Goal: Task Accomplishment & Management: Use online tool/utility

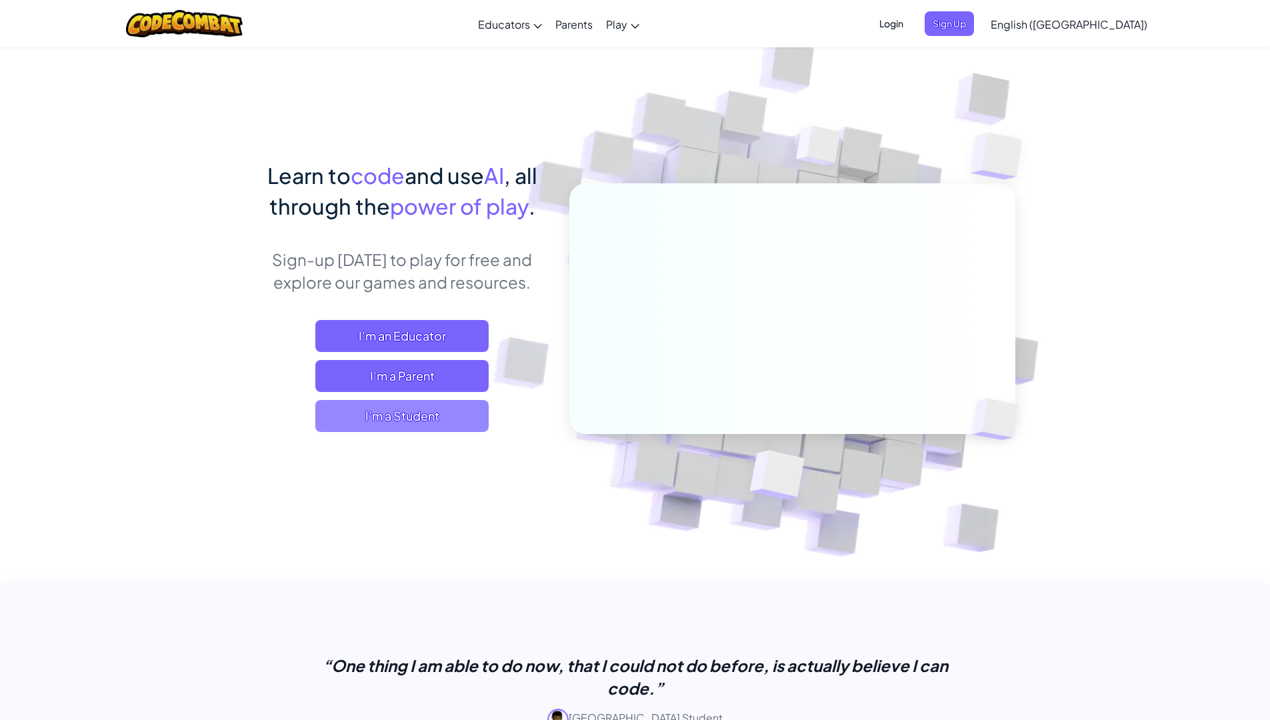
click at [455, 417] on span "I'm a Student" at bounding box center [401, 416] width 173 height 32
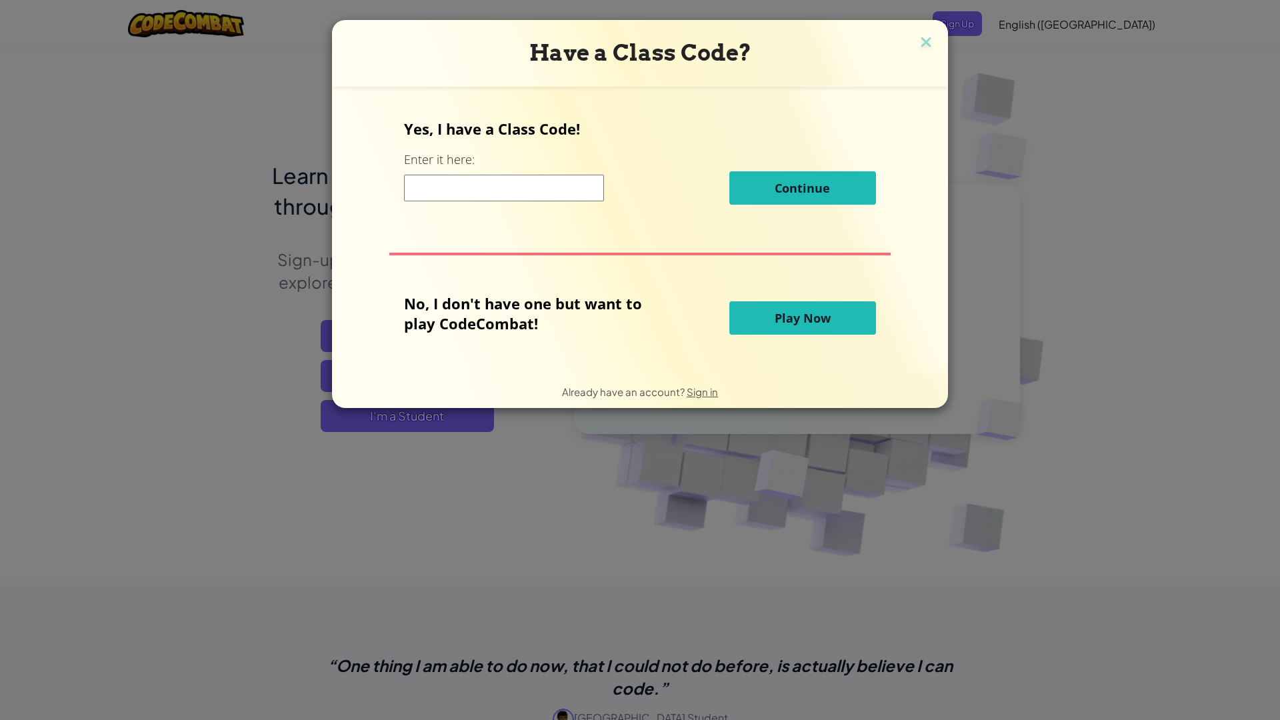
click at [807, 323] on span "Play Now" at bounding box center [803, 318] width 56 height 16
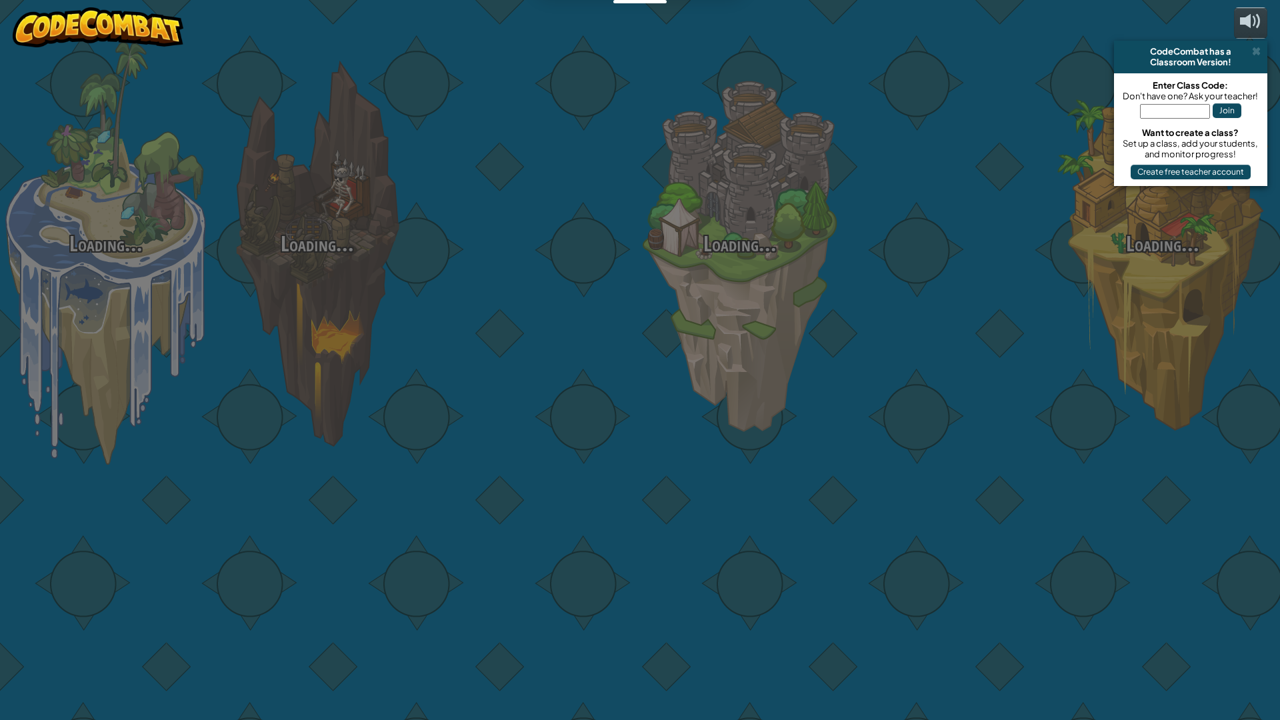
click at [815, 317] on div "Loading... Loading... Loading... Loading... Loading... Loading... Loading..." at bounding box center [640, 360] width 1280 height 720
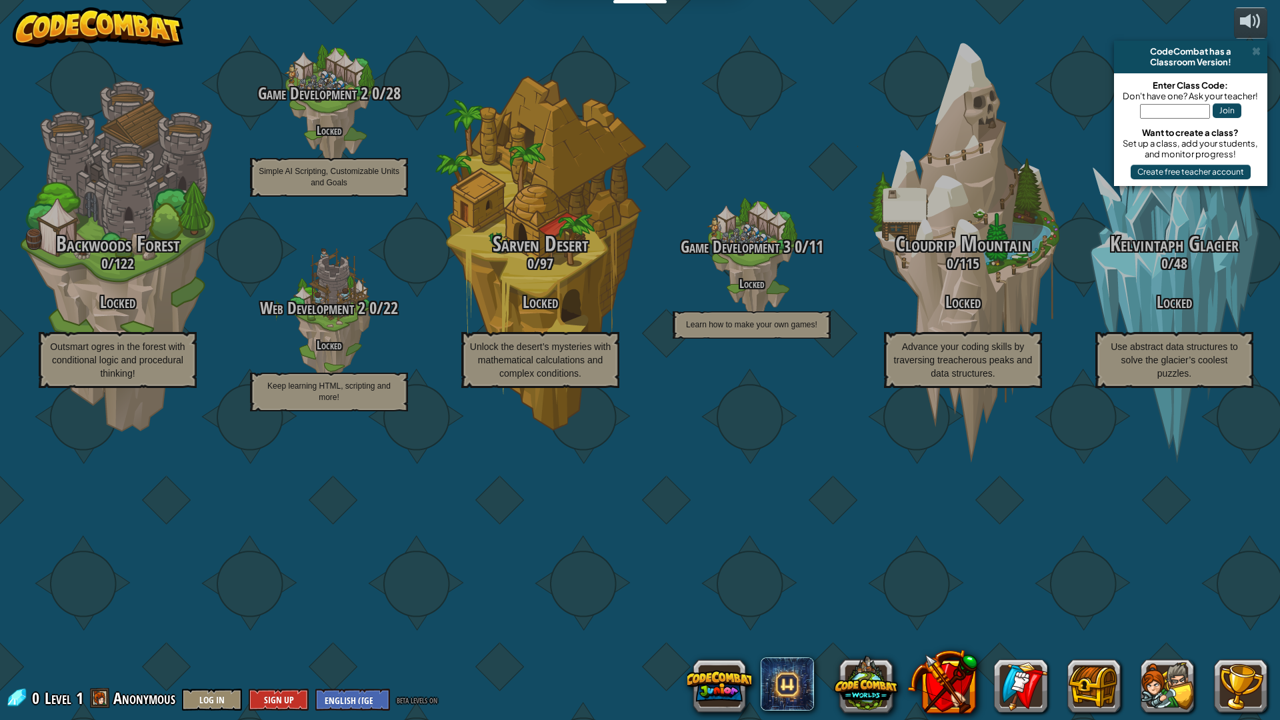
click at [1136, 180] on div "Enter Class Code: Don't have one? Ask your teacher! Join Want to create a class…" at bounding box center [1190, 129] width 153 height 113
click at [1269, 43] on div "CodeCombat Junior 0 / 172 Play Ages [DEMOGRAPHIC_DATA] Blocks or simple text co…" at bounding box center [640, 360] width 1280 height 720
click at [1255, 47] on span at bounding box center [1256, 51] width 9 height 11
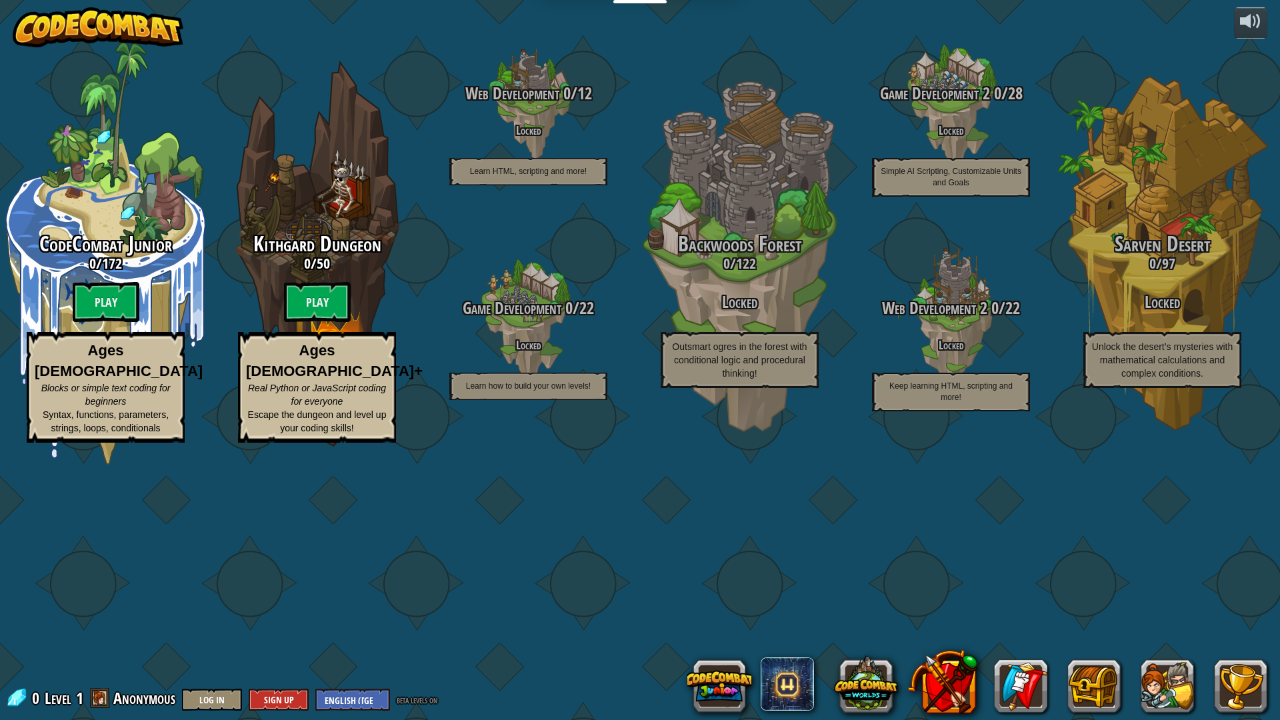
click at [103, 706] on span at bounding box center [100, 698] width 20 height 20
click at [98, 703] on span at bounding box center [100, 698] width 20 height 20
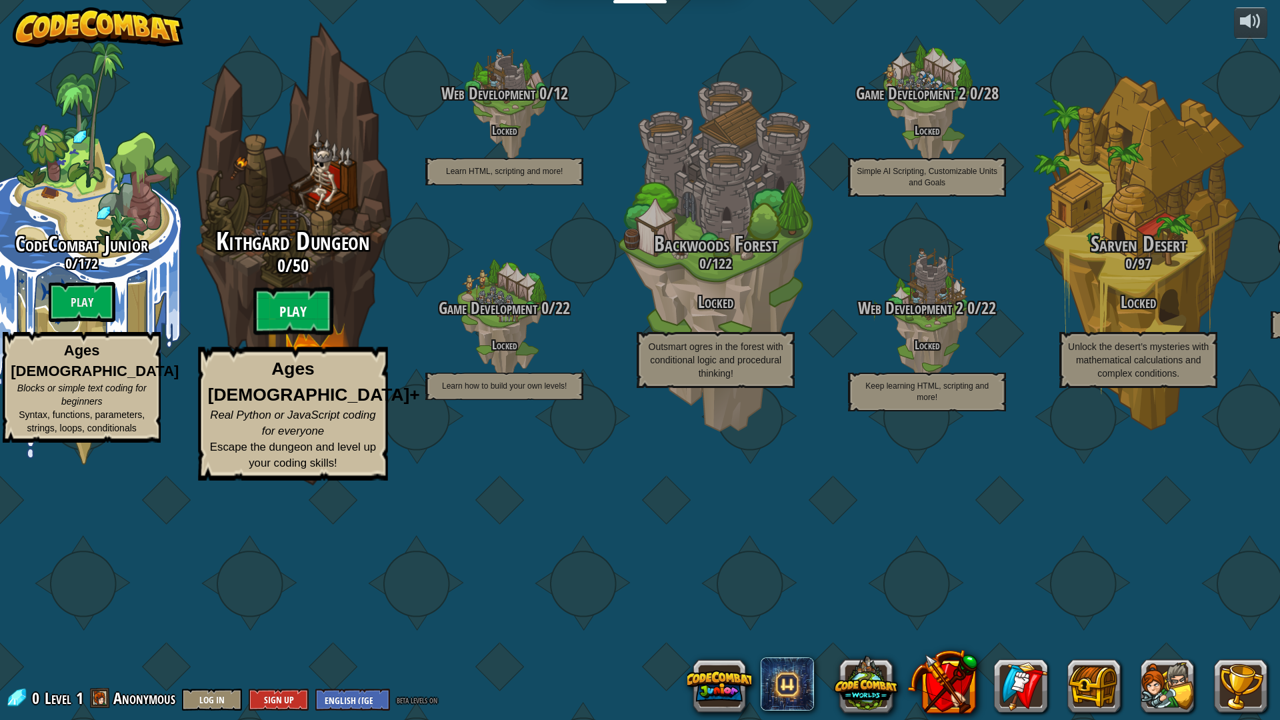
click at [291, 335] on btn "Play" at bounding box center [293, 311] width 80 height 48
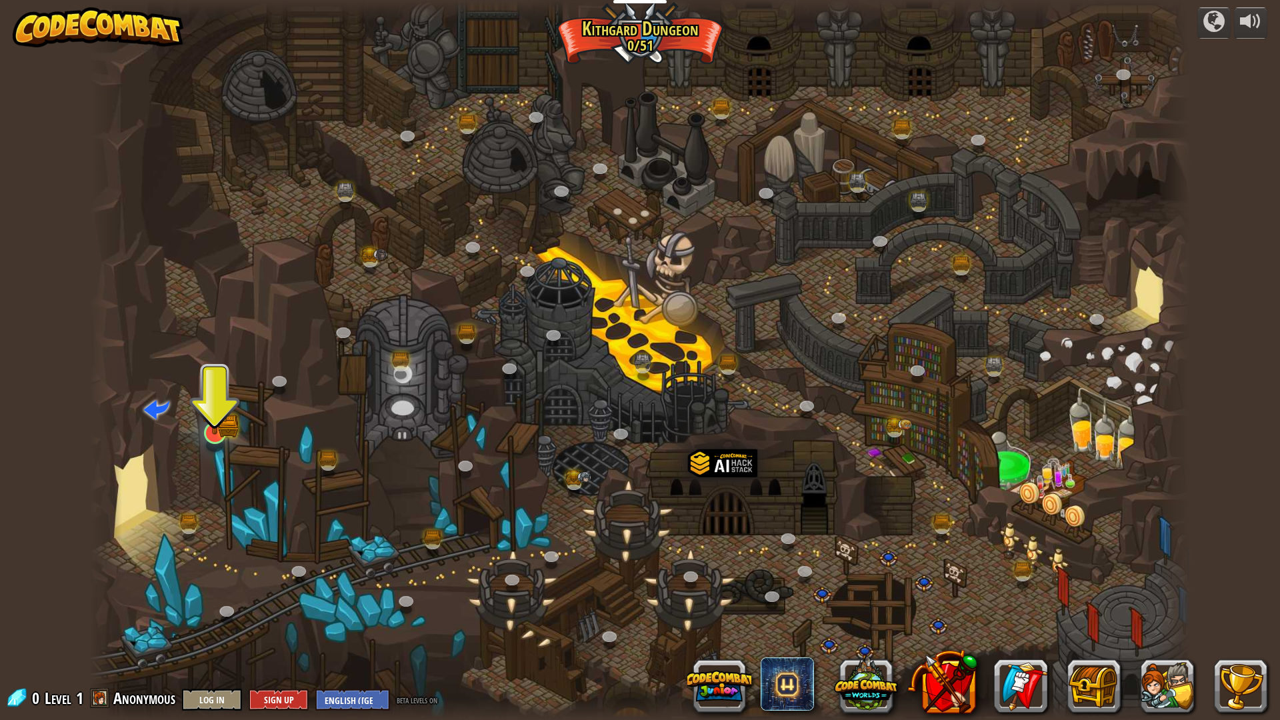
click at [221, 411] on img at bounding box center [215, 402] width 18 height 18
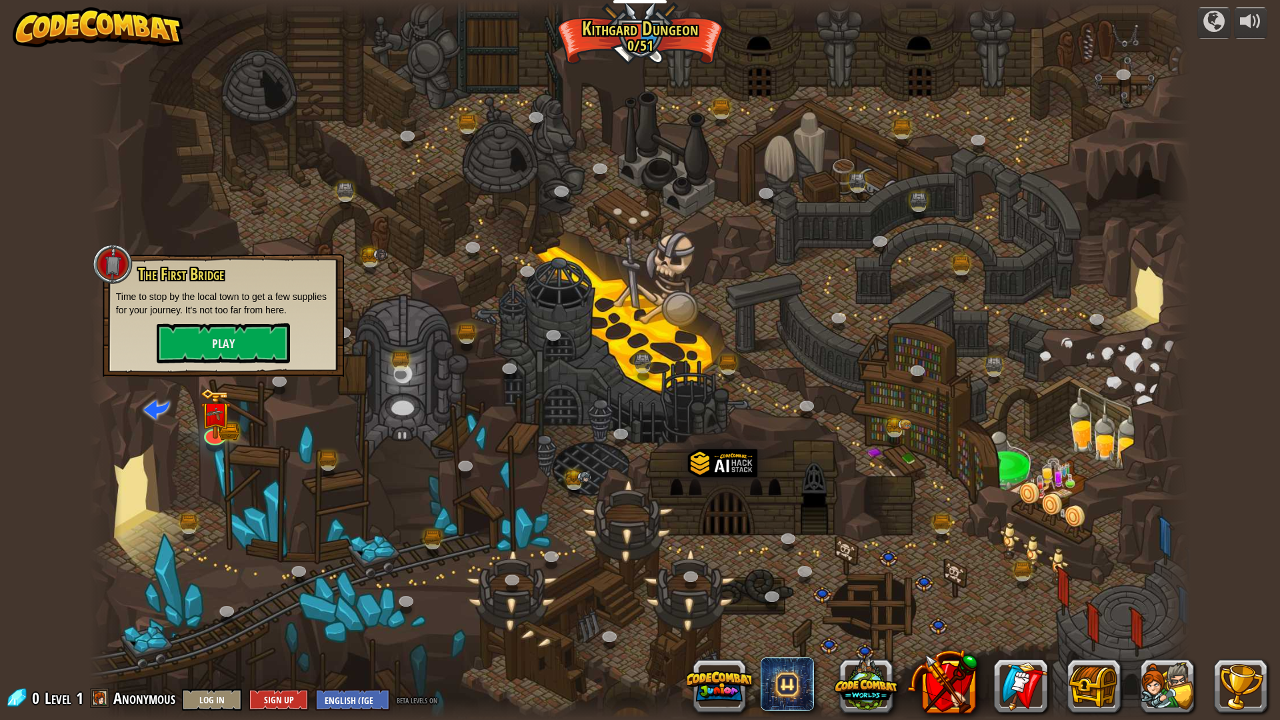
click at [247, 304] on p "Time to stop by the local town to get a few supplies for your journey. It's not…" at bounding box center [223, 303] width 215 height 27
drag, startPoint x: 247, startPoint y: 304, endPoint x: 242, endPoint y: 328, distance: 24.4
click at [242, 328] on button "Play" at bounding box center [223, 343] width 133 height 40
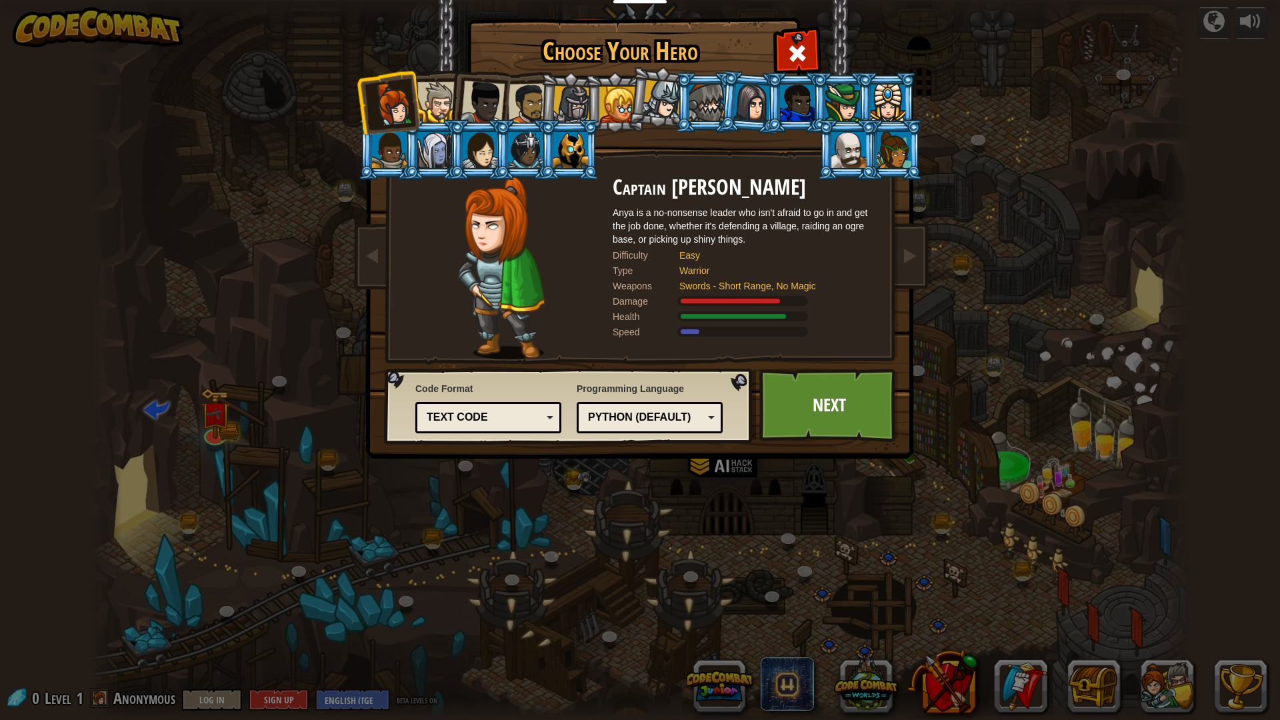
click at [481, 111] on div at bounding box center [483, 103] width 44 height 44
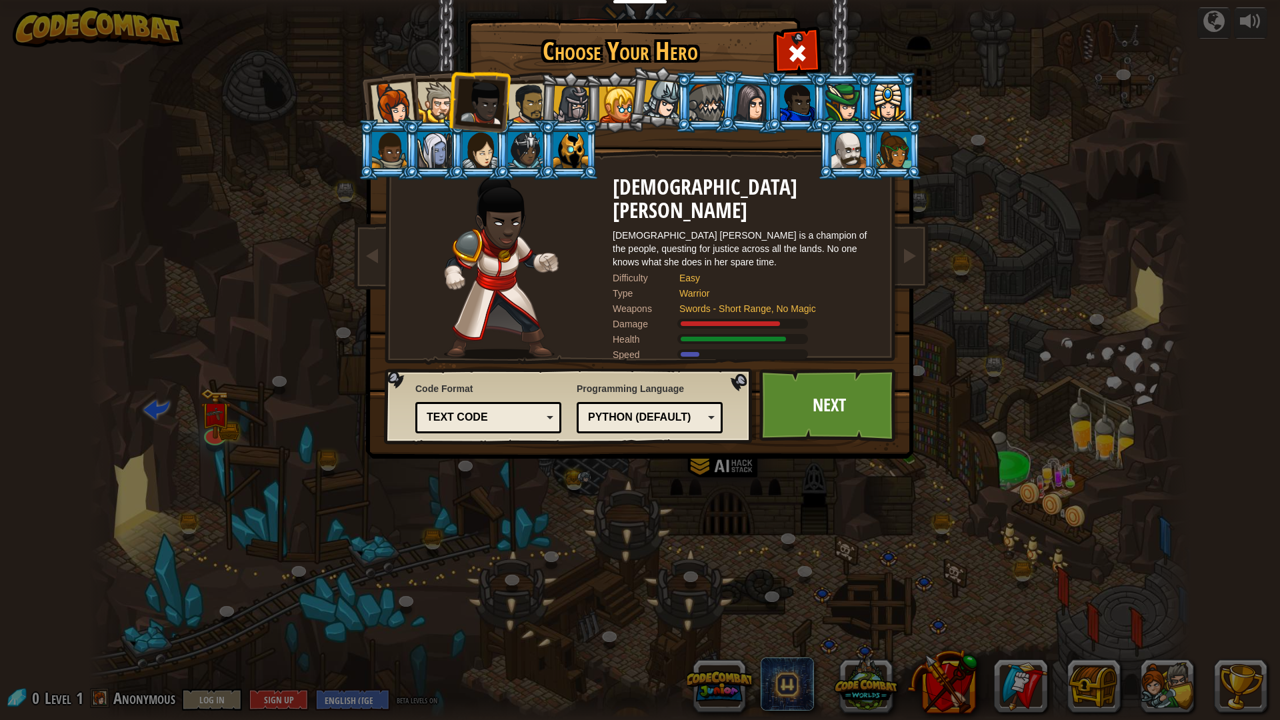
click at [426, 111] on div at bounding box center [437, 102] width 41 height 41
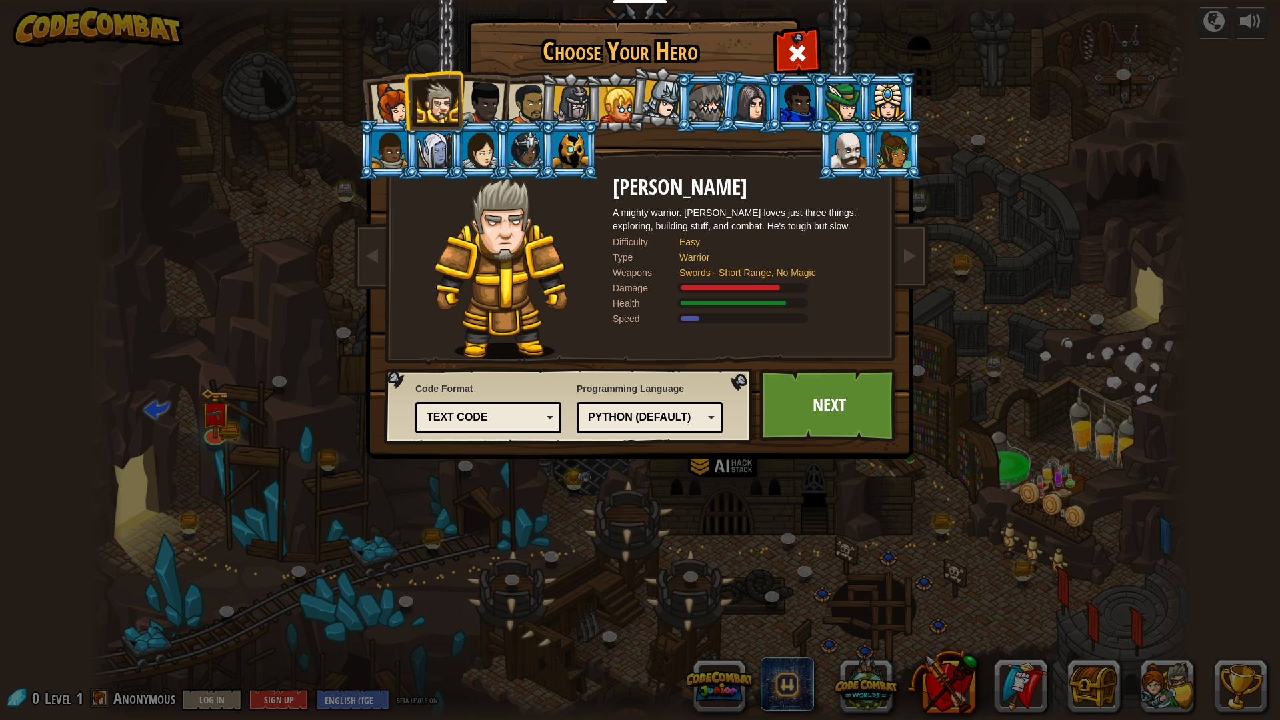
click at [666, 96] on div at bounding box center [662, 99] width 39 height 39
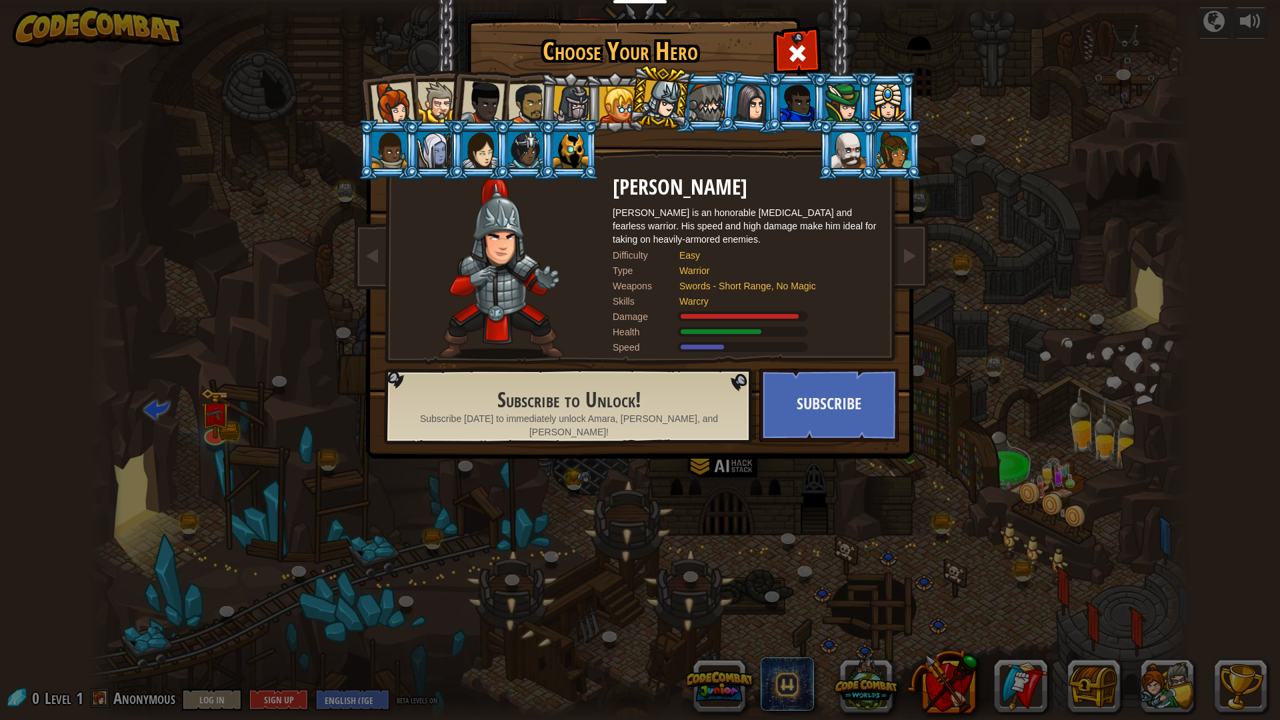
click at [569, 144] on div at bounding box center [570, 150] width 35 height 36
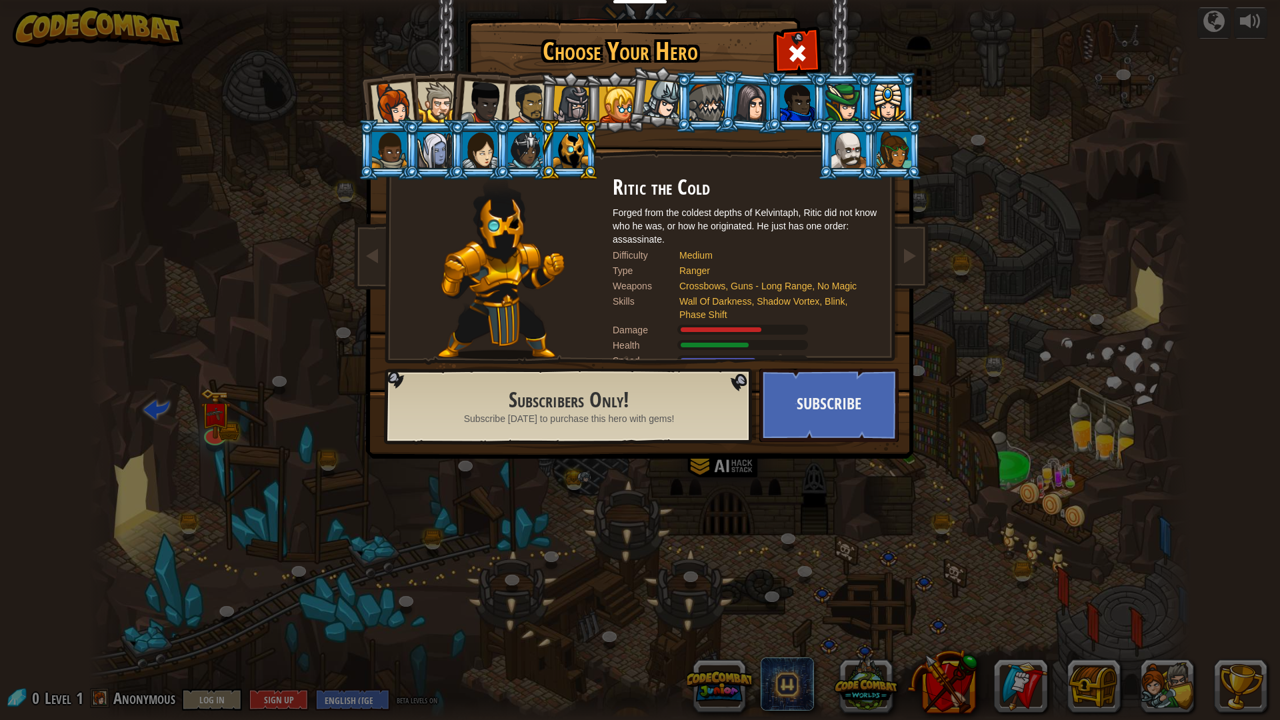
click at [525, 153] on div at bounding box center [525, 150] width 35 height 36
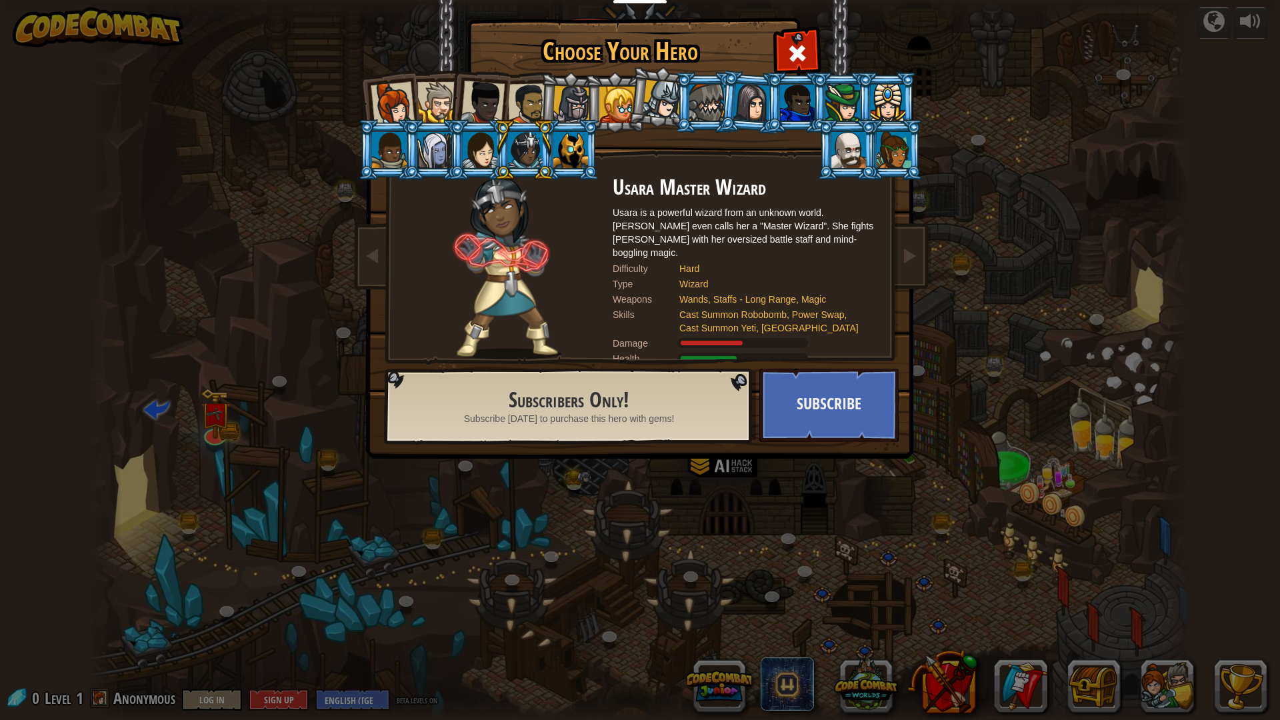
drag, startPoint x: 497, startPoint y: 84, endPoint x: 491, endPoint y: 89, distance: 7.6
click at [491, 88] on div at bounding box center [483, 103] width 44 height 44
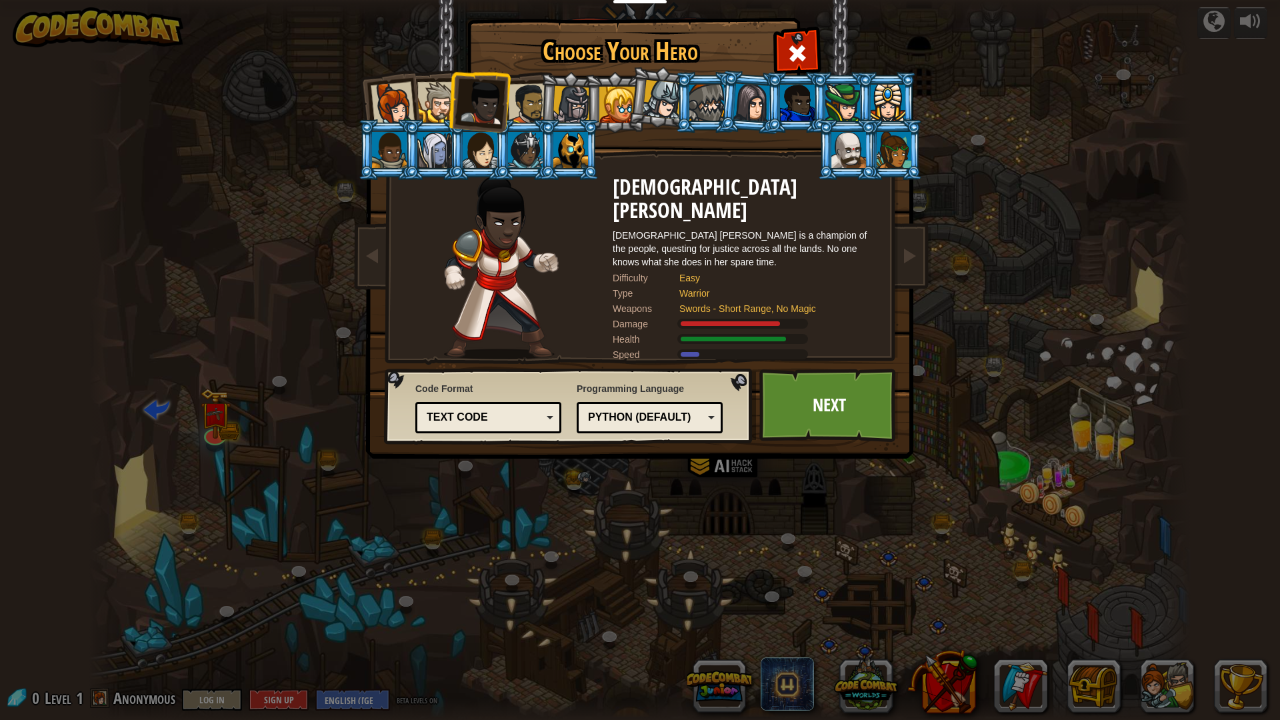
drag, startPoint x: 468, startPoint y: 91, endPoint x: 435, endPoint y: 95, distance: 33.6
click at [439, 72] on ol at bounding box center [640, 72] width 550 height 0
click at [434, 95] on div at bounding box center [437, 102] width 41 height 41
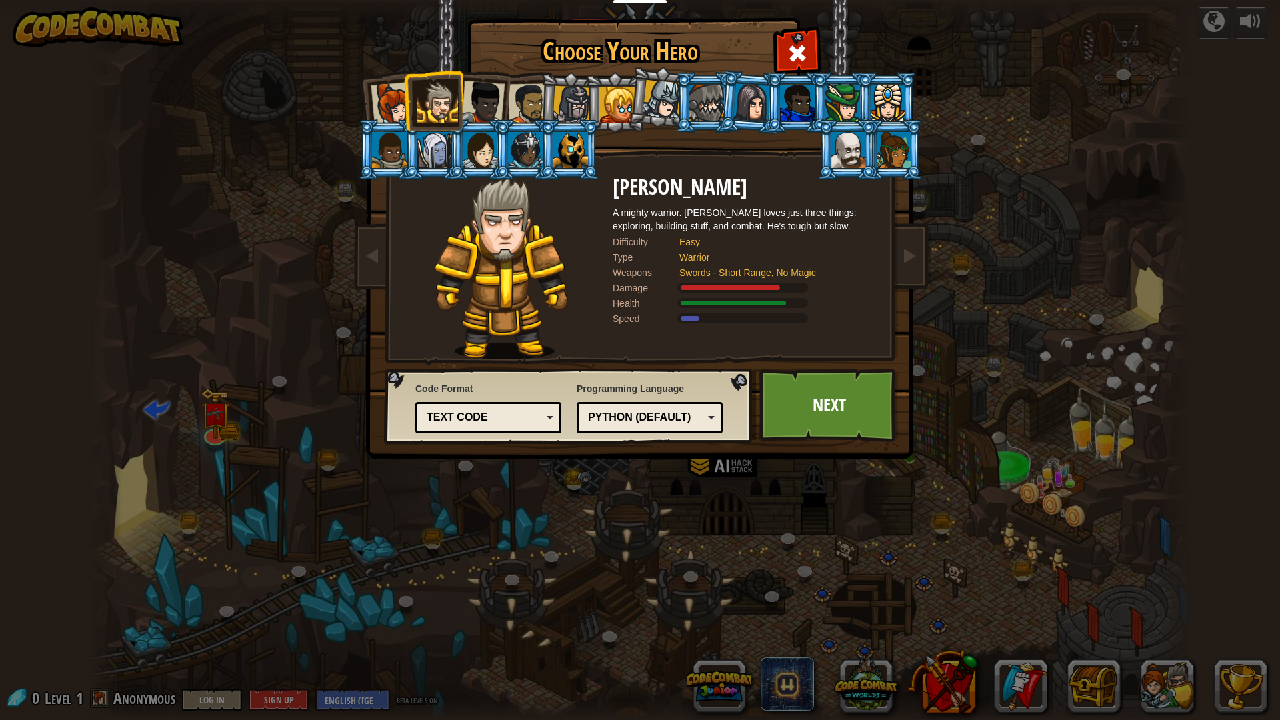
drag, startPoint x: 575, startPoint y: 109, endPoint x: 543, endPoint y: 109, distance: 32.0
click at [556, 109] on div at bounding box center [572, 105] width 38 height 38
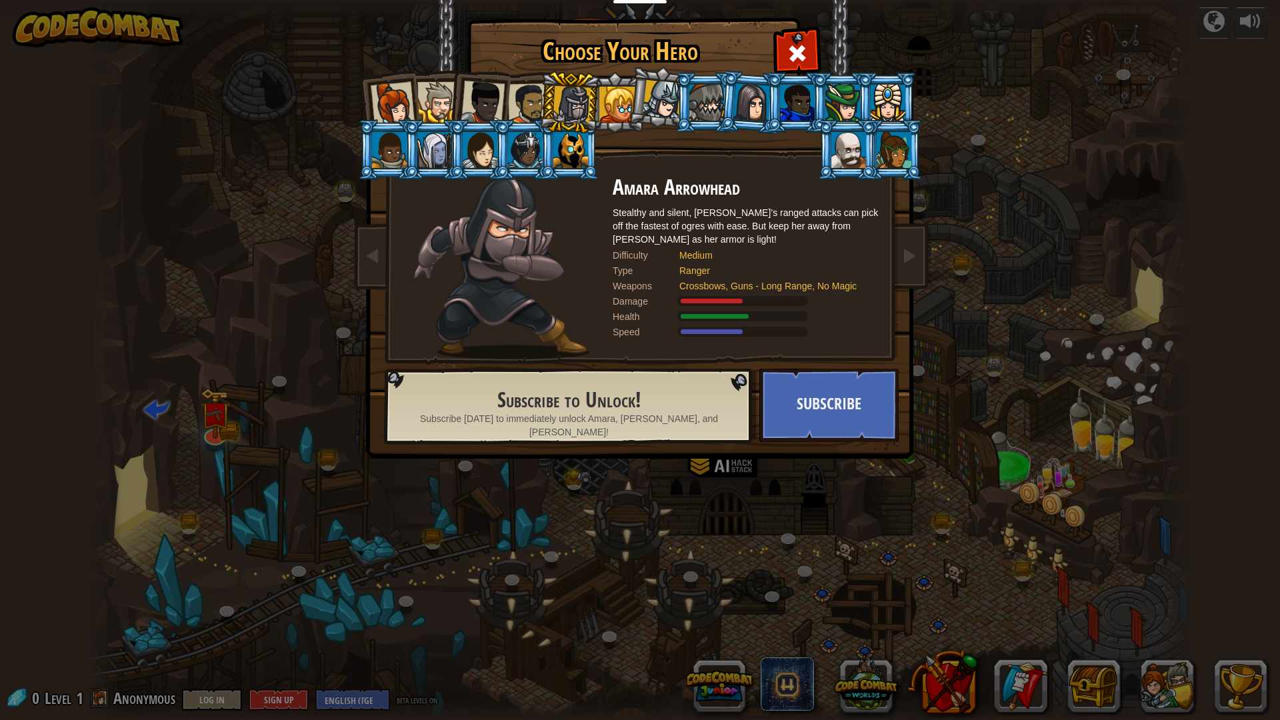
click at [530, 110] on div at bounding box center [528, 103] width 41 height 41
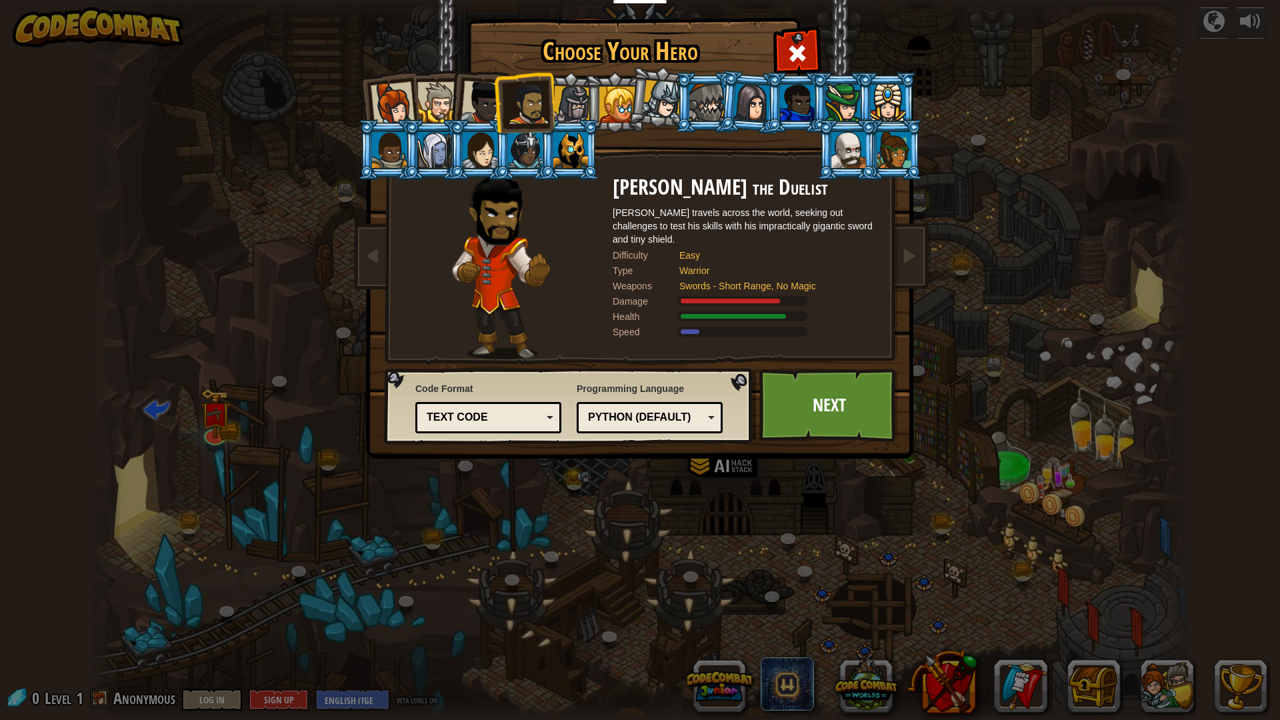
click at [483, 78] on li at bounding box center [478, 99] width 65 height 65
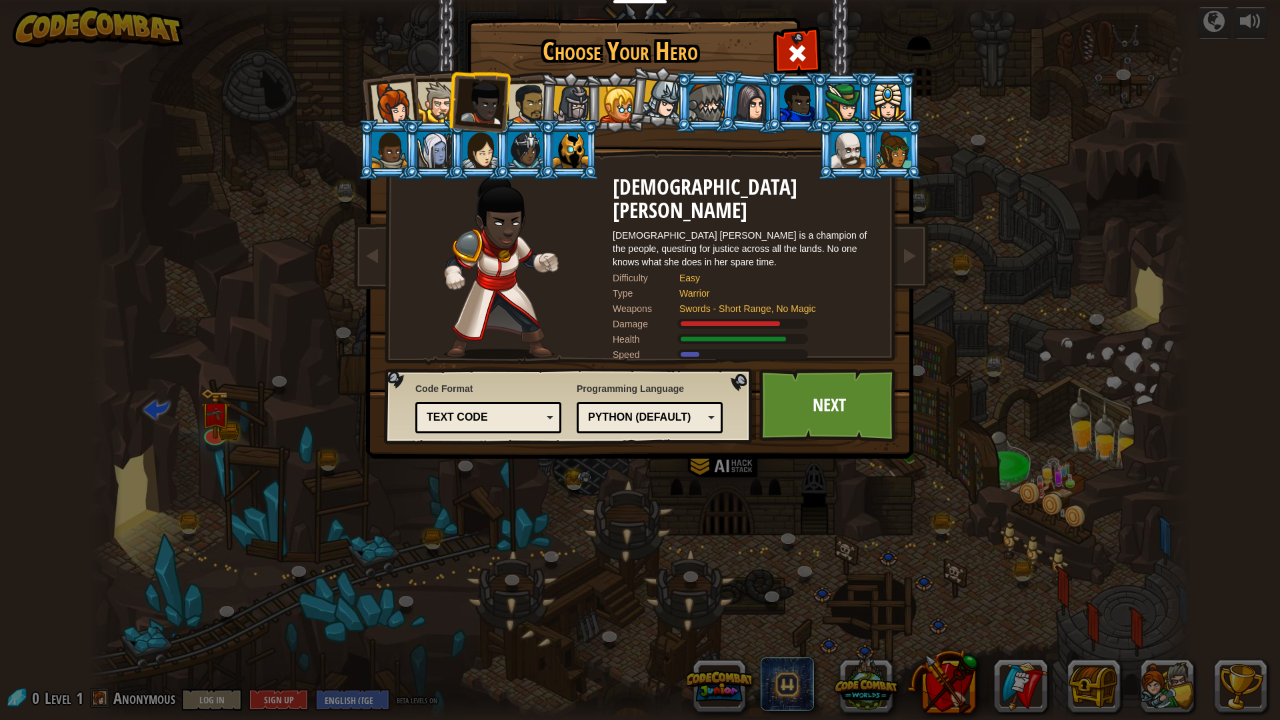
click at [434, 99] on div at bounding box center [437, 102] width 41 height 41
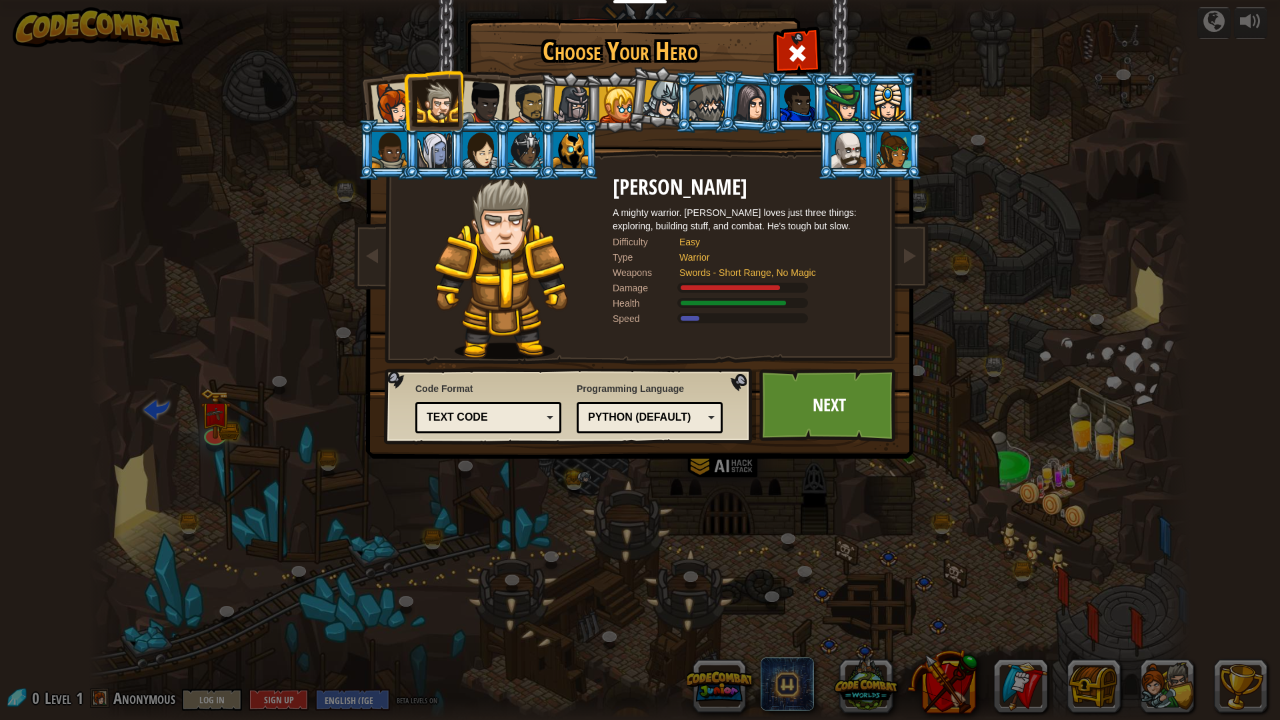
click at [415, 120] on li at bounding box center [433, 100] width 60 height 61
click at [391, 116] on div at bounding box center [393, 104] width 44 height 44
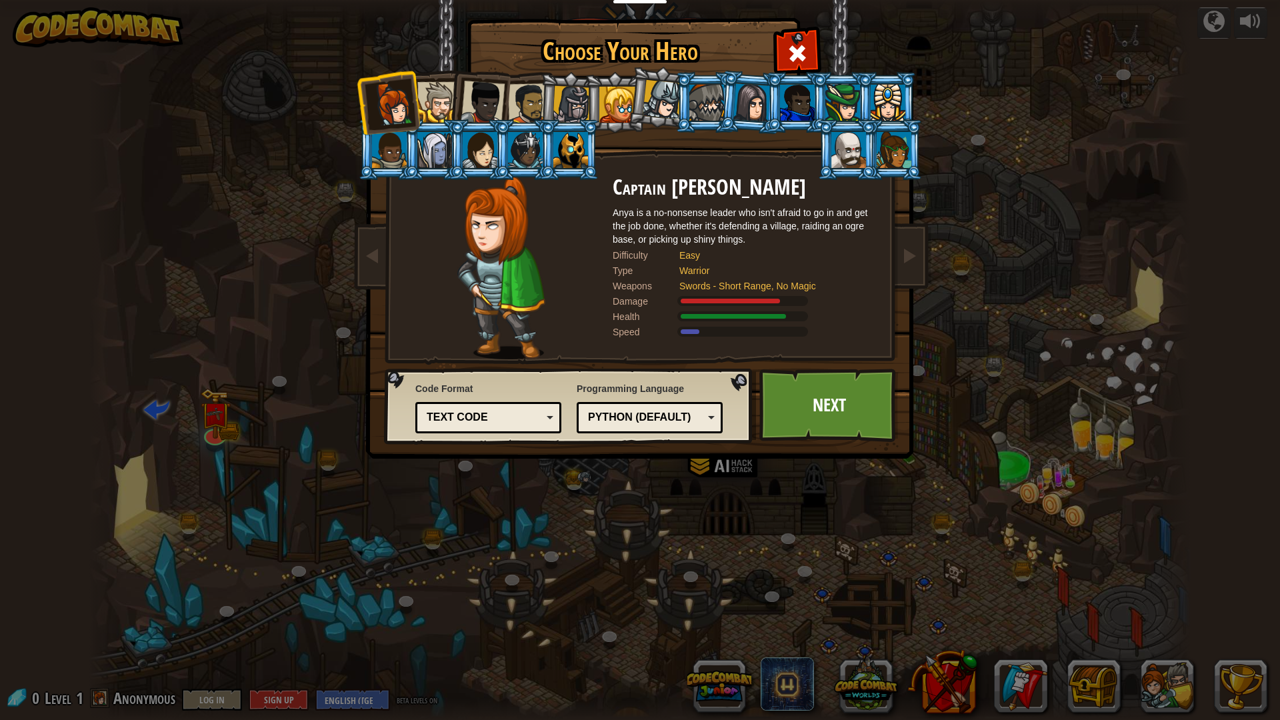
click at [451, 101] on li at bounding box center [478, 99] width 65 height 65
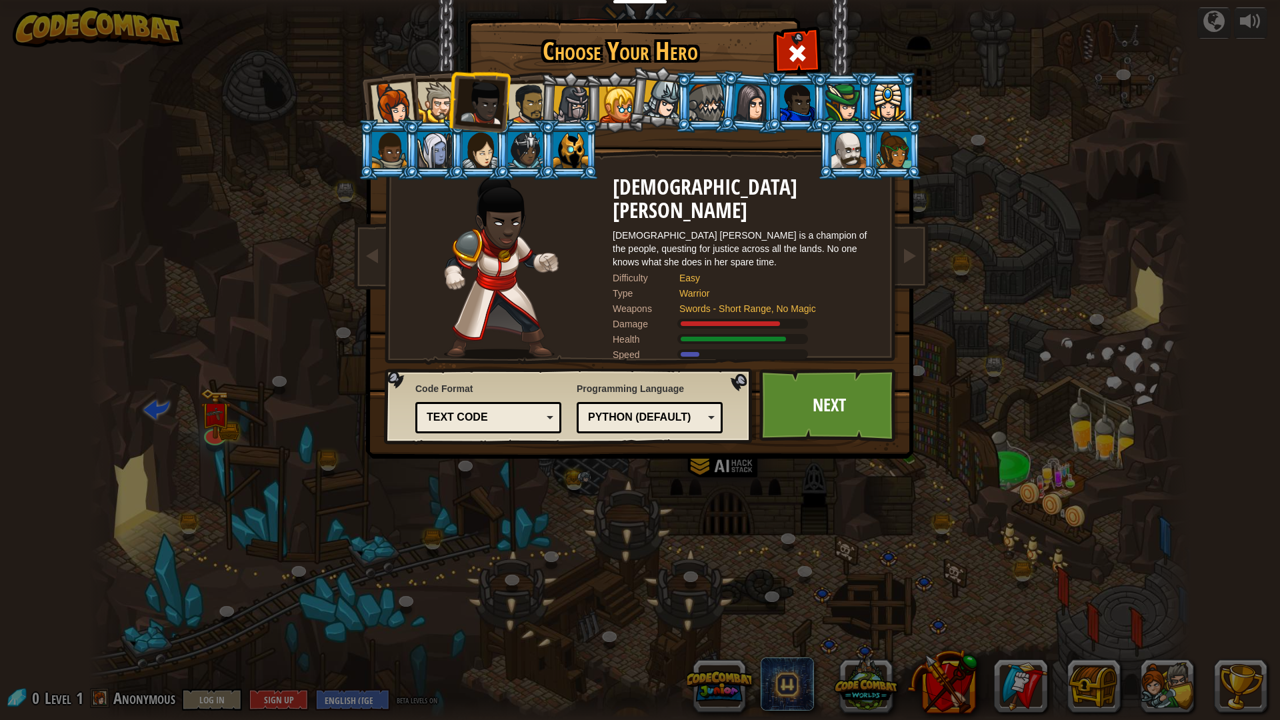
click at [443, 100] on div at bounding box center [437, 102] width 41 height 41
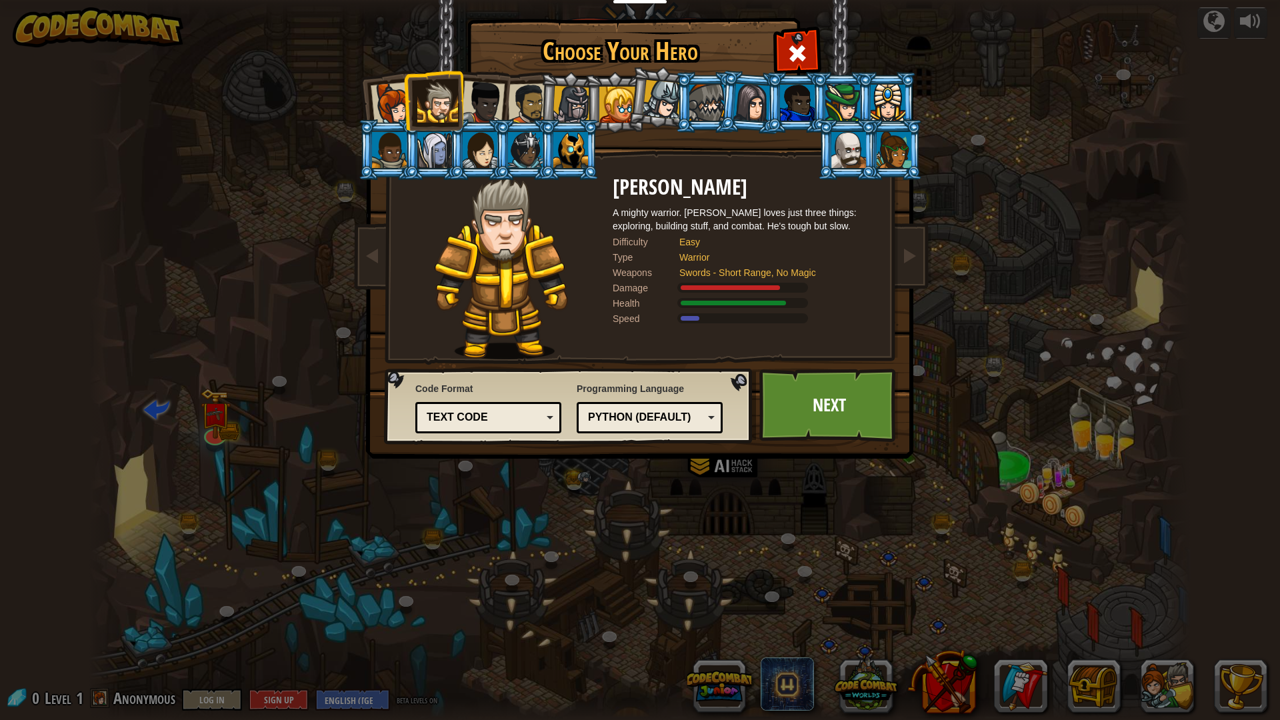
click at [566, 104] on div at bounding box center [572, 105] width 38 height 38
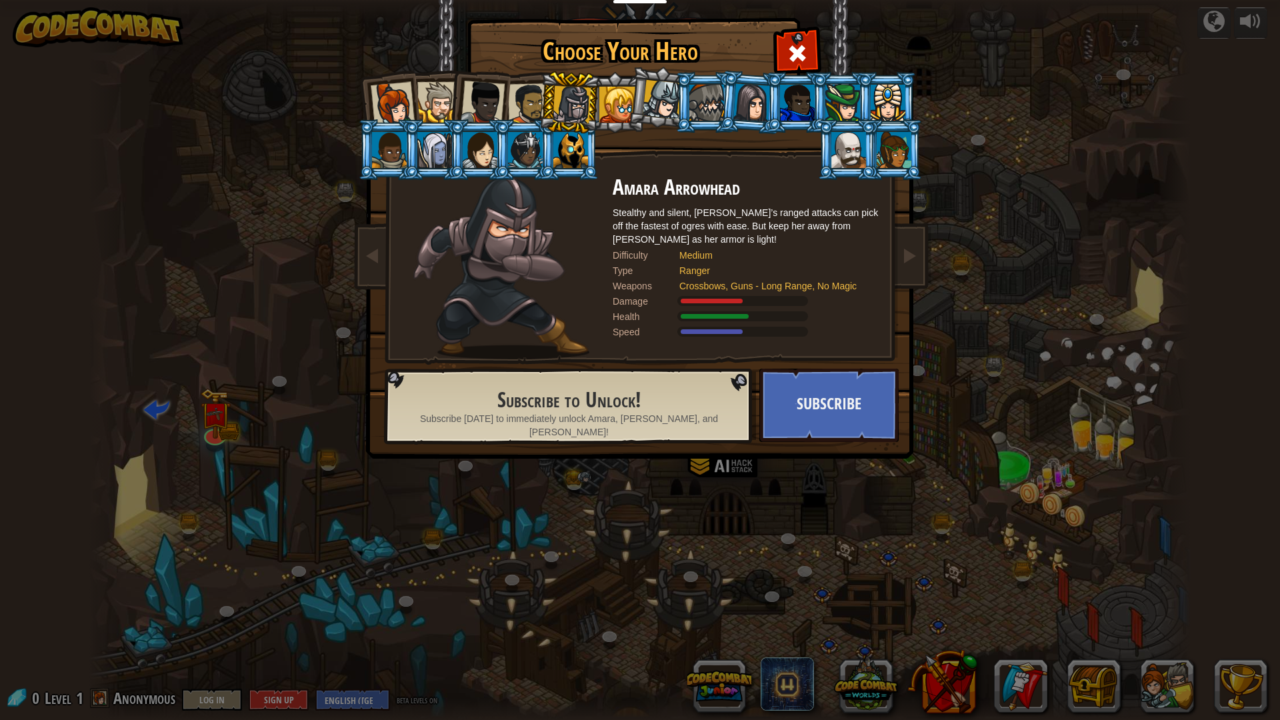
click at [528, 101] on div at bounding box center [528, 103] width 41 height 41
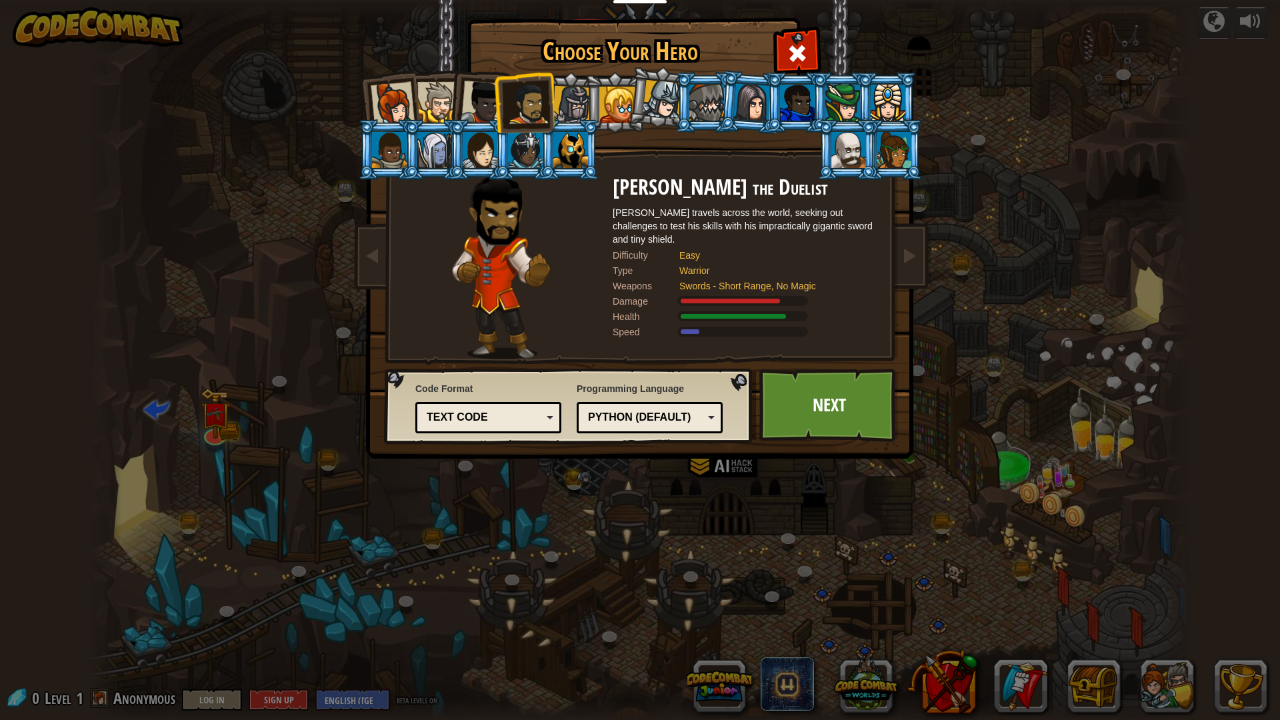
click at [584, 72] on ol at bounding box center [640, 72] width 550 height 0
click at [449, 92] on li at bounding box center [478, 99] width 65 height 65
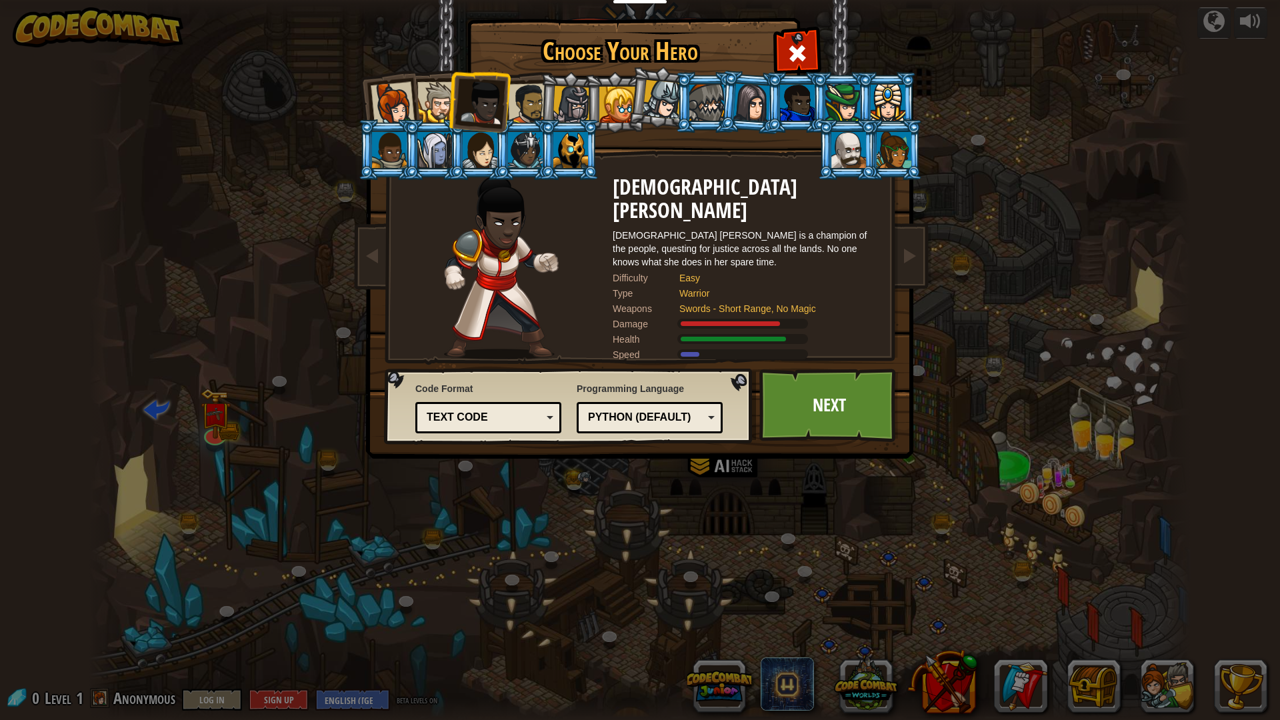
click at [437, 91] on div at bounding box center [437, 102] width 41 height 41
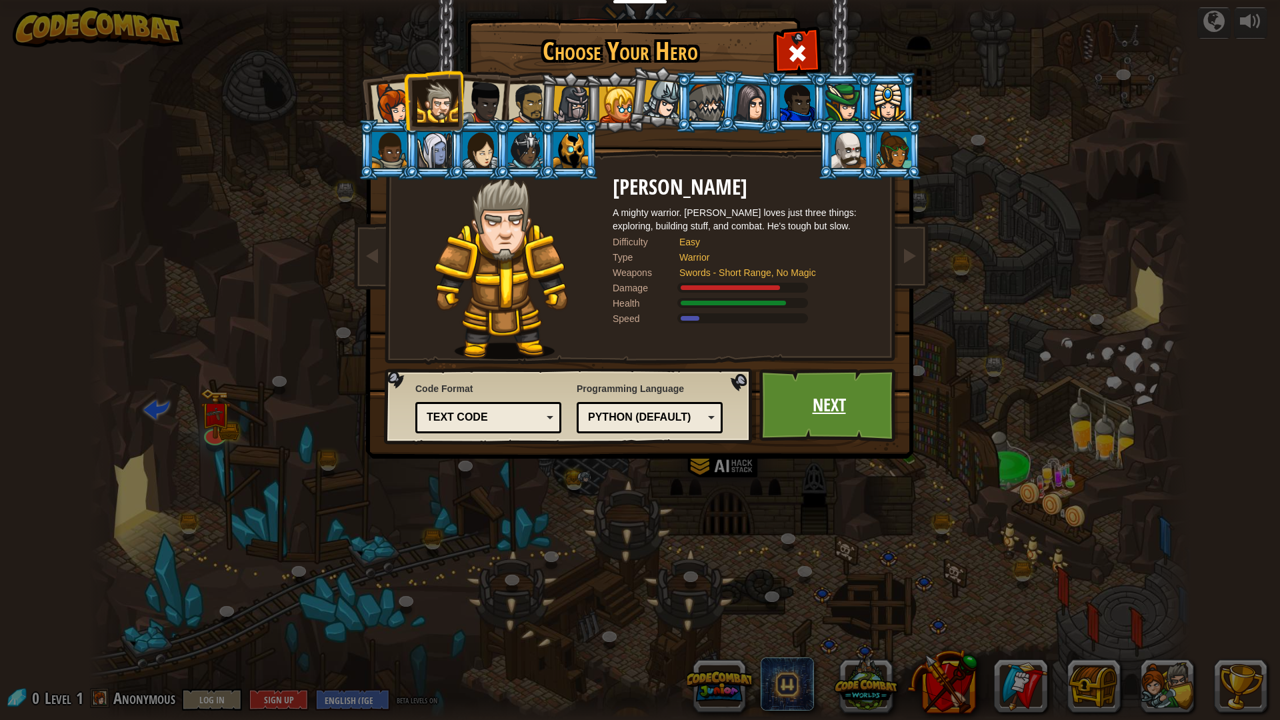
click at [814, 406] on link "Next" at bounding box center [828, 405] width 139 height 73
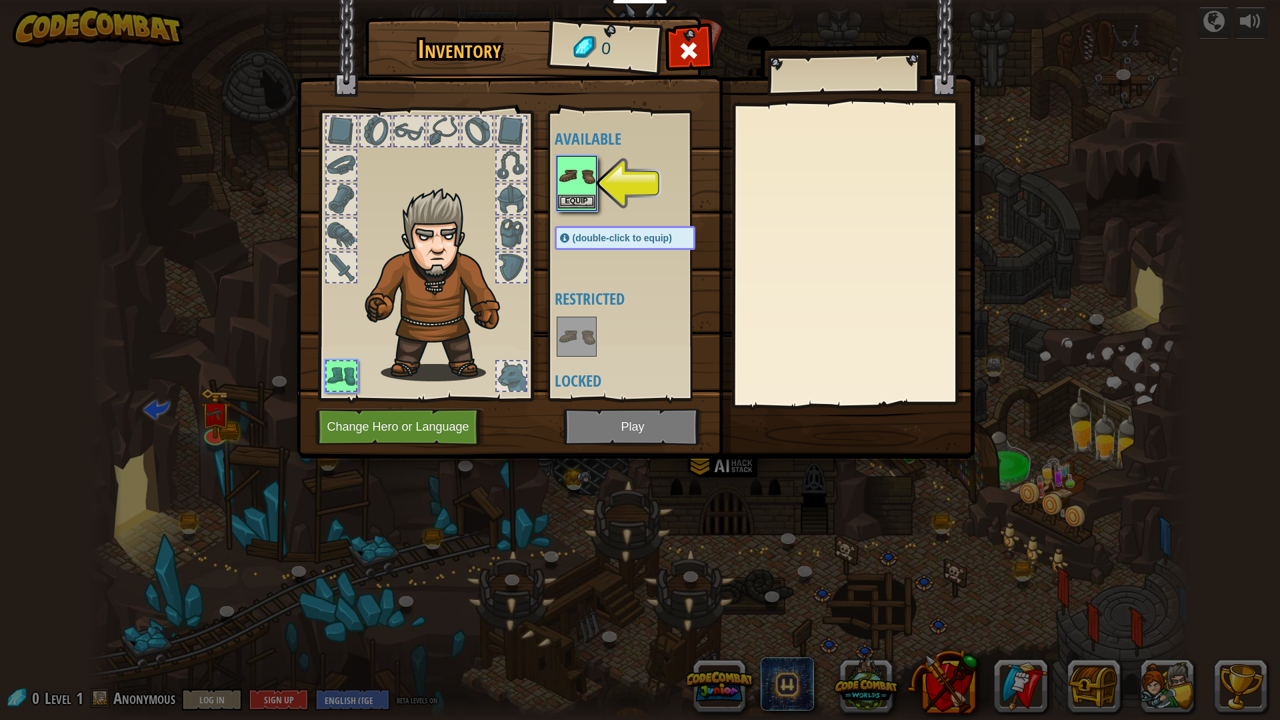
click at [575, 190] on img at bounding box center [576, 175] width 37 height 37
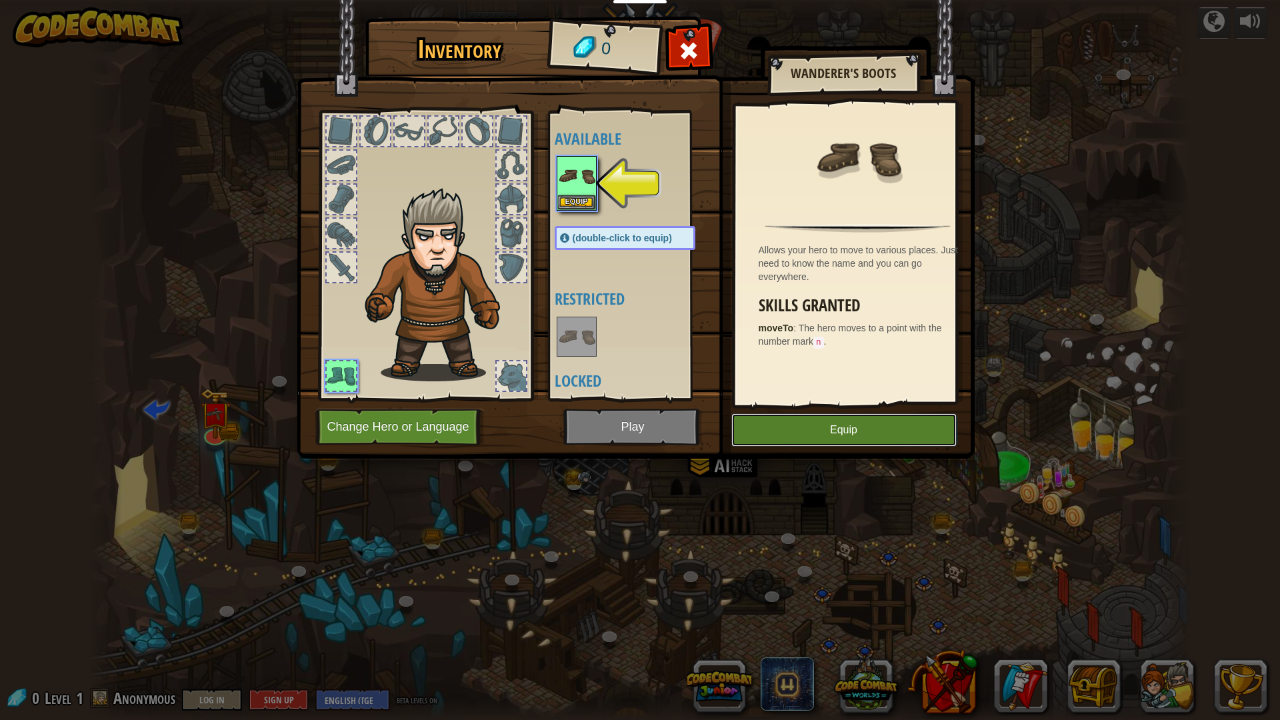
click at [822, 436] on button "Equip" at bounding box center [843, 429] width 225 height 33
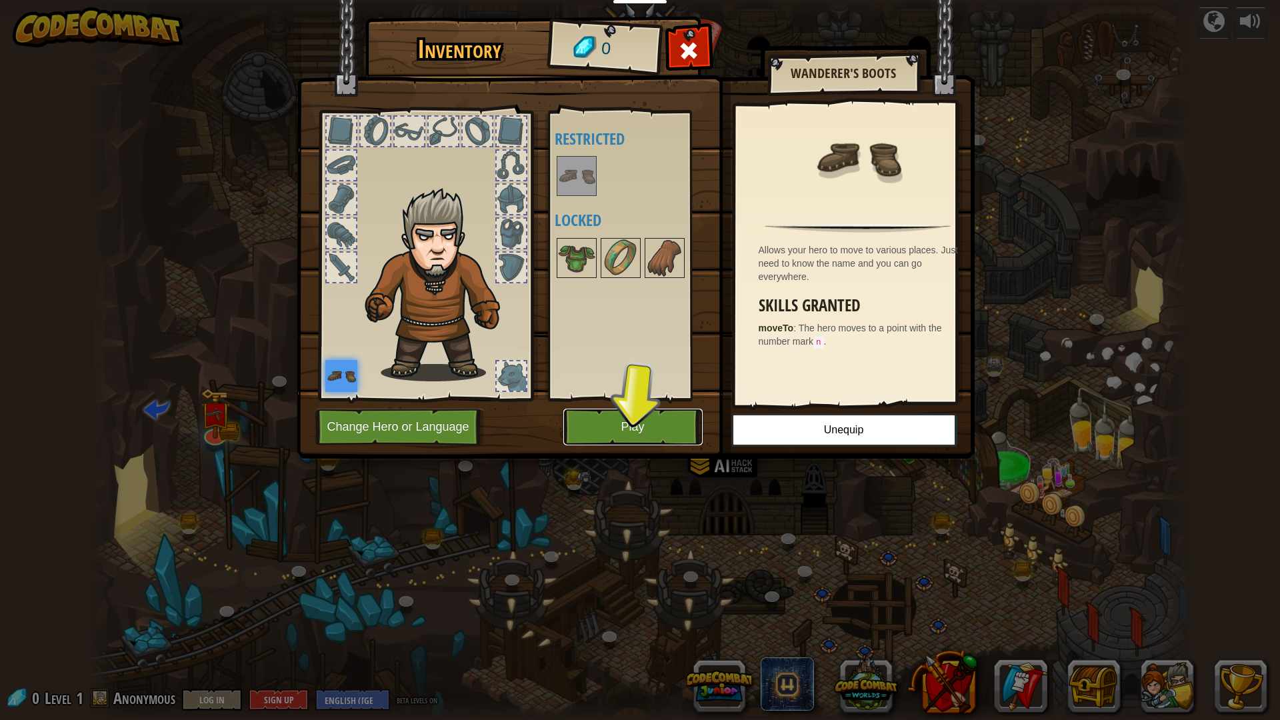
click at [687, 428] on button "Play" at bounding box center [632, 427] width 139 height 37
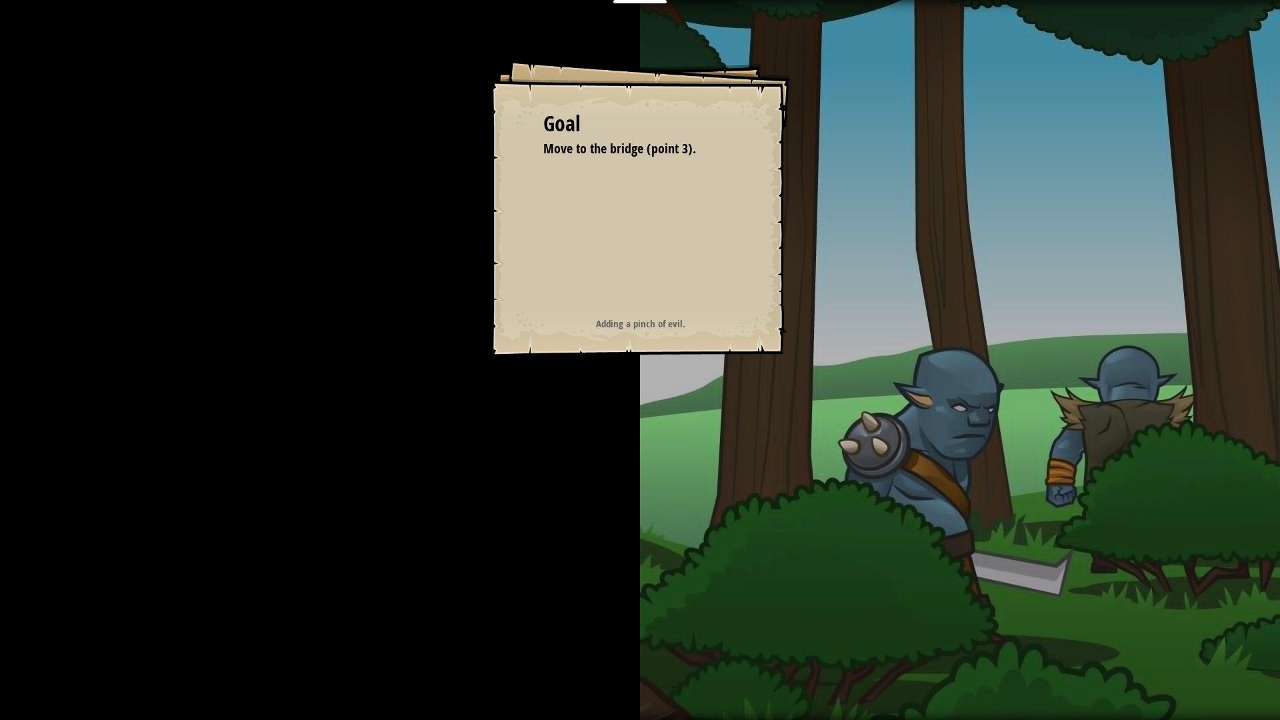
click at [649, 424] on div "Goal Move to the bridge (point 3). Start Level Error loading from server. Try r…" at bounding box center [640, 360] width 1280 height 720
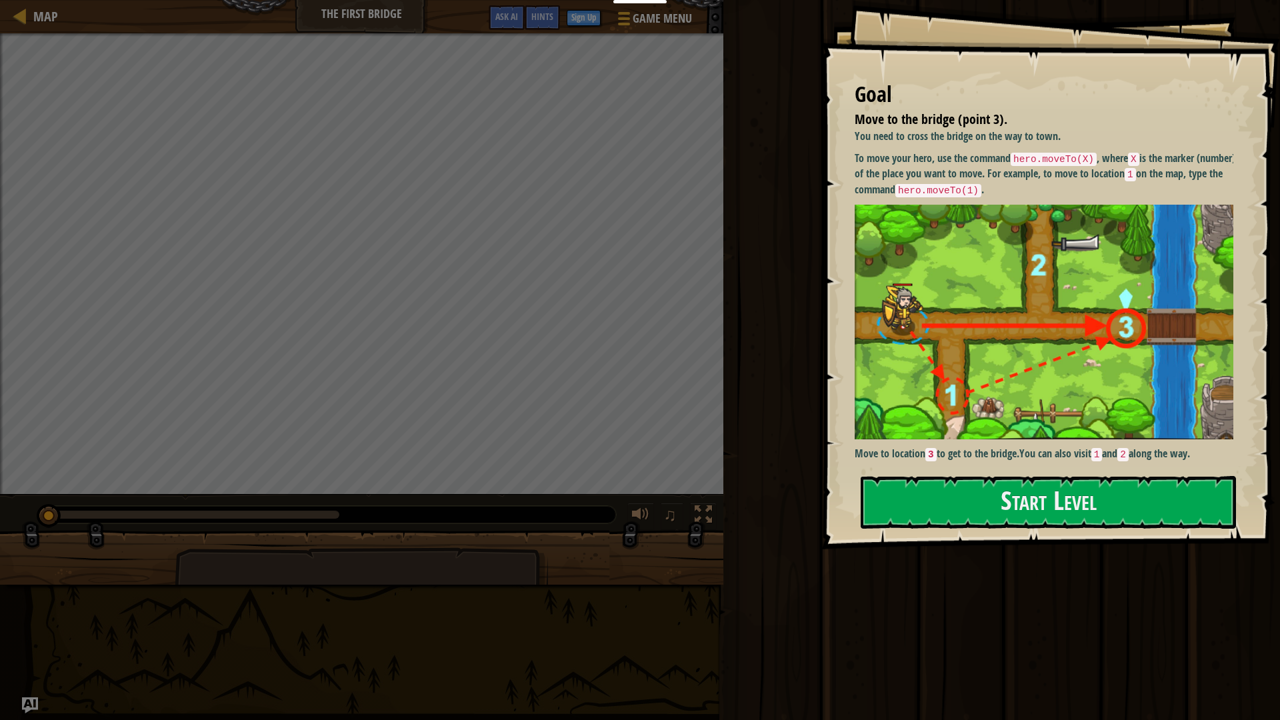
click at [1019, 446] on strong "Move to location 3 to get to the bridge." at bounding box center [937, 453] width 165 height 15
click at [1037, 490] on button "Start Level" at bounding box center [1048, 502] width 375 height 53
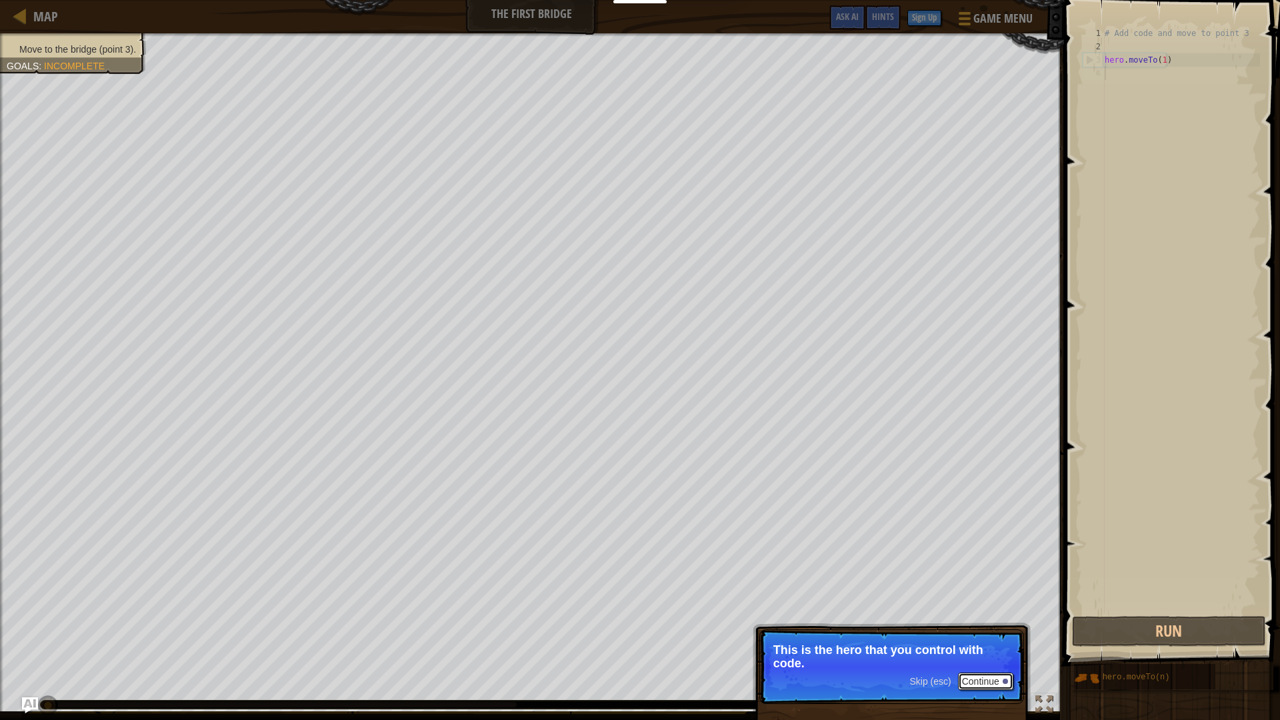
click at [982, 681] on button "Continue" at bounding box center [985, 681] width 55 height 17
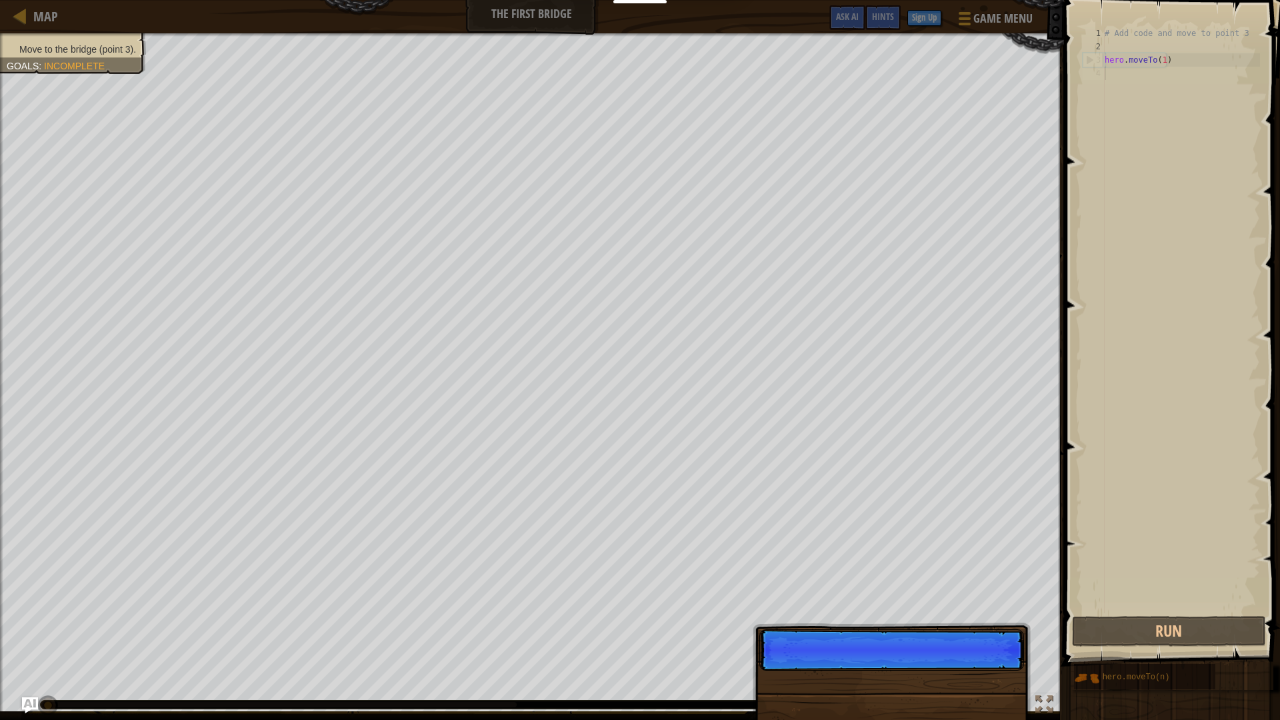
scroll to position [6, 0]
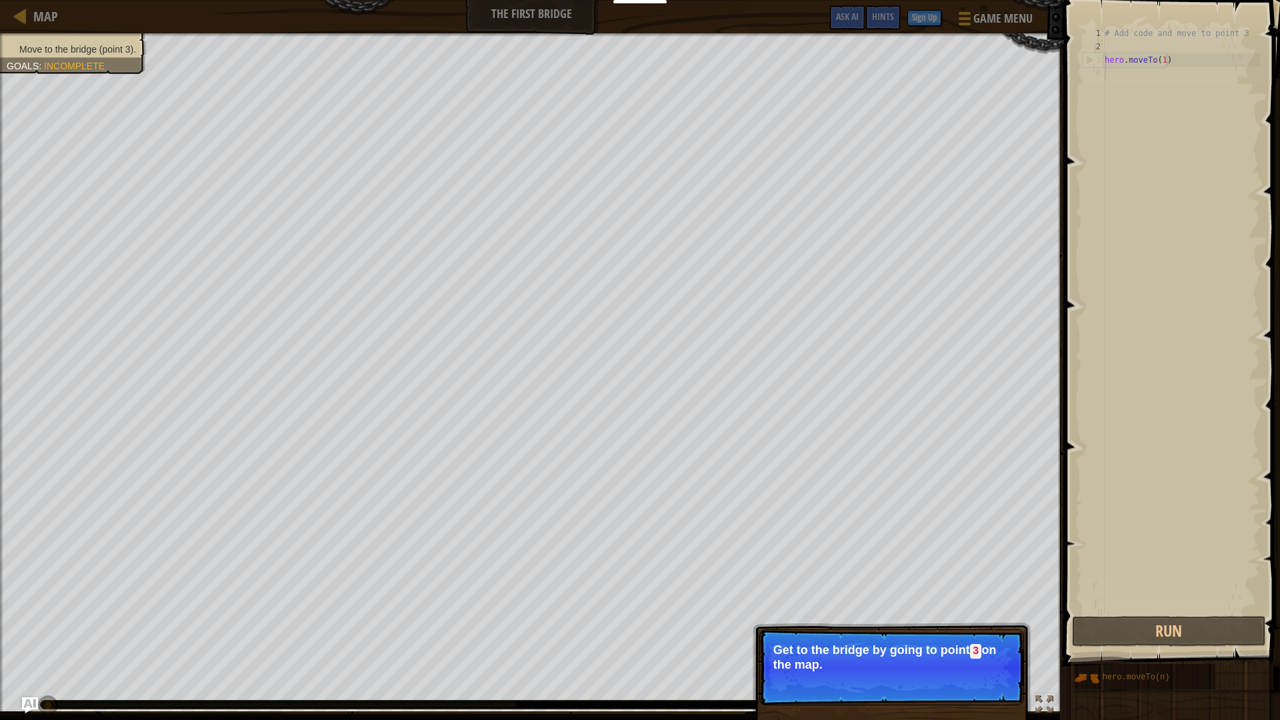
click at [988, 663] on p "Get to the bridge by going to point 3 on the map." at bounding box center [891, 657] width 237 height 28
click at [988, 683] on button "Continue" at bounding box center [985, 682] width 55 height 17
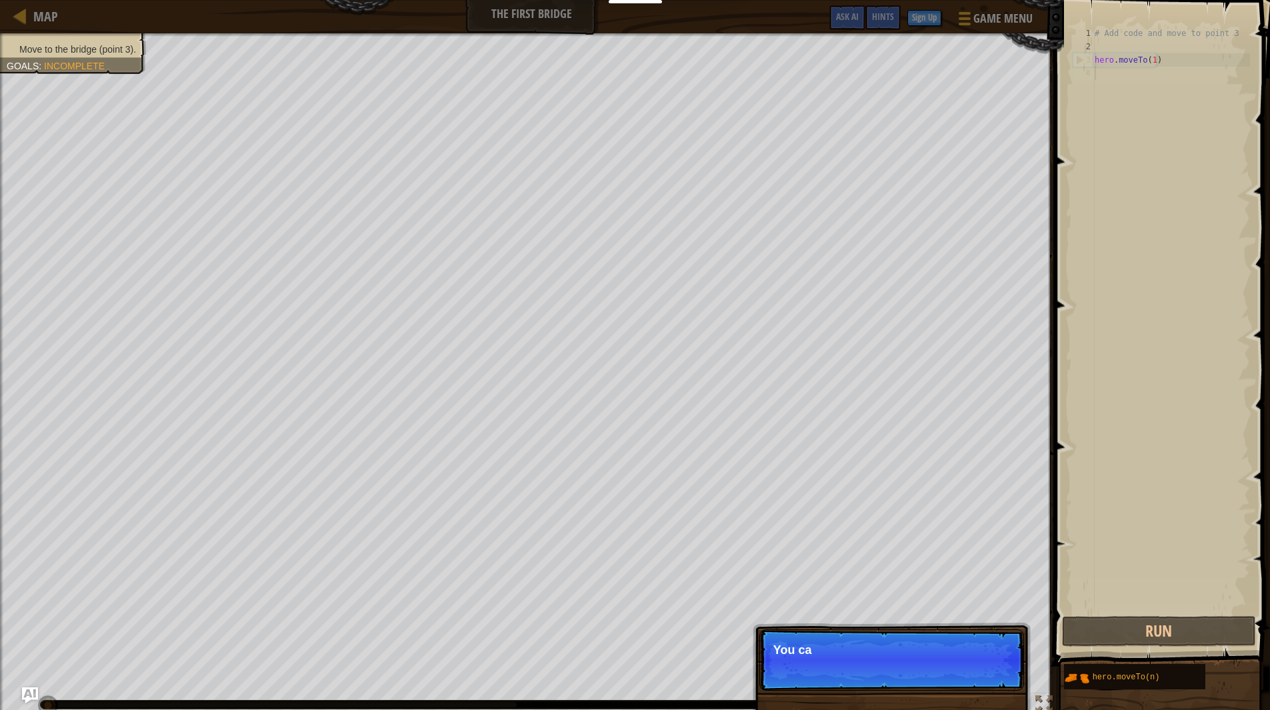
click at [988, 683] on p "Skip (esc) Continue You ca" at bounding box center [891, 659] width 265 height 61
click at [988, 683] on p "Skip (esc) Continue You can use t" at bounding box center [891, 659] width 265 height 61
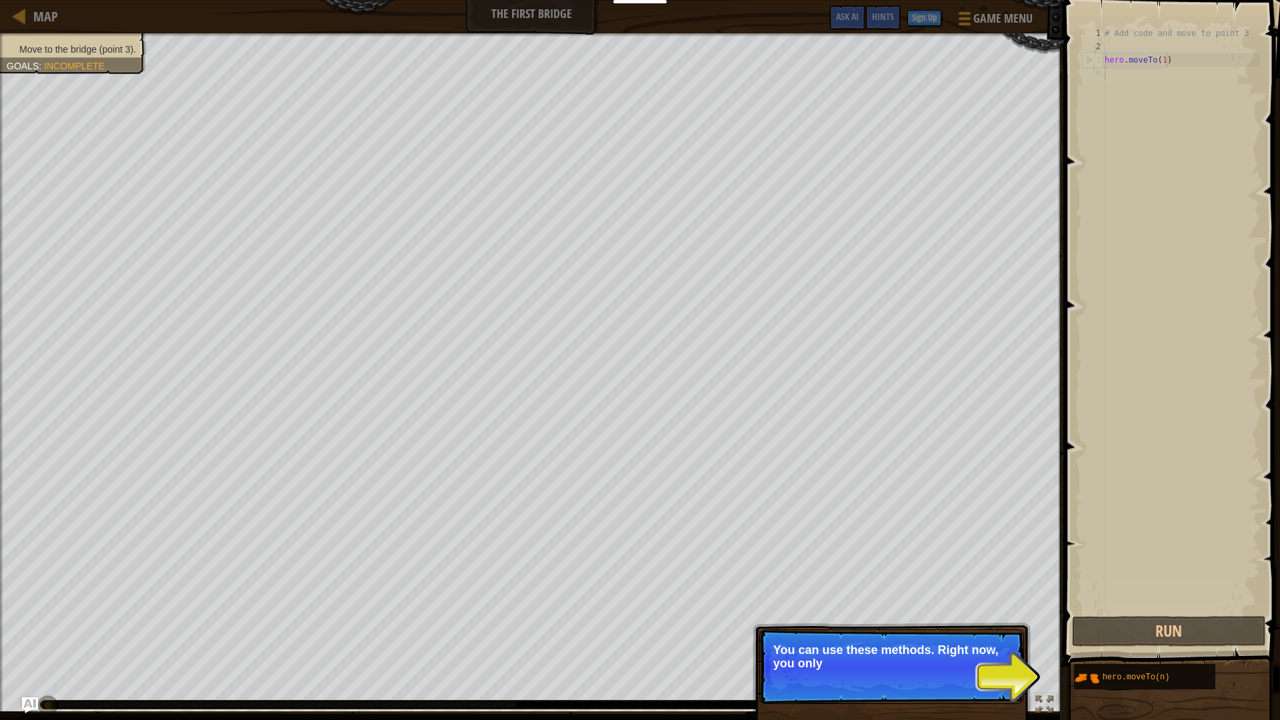
click at [1017, 687] on p "Skip (esc) Continue You can use these methods. Right now, you only" at bounding box center [891, 666] width 265 height 75
click at [1017, 687] on p "Skip (esc) Continue You can use these methods. Right now, you only need moveTo ." at bounding box center [891, 667] width 265 height 76
click at [1024, 671] on div "Skip (esc) Continue You can use these methods. Right now, you only need moveTo ." at bounding box center [892, 727] width 278 height 197
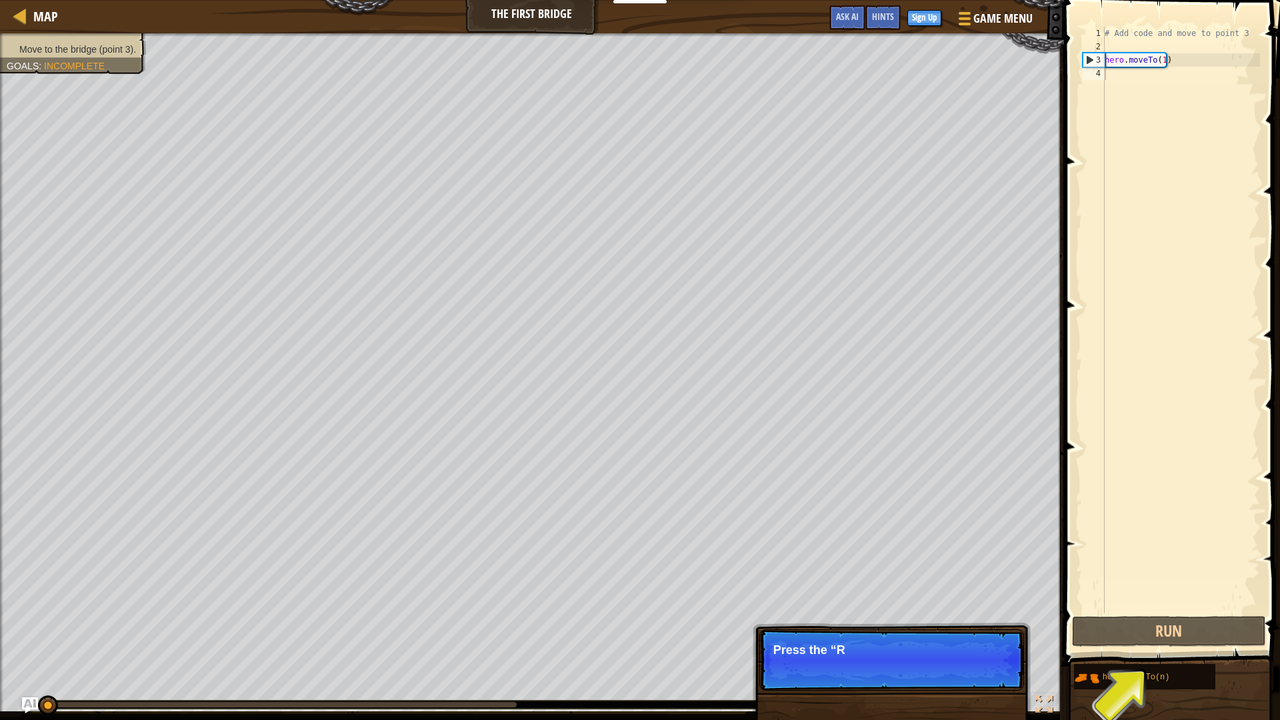
click at [1141, 77] on div "# Add code and move to point 3 hero . moveTo ( 1 )" at bounding box center [1181, 333] width 158 height 613
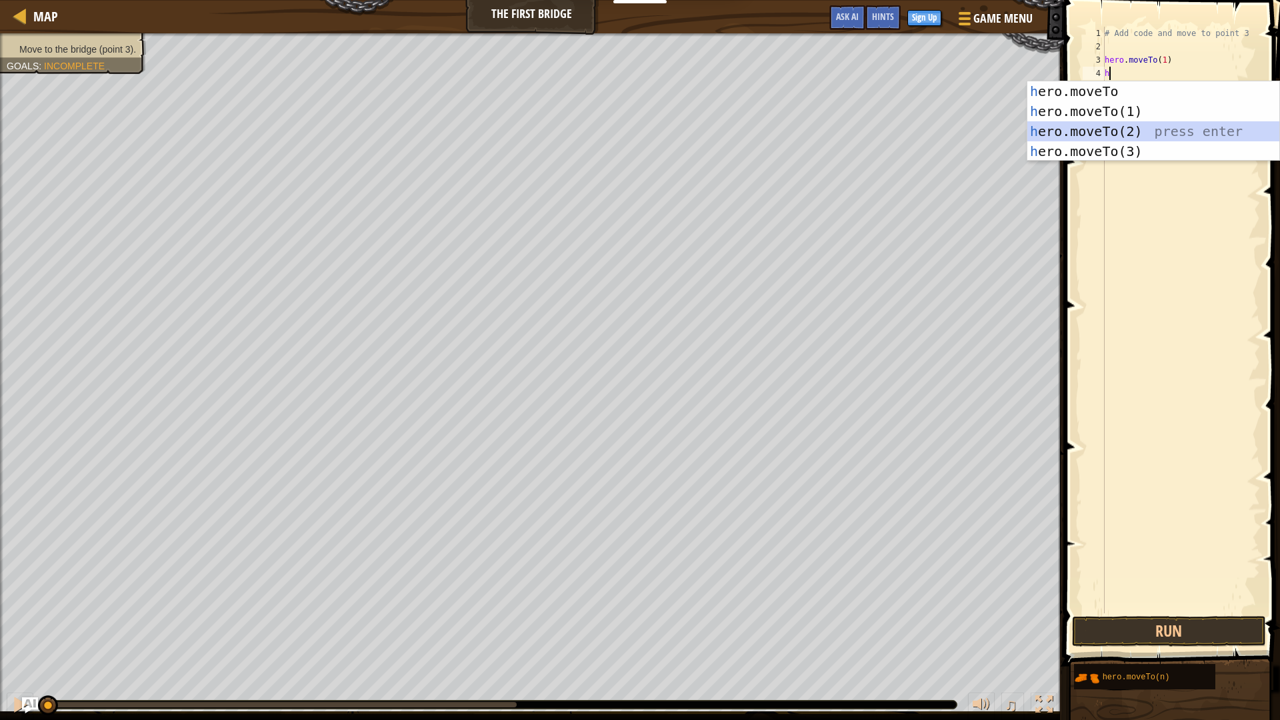
click at [1122, 133] on div "h ero.moveTo press enter h ero.moveTo(1) press enter h ero.moveTo(2) press ente…" at bounding box center [1153, 141] width 252 height 120
type textarea "hero.moveTo(2)"
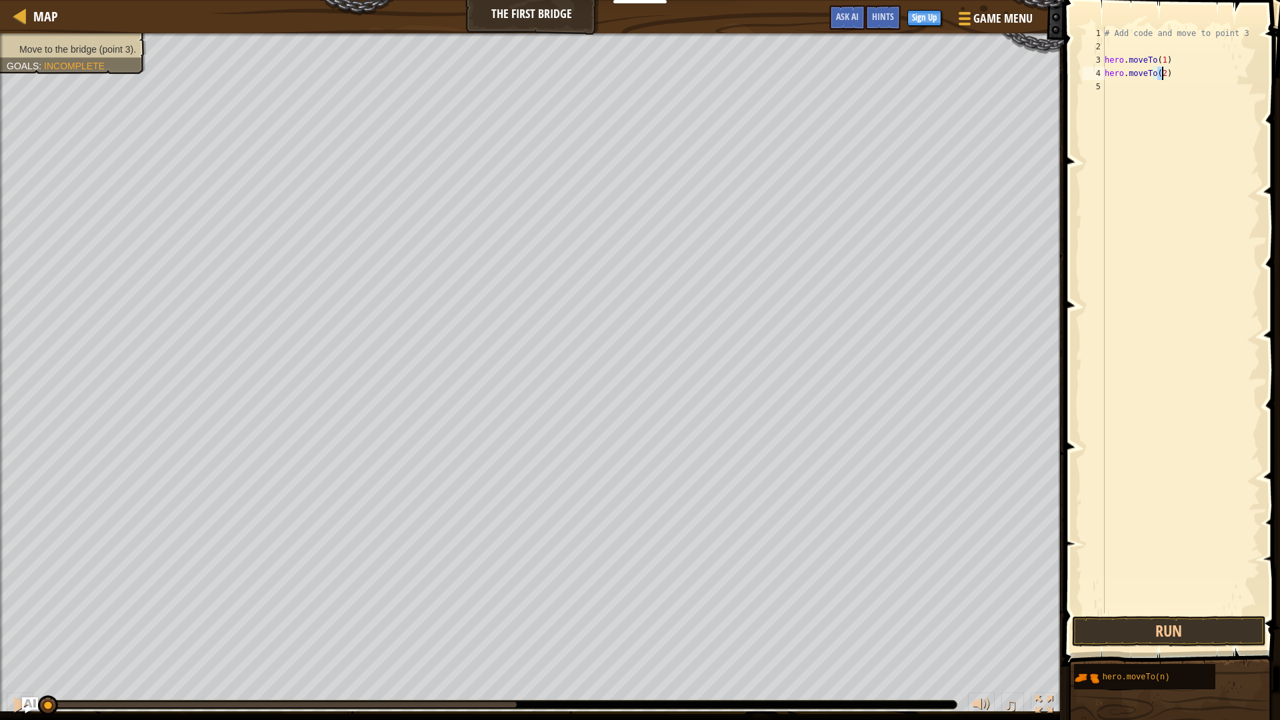
click at [1120, 89] on div "# Add code and move to point 3 hero . moveTo ( 1 ) hero . moveTo ( 2 )" at bounding box center [1181, 333] width 158 height 613
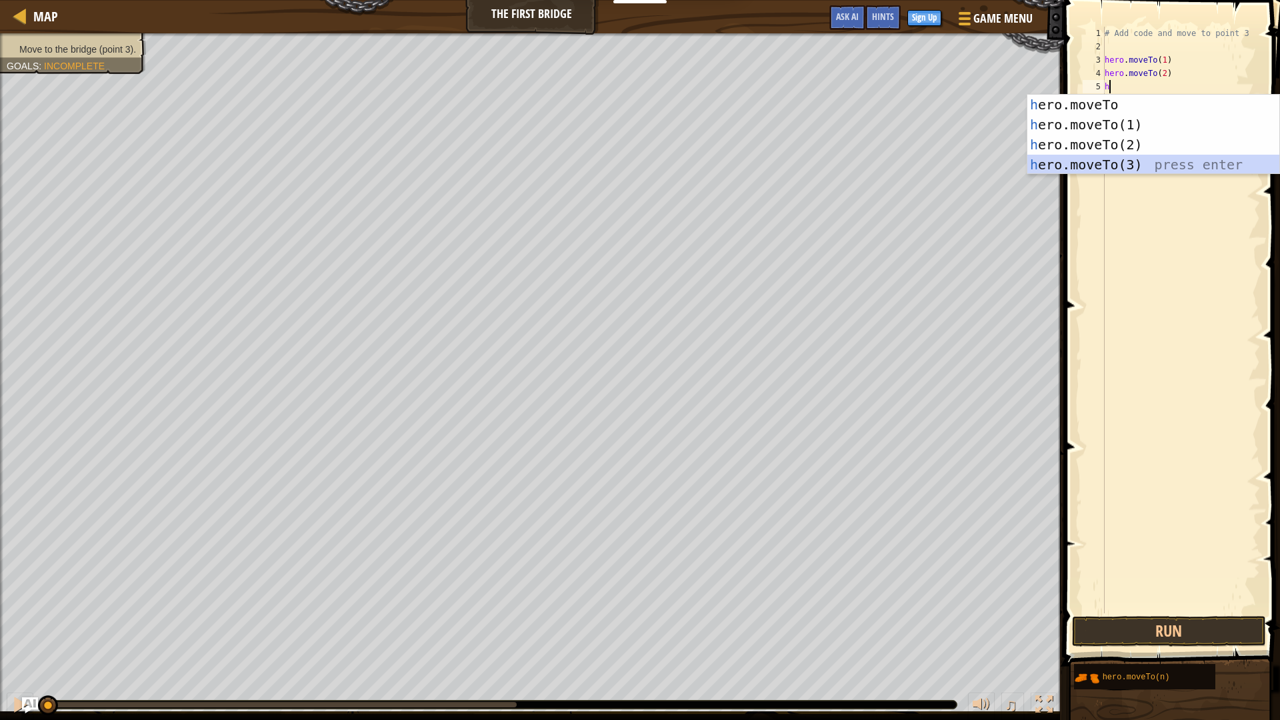
click at [1131, 171] on div "h ero.moveTo press enter h ero.moveTo(1) press enter h ero.moveTo(2) press ente…" at bounding box center [1153, 155] width 252 height 120
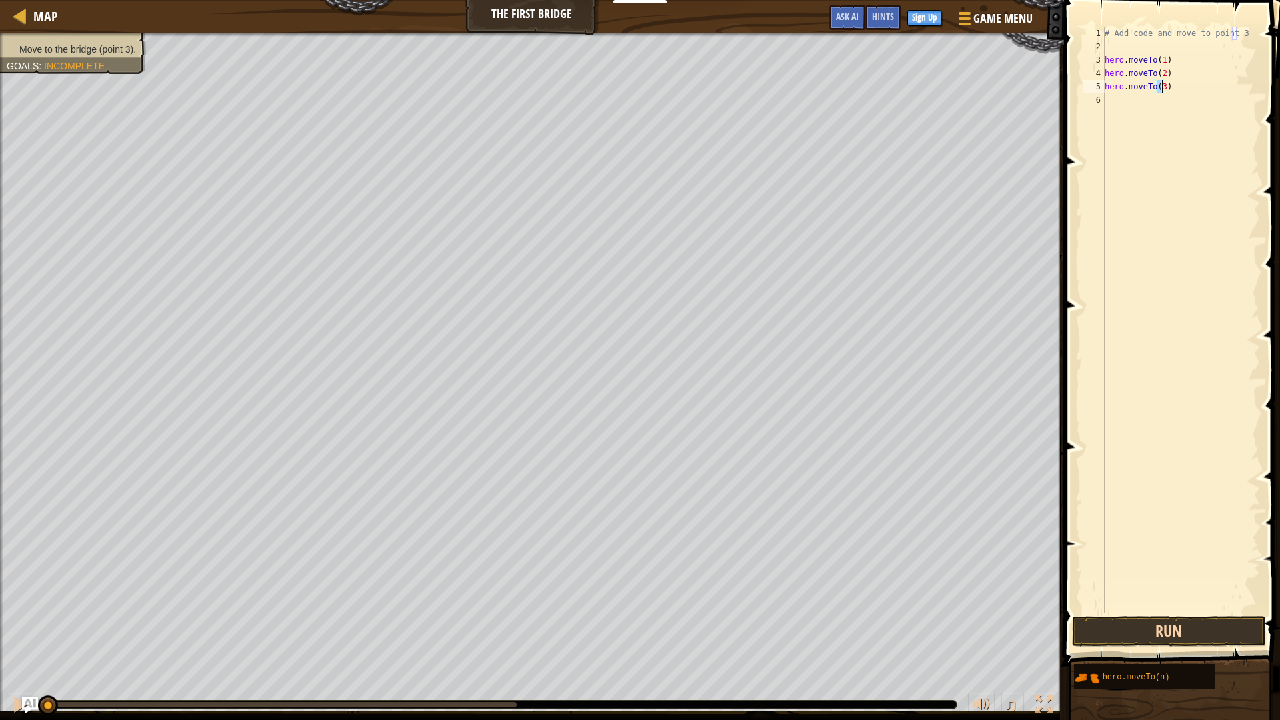
type textarea "hero.moveTo(3)"
click at [1218, 642] on button "Run" at bounding box center [1169, 631] width 194 height 31
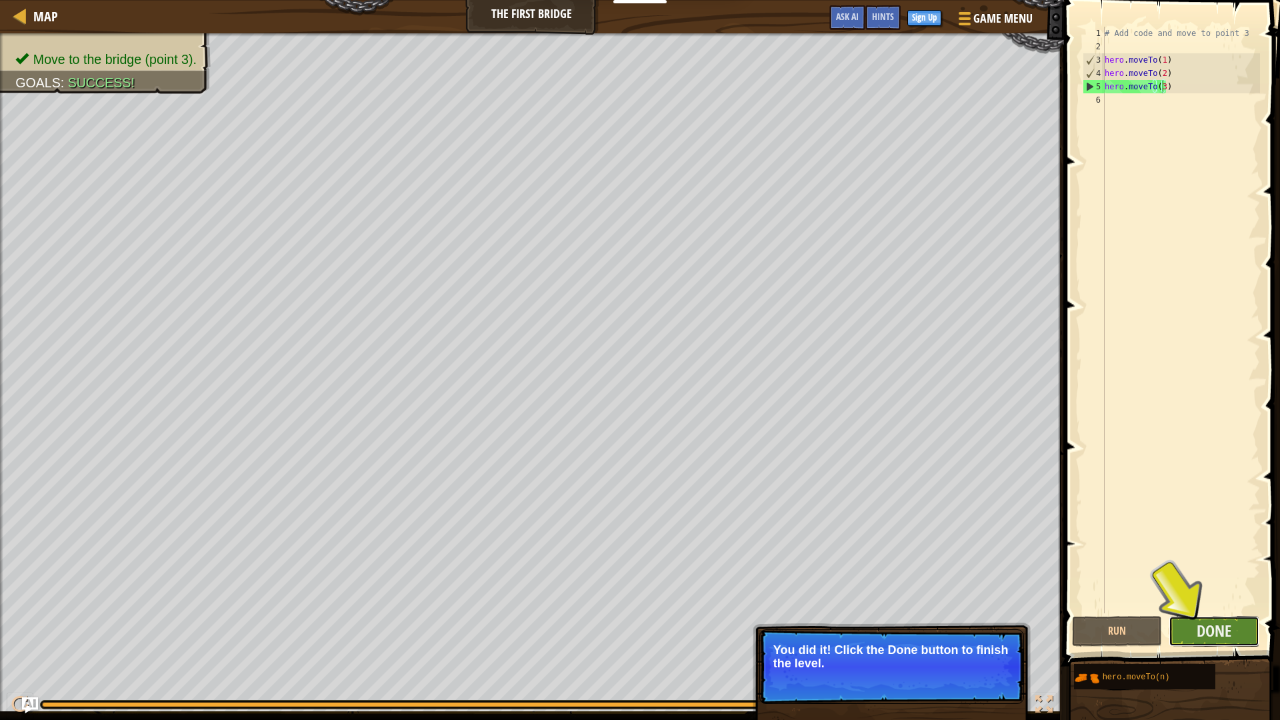
click at [1223, 642] on button "Done" at bounding box center [1213, 631] width 91 height 31
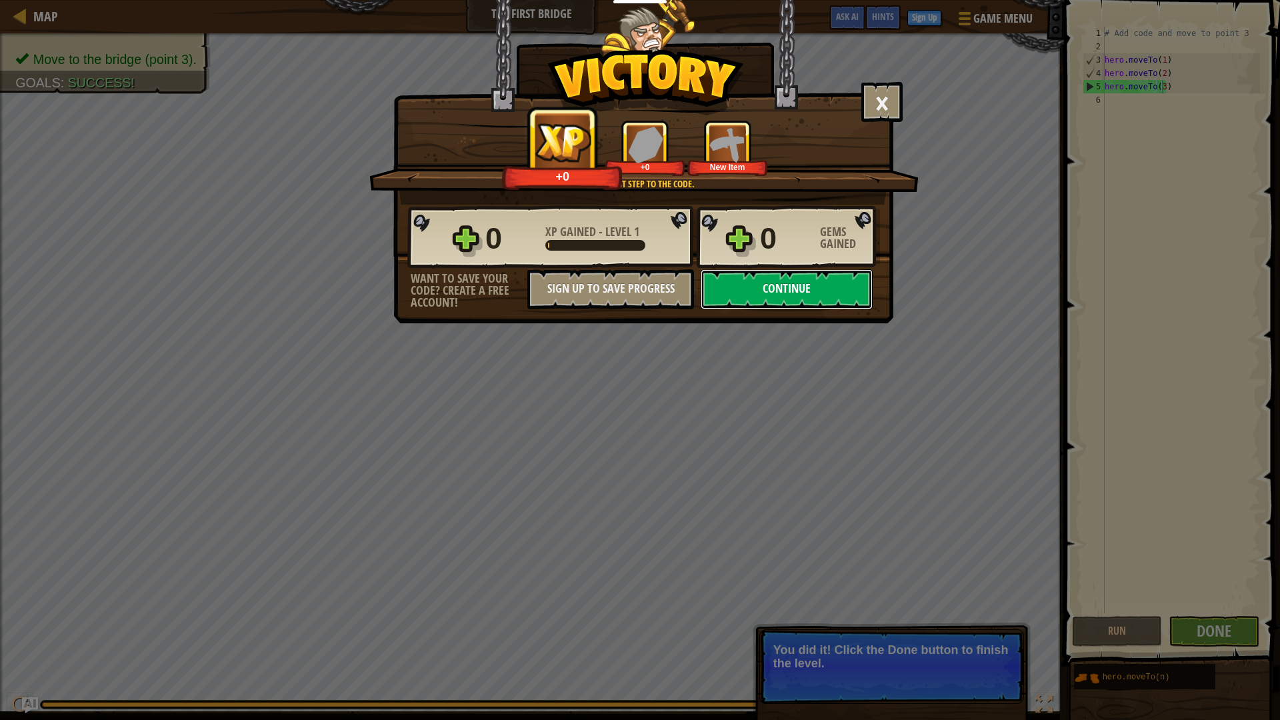
click at [817, 304] on button "Continue" at bounding box center [787, 289] width 172 height 40
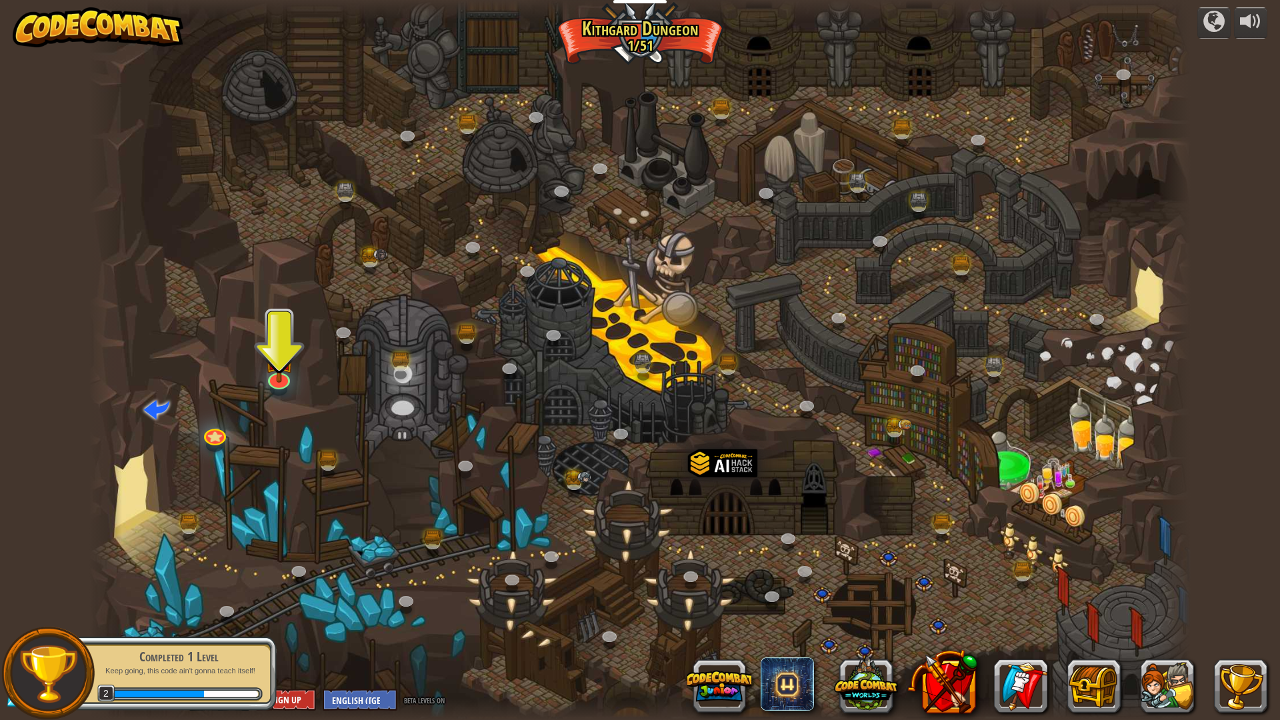
click at [112, 701] on span "2" at bounding box center [106, 694] width 18 height 18
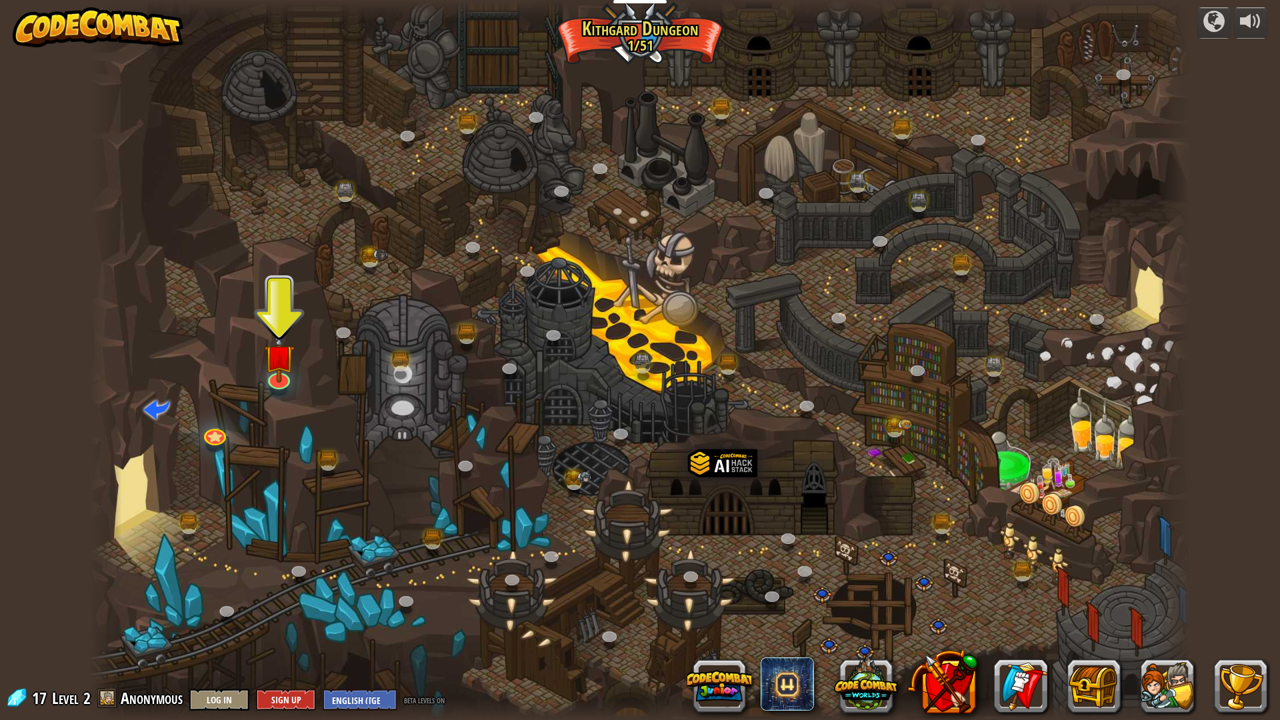
drag, startPoint x: 111, startPoint y: 687, endPoint x: 112, endPoint y: 701, distance: 14.1
click at [112, 701] on div "powered by Twisted Canyon (Locked) Challenge: collect the most gold using all t…" at bounding box center [640, 360] width 1280 height 720
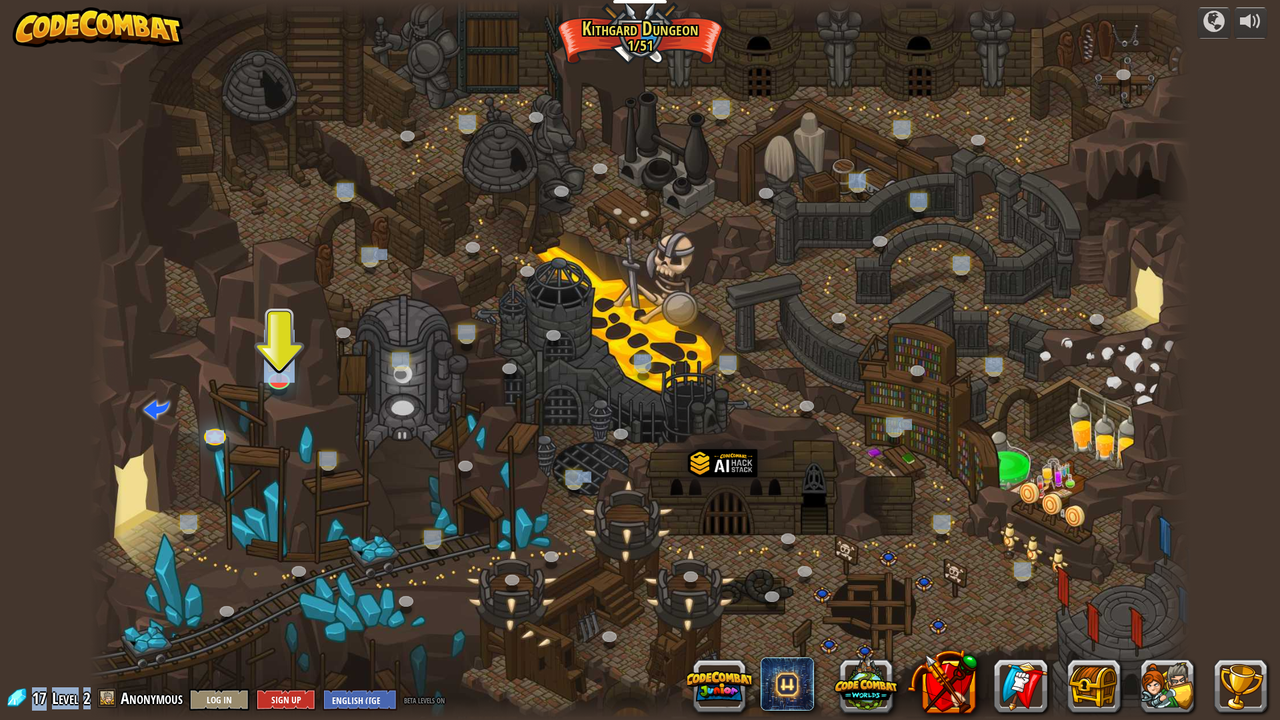
click at [112, 701] on span at bounding box center [107, 698] width 20 height 20
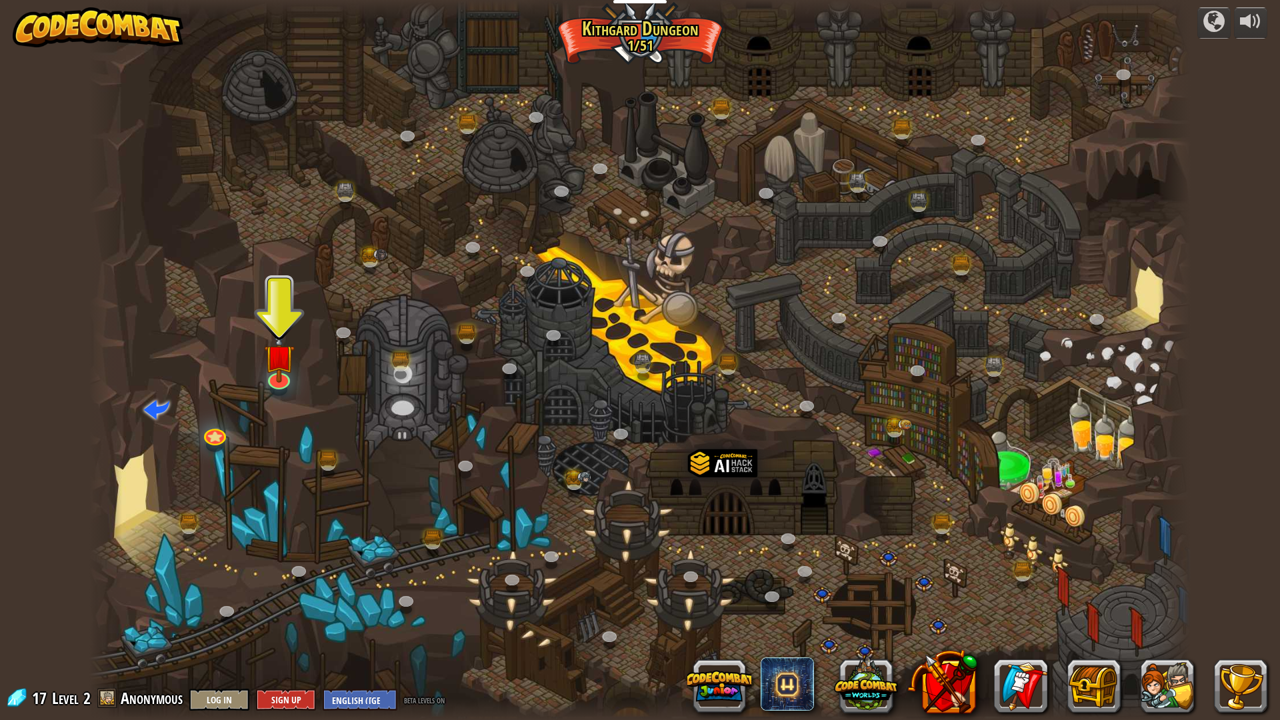
click at [128, 703] on span "Anonymous" at bounding box center [152, 697] width 62 height 21
click at [107, 705] on span at bounding box center [107, 698] width 20 height 20
click at [302, 389] on div at bounding box center [639, 360] width 1101 height 720
click at [283, 381] on div at bounding box center [279, 377] width 22 height 22
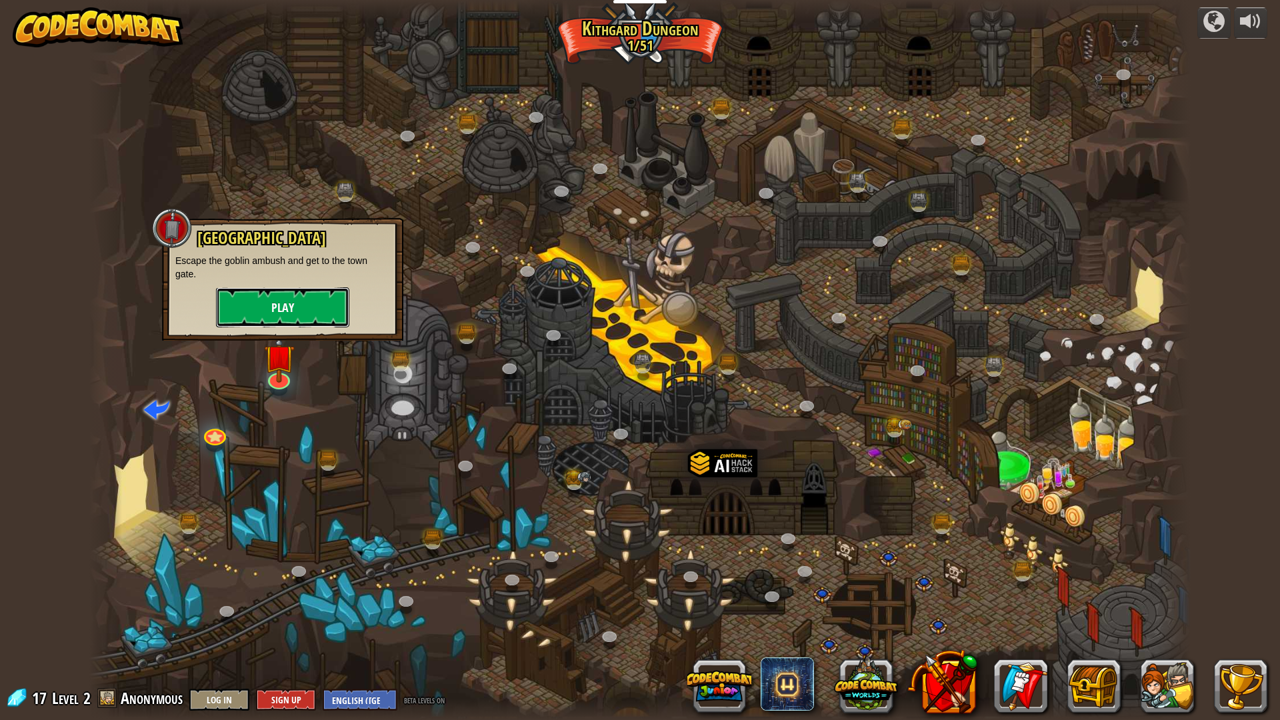
click at [301, 297] on button "Play" at bounding box center [282, 307] width 133 height 40
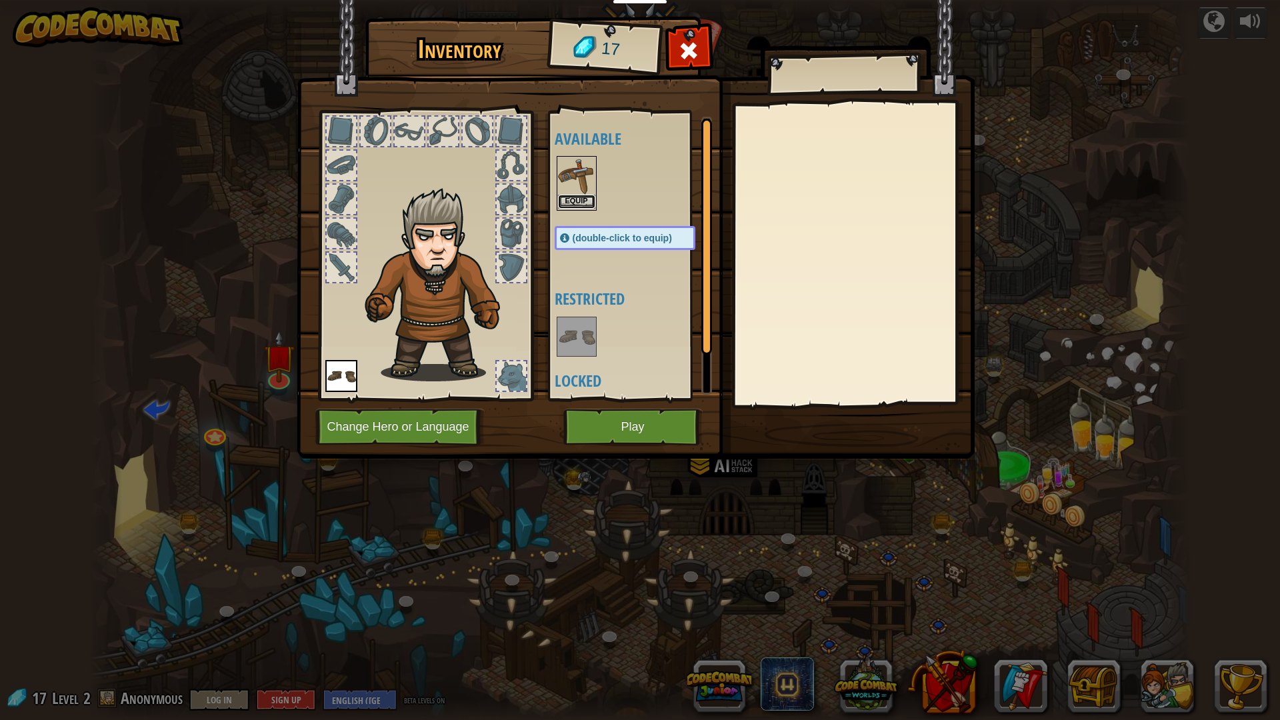
click at [585, 201] on button "Equip" at bounding box center [576, 202] width 37 height 14
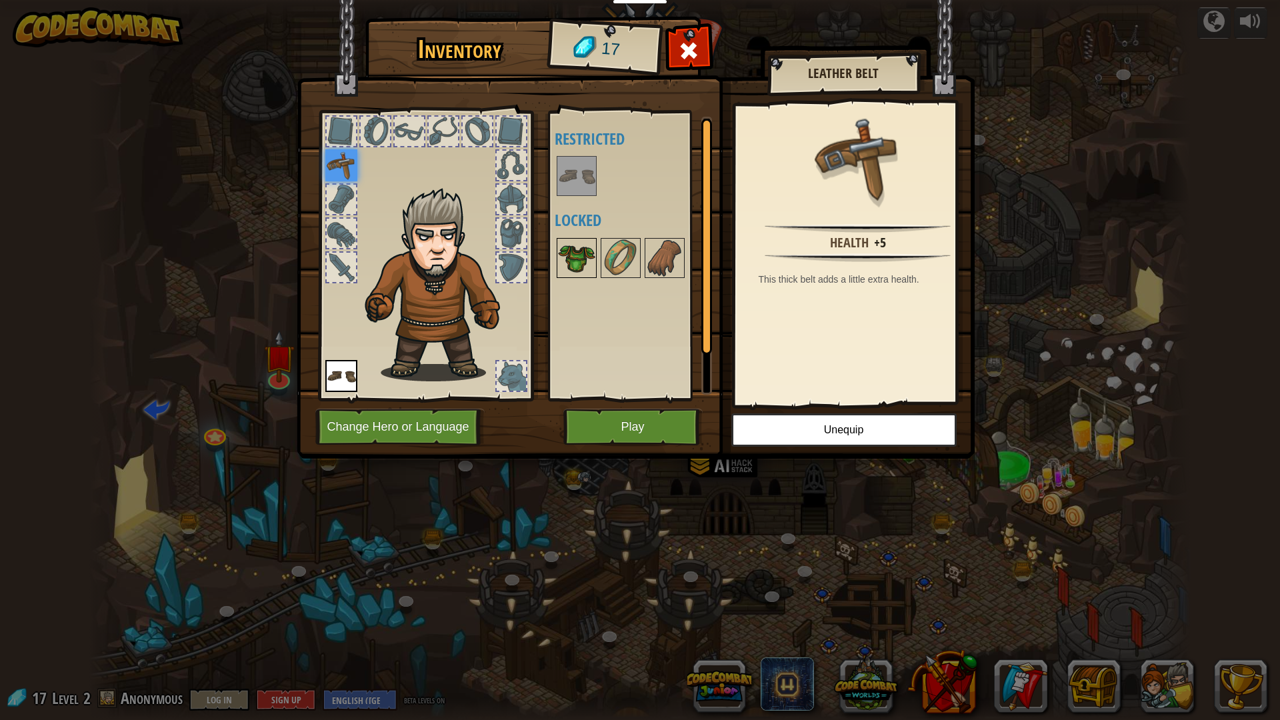
click at [579, 264] on img at bounding box center [576, 257] width 37 height 37
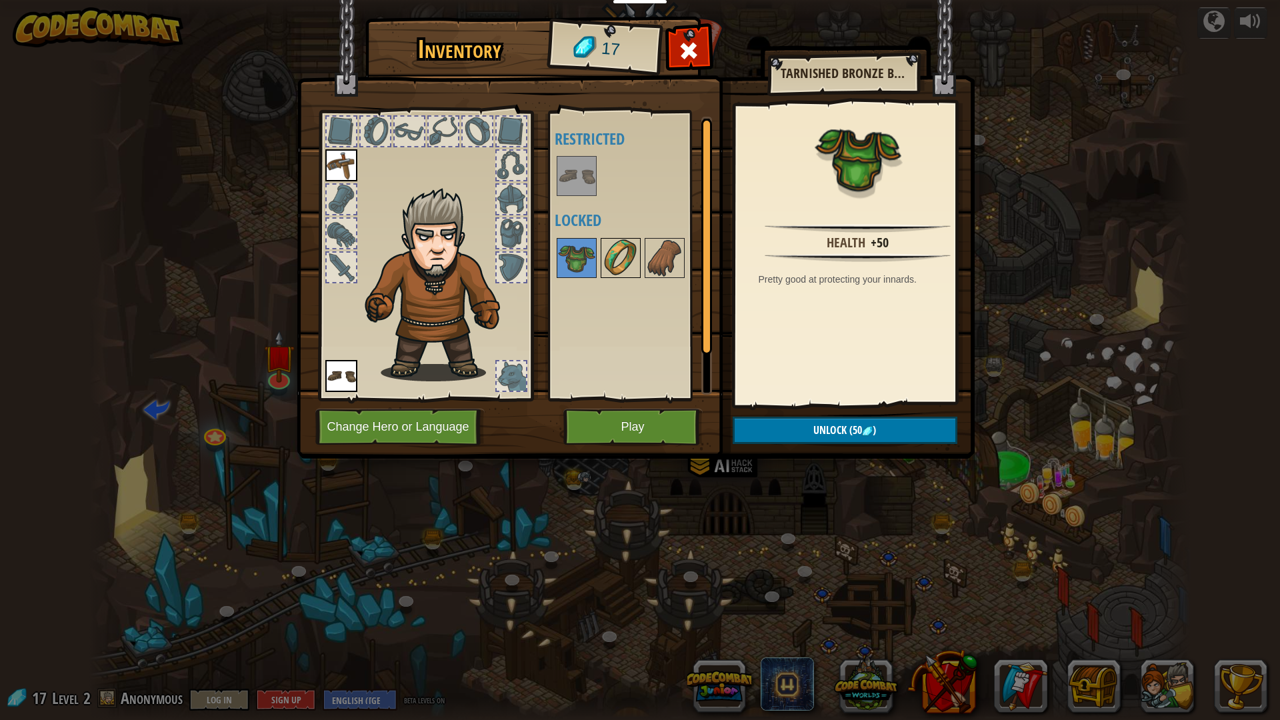
click at [621, 258] on img at bounding box center [620, 257] width 37 height 37
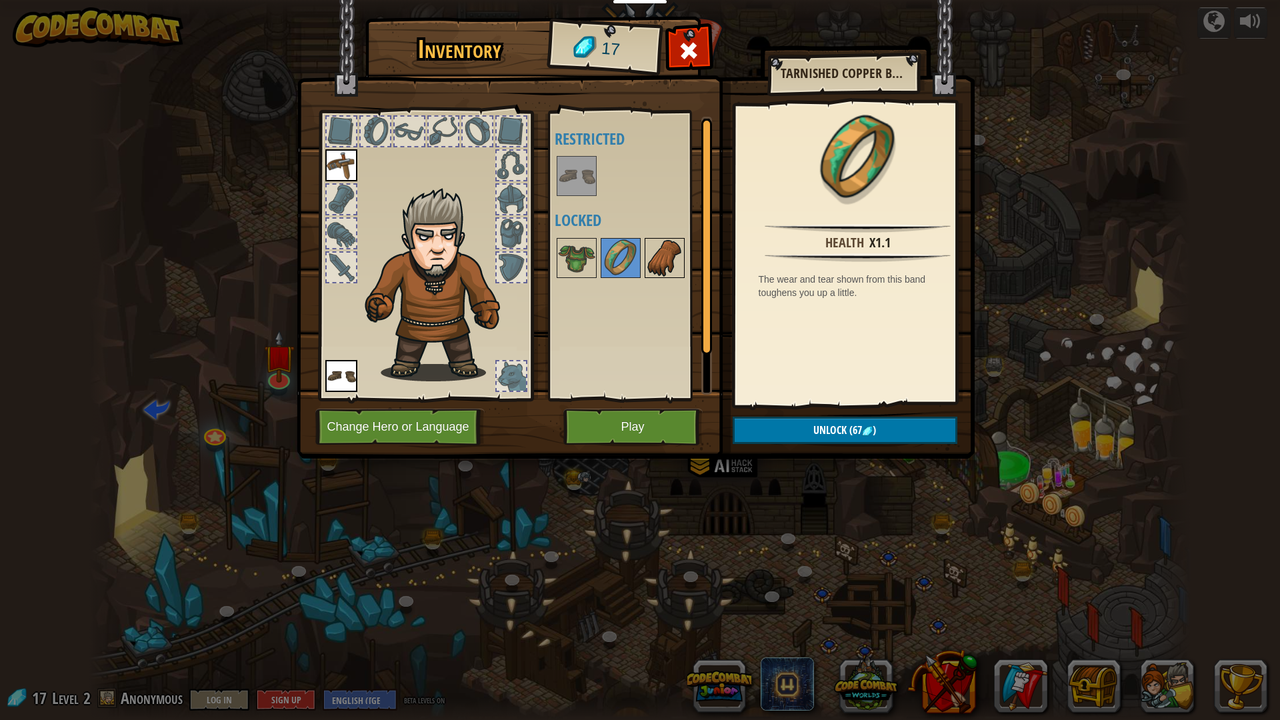
click at [665, 252] on img at bounding box center [664, 257] width 37 height 37
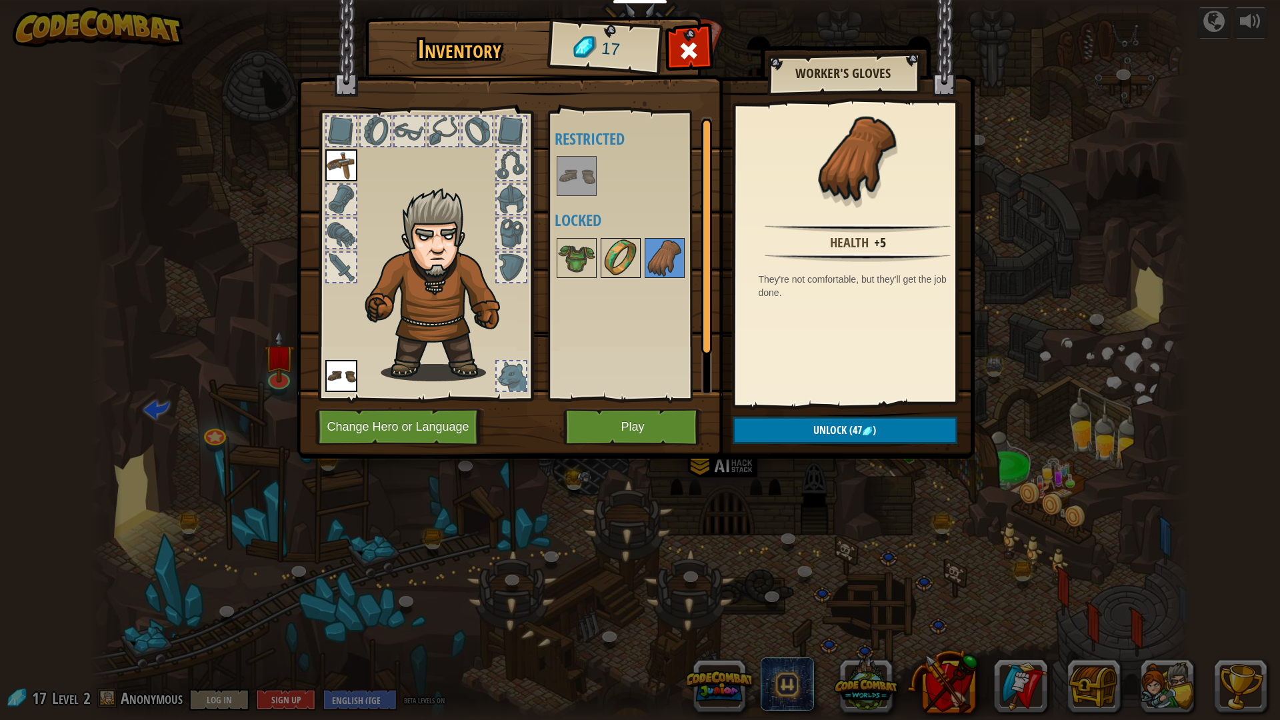
click at [607, 252] on img at bounding box center [620, 257] width 37 height 37
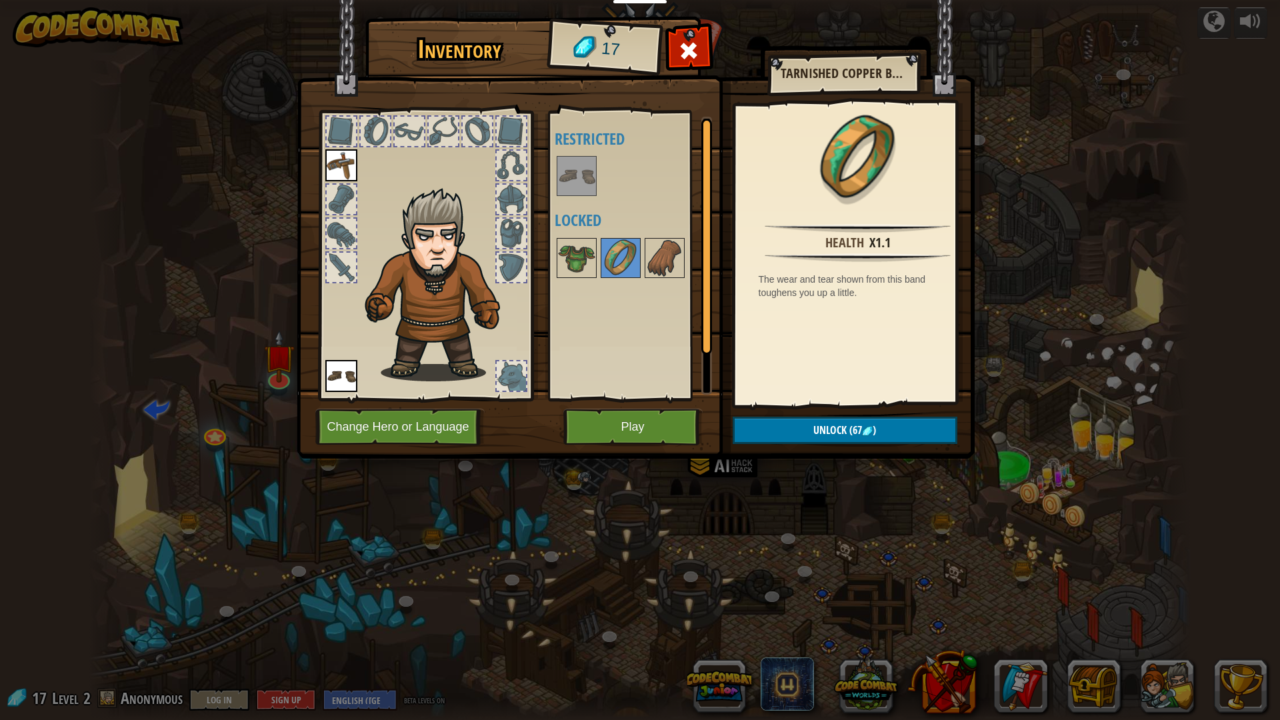
click at [939, 89] on img at bounding box center [636, 217] width 678 height 484
click at [941, 89] on img at bounding box center [636, 217] width 678 height 484
click at [955, 89] on img at bounding box center [636, 217] width 678 height 484
click at [641, 411] on button "Play" at bounding box center [632, 427] width 139 height 37
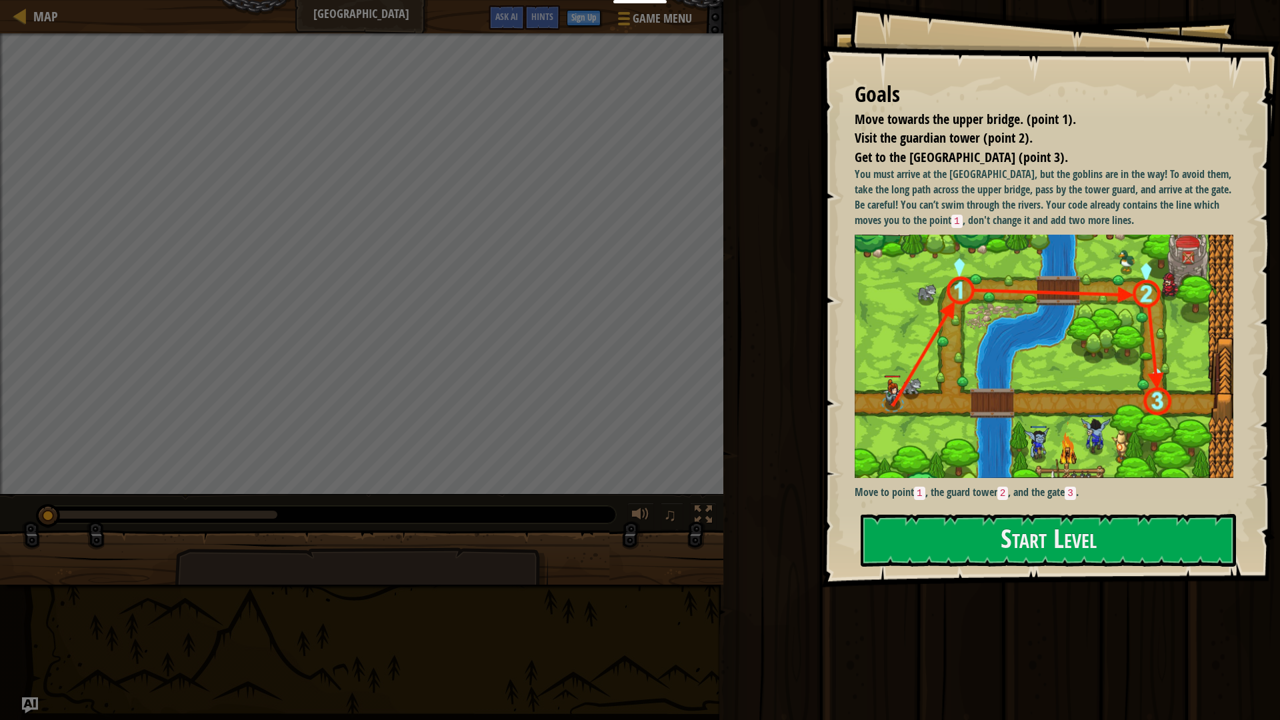
click at [999, 343] on div "Goals Move towards the upper bridge. (point 1). Visit the [GEOGRAPHIC_DATA] (po…" at bounding box center [1050, 293] width 459 height 587
click at [1041, 565] on button "Start Level" at bounding box center [1048, 540] width 375 height 53
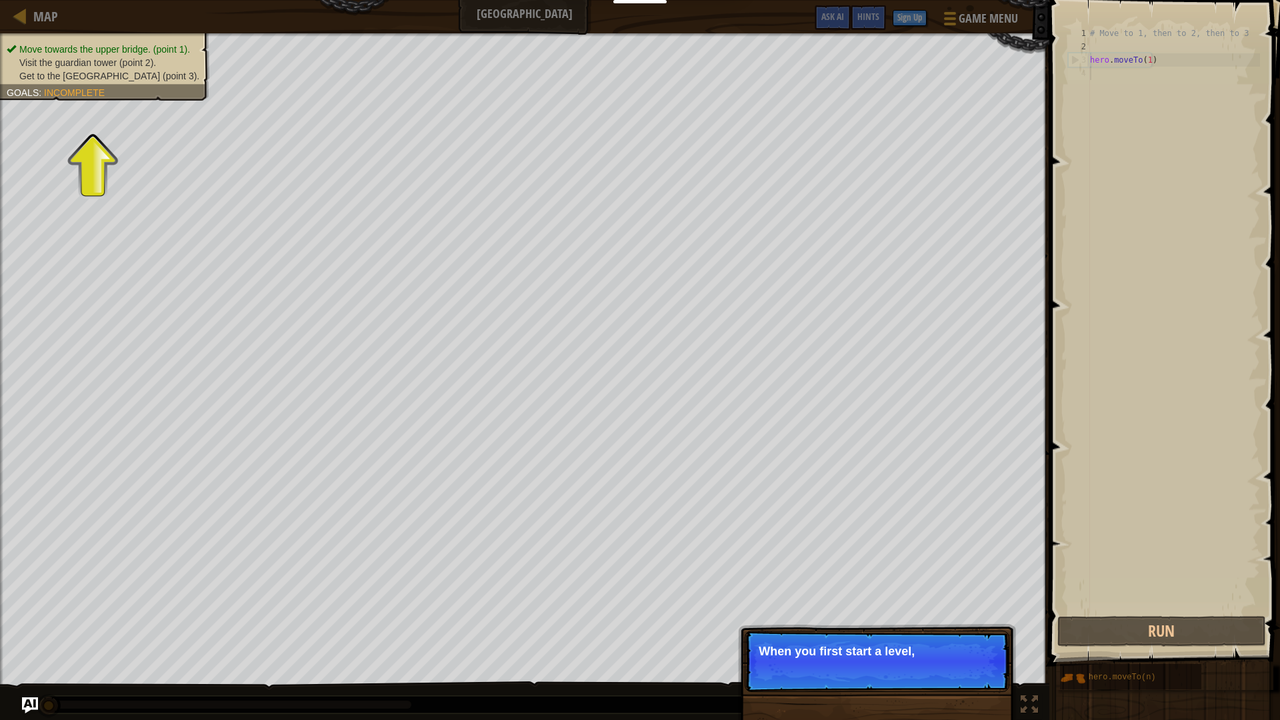
click at [836, 659] on p "Skip (esc) Continue When you first start a level," at bounding box center [877, 661] width 265 height 61
click at [995, 659] on p "Skip (esc) Continue When you first start a level, check th" at bounding box center [877, 661] width 265 height 61
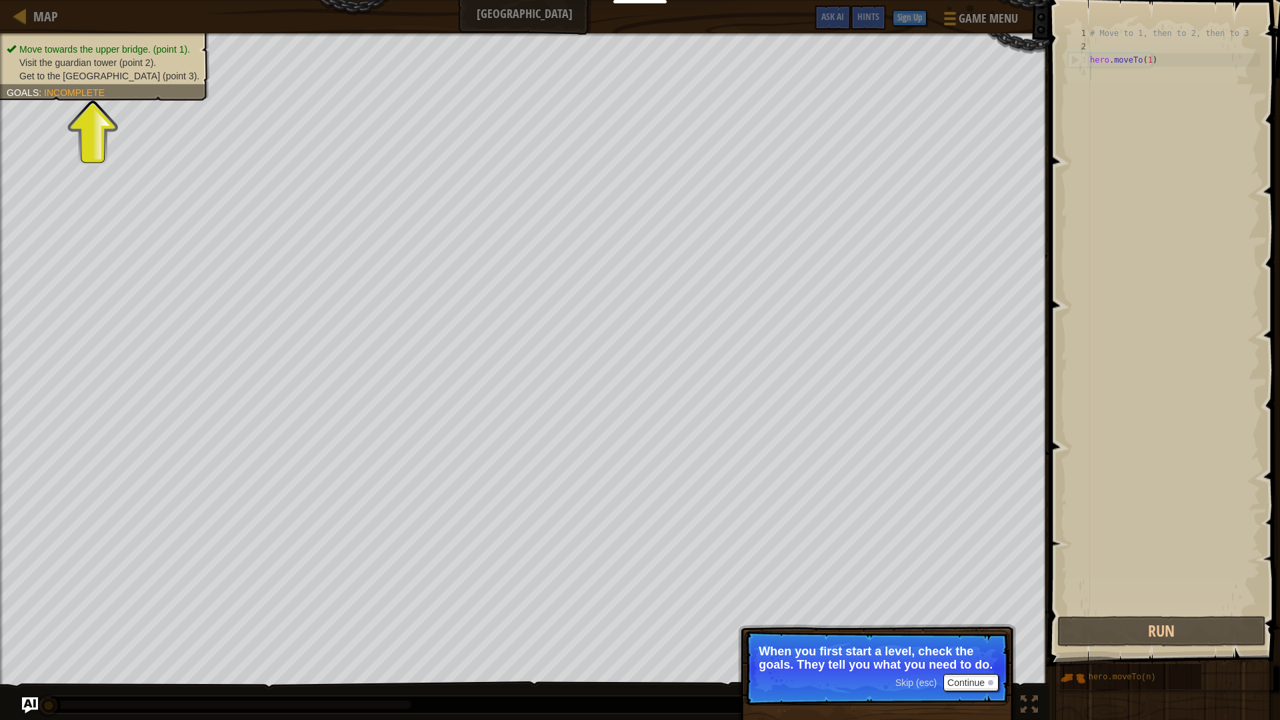
click at [987, 691] on p "Skip (esc) Continue When you first start a level, check the goals. They tell yo…" at bounding box center [877, 668] width 265 height 75
click at [985, 684] on button "Continue" at bounding box center [970, 682] width 55 height 17
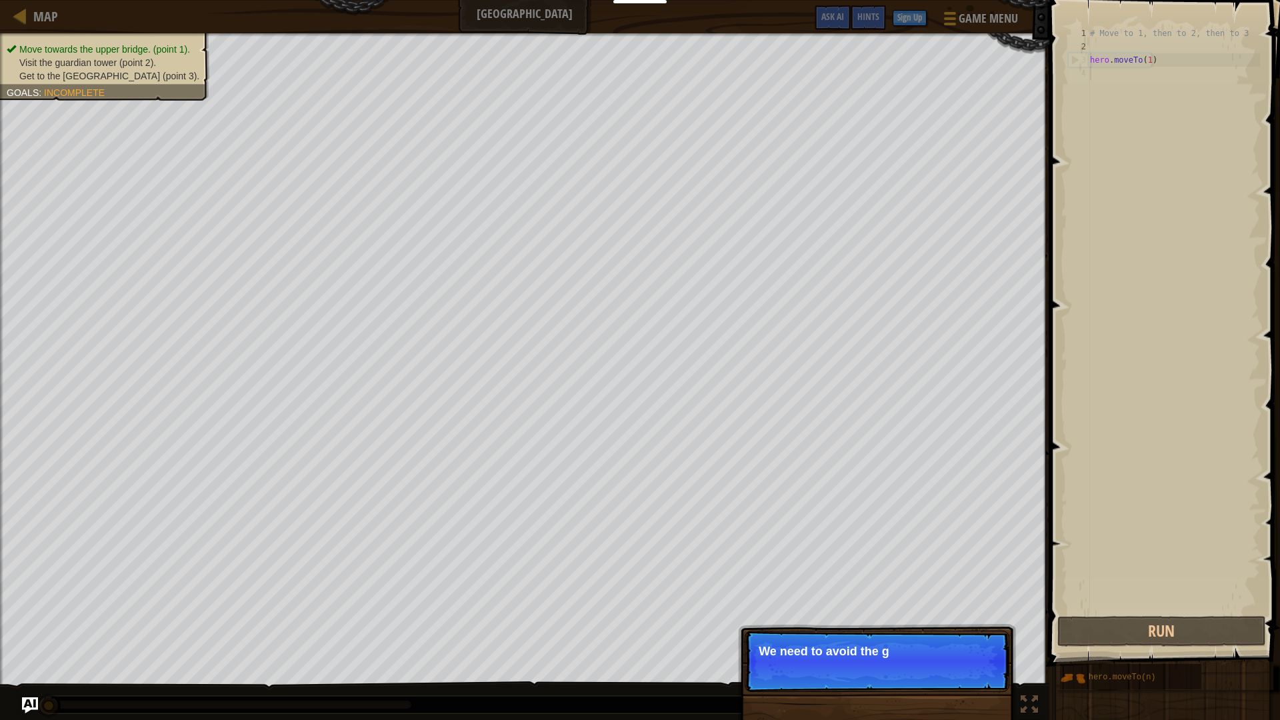
click at [989, 682] on p "Skip (esc) Continue We need to avoid the g" at bounding box center [877, 661] width 265 height 61
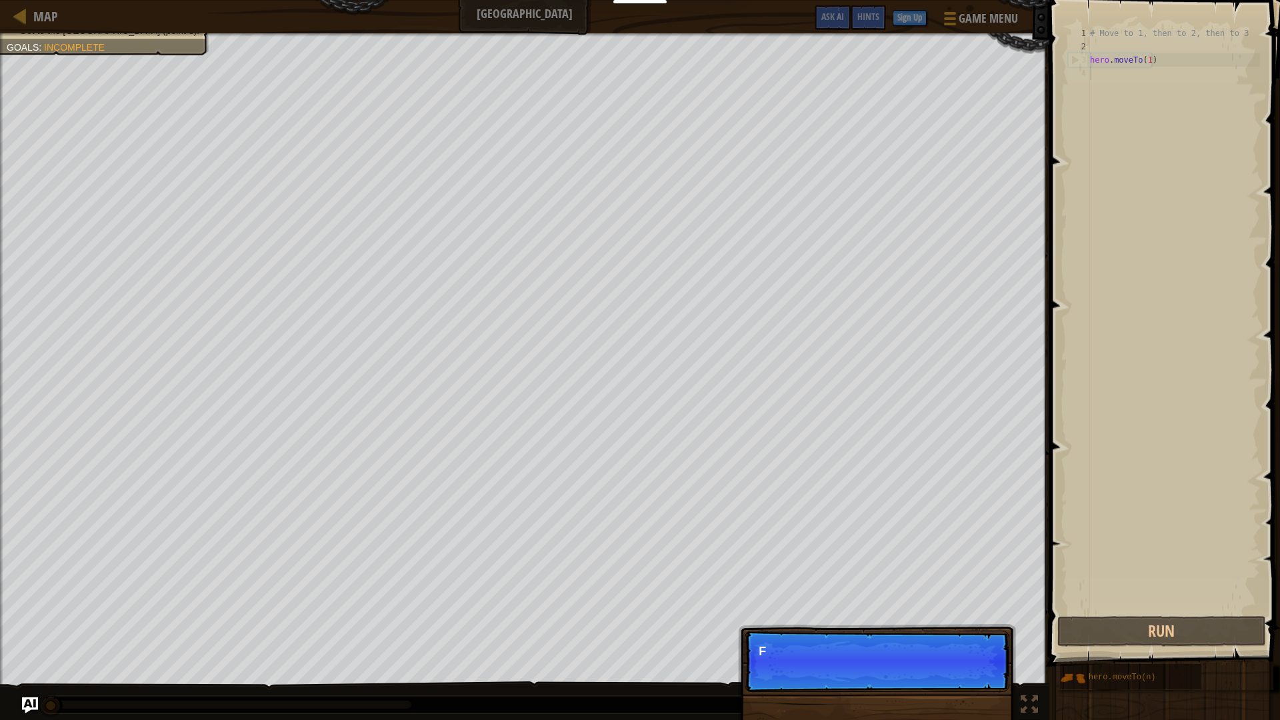
drag, startPoint x: 950, startPoint y: 651, endPoint x: 979, endPoint y: 667, distance: 33.4
click at [961, 661] on p "Skip (esc) Continue F" at bounding box center [877, 661] width 265 height 61
click at [981, 667] on p "Skip (esc) Continue First, the hero moves" at bounding box center [877, 661] width 265 height 61
click at [981, 667] on p "Skip (esc) Continue First, the hero moves to poi" at bounding box center [877, 661] width 265 height 61
click at [981, 667] on p "Skip (esc) Continue First, the hero moves to point 1 . I" at bounding box center [877, 662] width 265 height 63
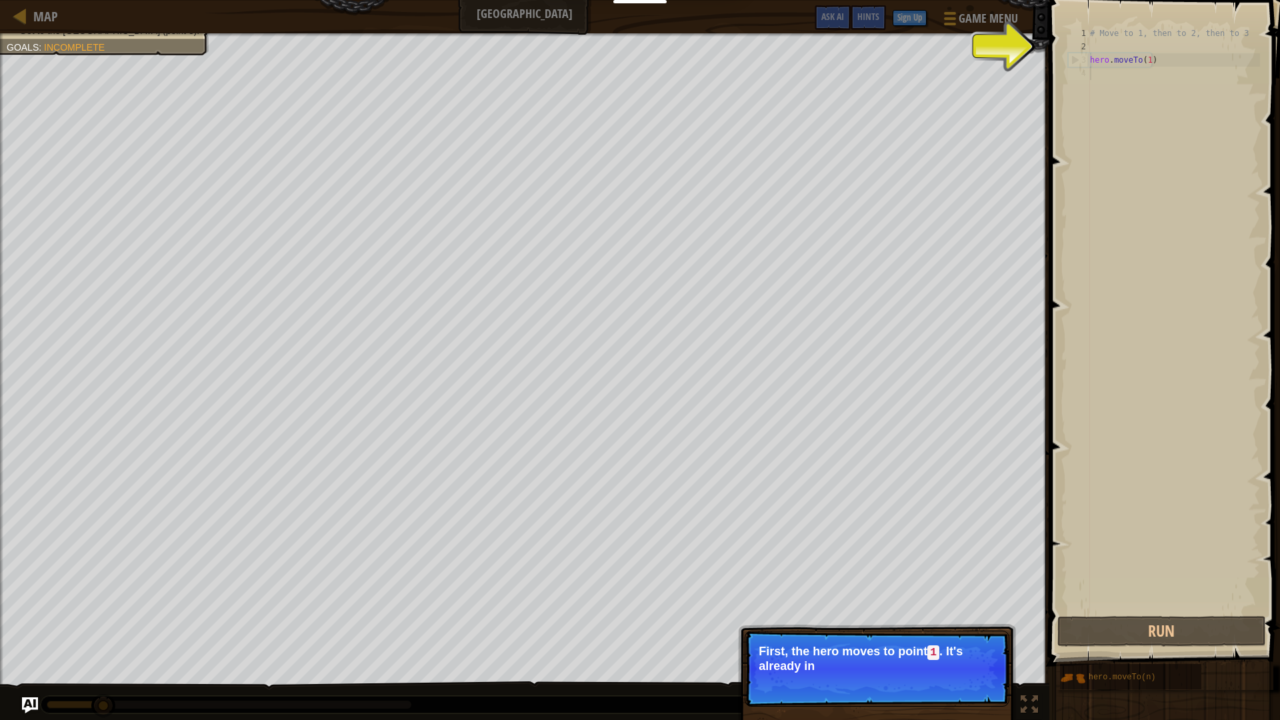
click at [981, 667] on p "First, the hero moves to point 1 . It's already in" at bounding box center [877, 659] width 237 height 28
click at [981, 667] on p "First, the hero moves to point 1 . It's already in your code." at bounding box center [877, 659] width 237 height 28
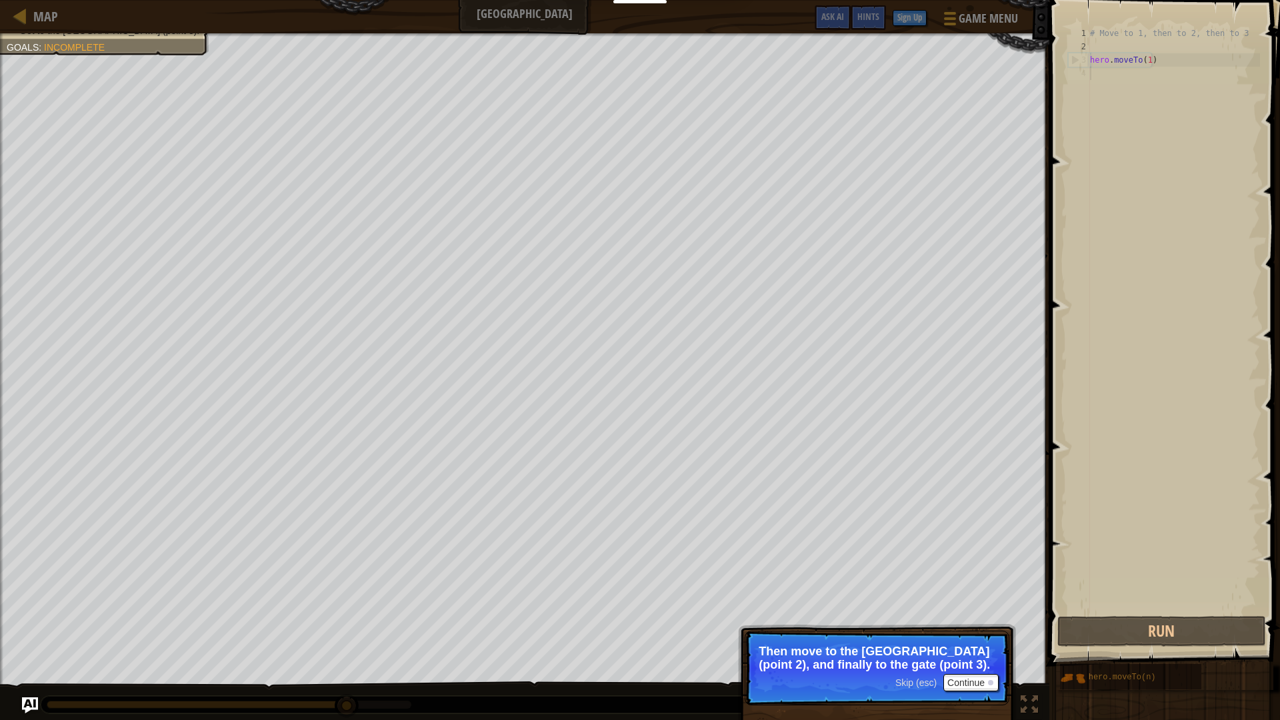
drag, startPoint x: 1114, startPoint y: 108, endPoint x: 1114, endPoint y: 91, distance: 16.7
click at [1114, 107] on div "# Move to 1, then to 2, then to 3 hero . moveTo ( 1 )" at bounding box center [1173, 333] width 173 height 613
drag, startPoint x: 1114, startPoint y: 91, endPoint x: 1114, endPoint y: 78, distance: 12.7
click at [1114, 90] on div "# Move to 1, then to 2, then to 3 hero . moveTo ( 1 )" at bounding box center [1173, 333] width 173 height 613
click at [1114, 78] on div "# Move to 1, then to 2, then to 3 hero . moveTo ( 1 )" at bounding box center [1173, 333] width 173 height 613
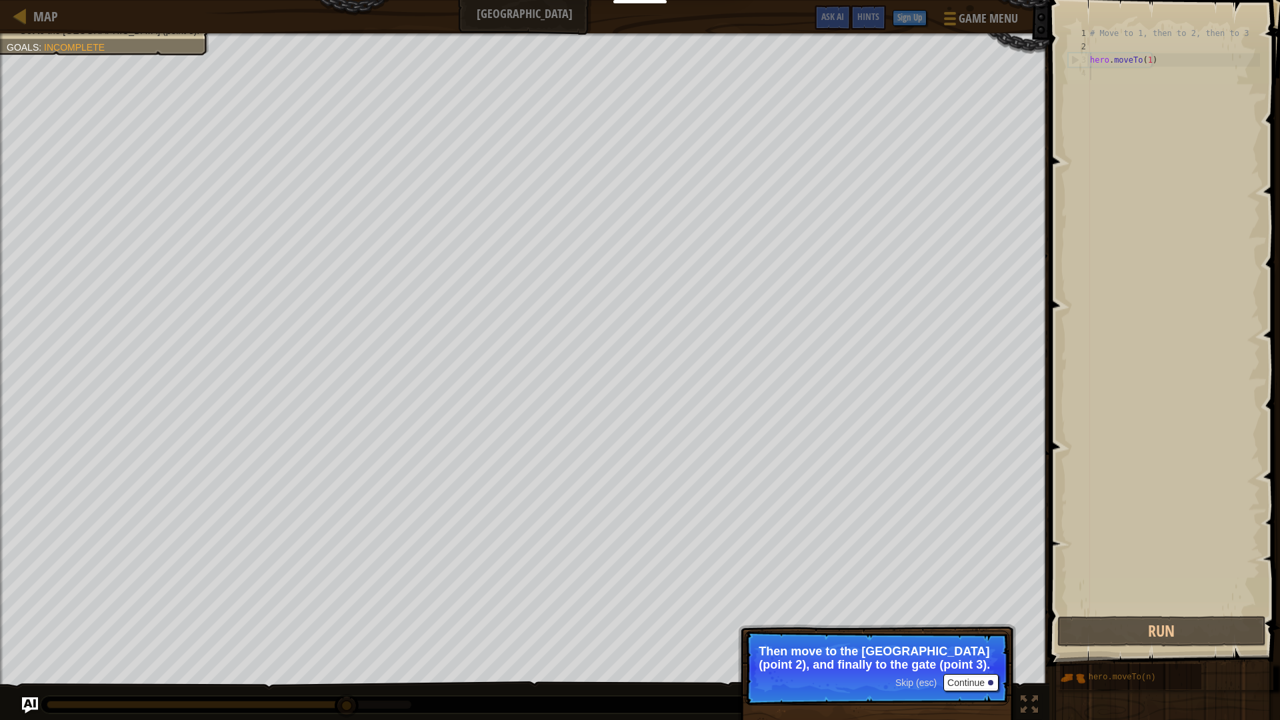
drag, startPoint x: 967, startPoint y: 701, endPoint x: 972, endPoint y: 689, distance: 12.9
click at [971, 691] on p "Skip (esc) Continue Then move to the [GEOGRAPHIC_DATA] (point 2), and finally t…" at bounding box center [877, 668] width 265 height 75
click at [982, 666] on p "Then move to the [GEOGRAPHIC_DATA] (point 2), and finally to the gate (point 3)." at bounding box center [877, 658] width 237 height 27
click at [979, 677] on button "Continue" at bounding box center [970, 682] width 55 height 17
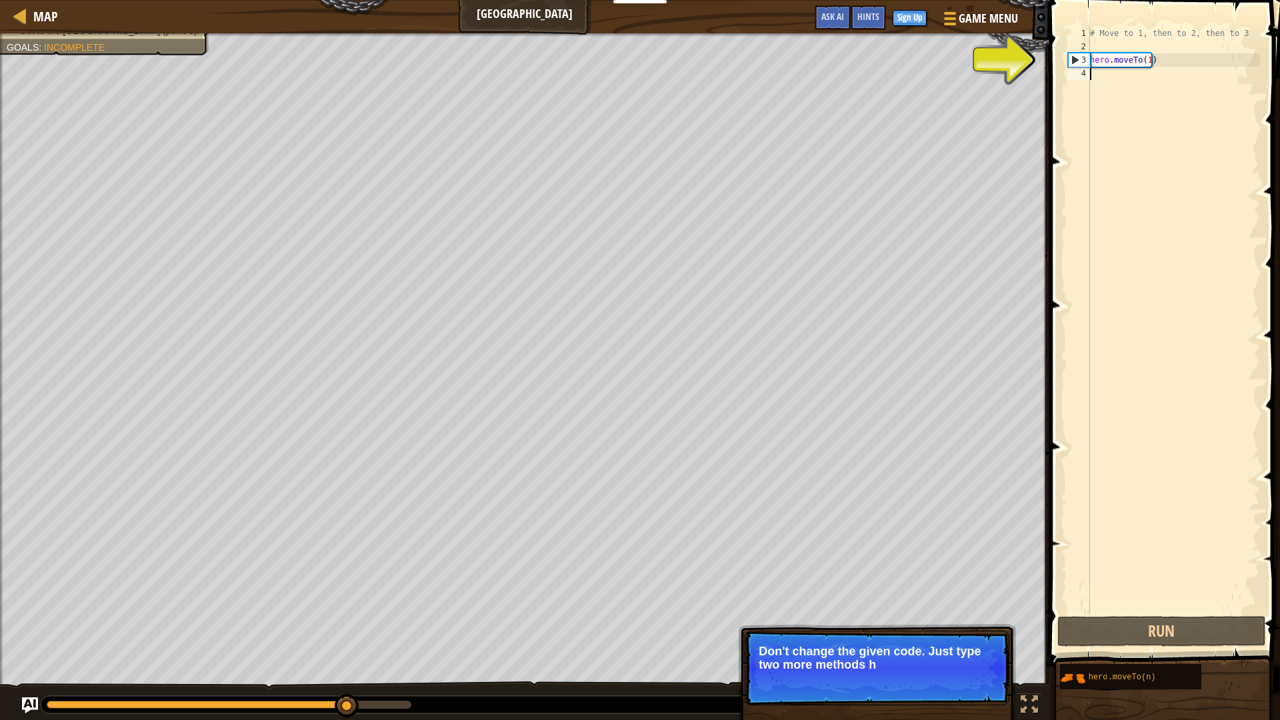
click at [1114, 80] on div "# Move to 1, then to 2, then to 3 hero . moveTo ( 1 )" at bounding box center [1173, 333] width 173 height 613
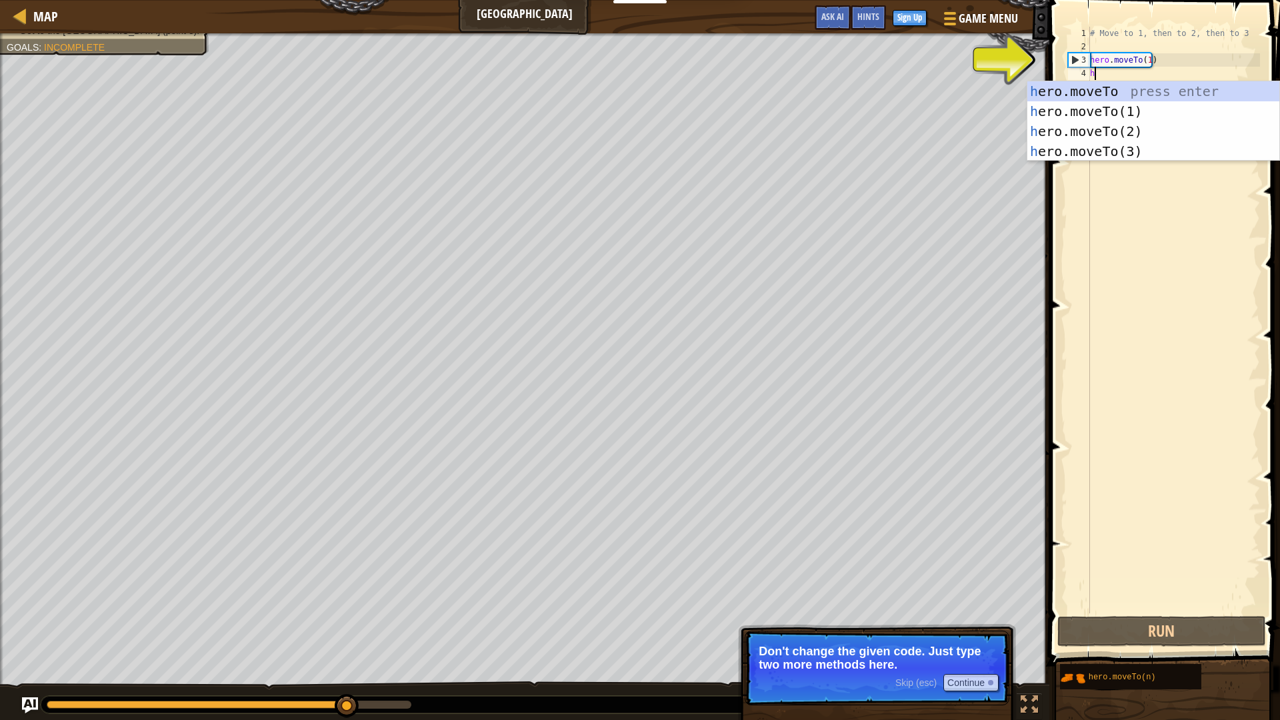
scroll to position [6, 0]
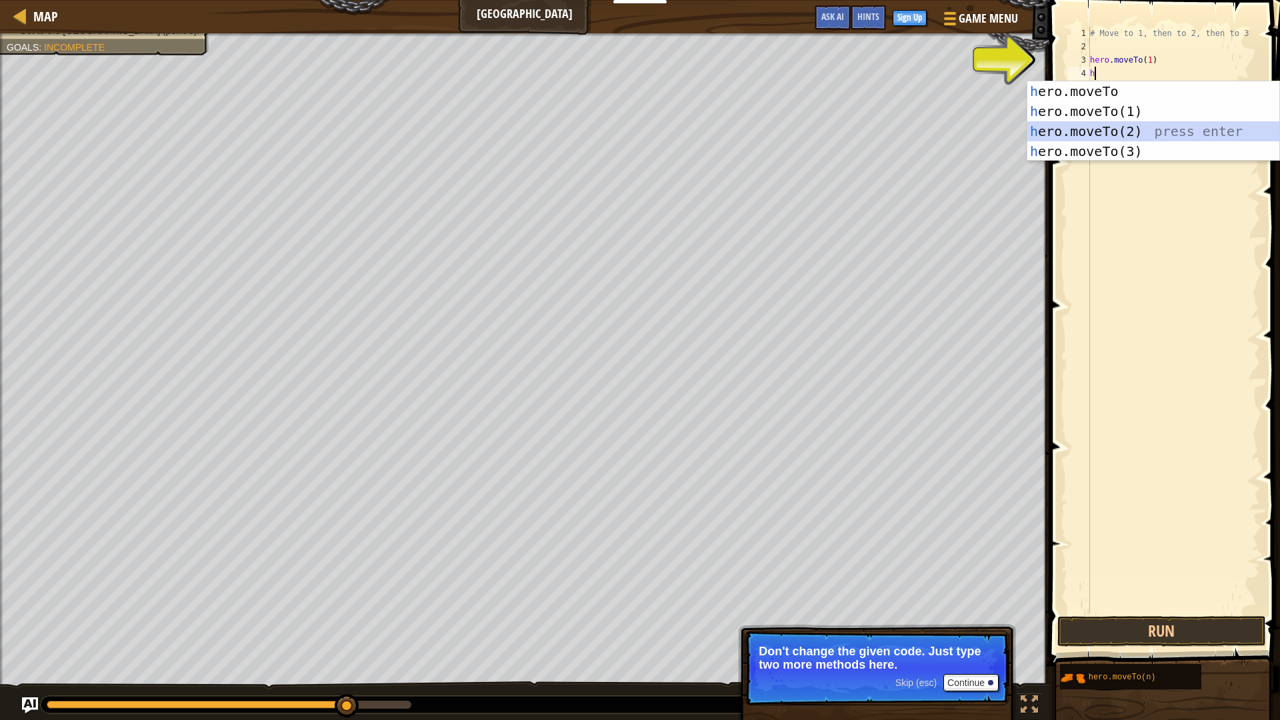
click at [1114, 133] on div "h ero.moveTo press enter h ero.moveTo(1) press enter h ero.moveTo(2) press ente…" at bounding box center [1153, 141] width 252 height 120
type textarea "hero.moveTo(2)"
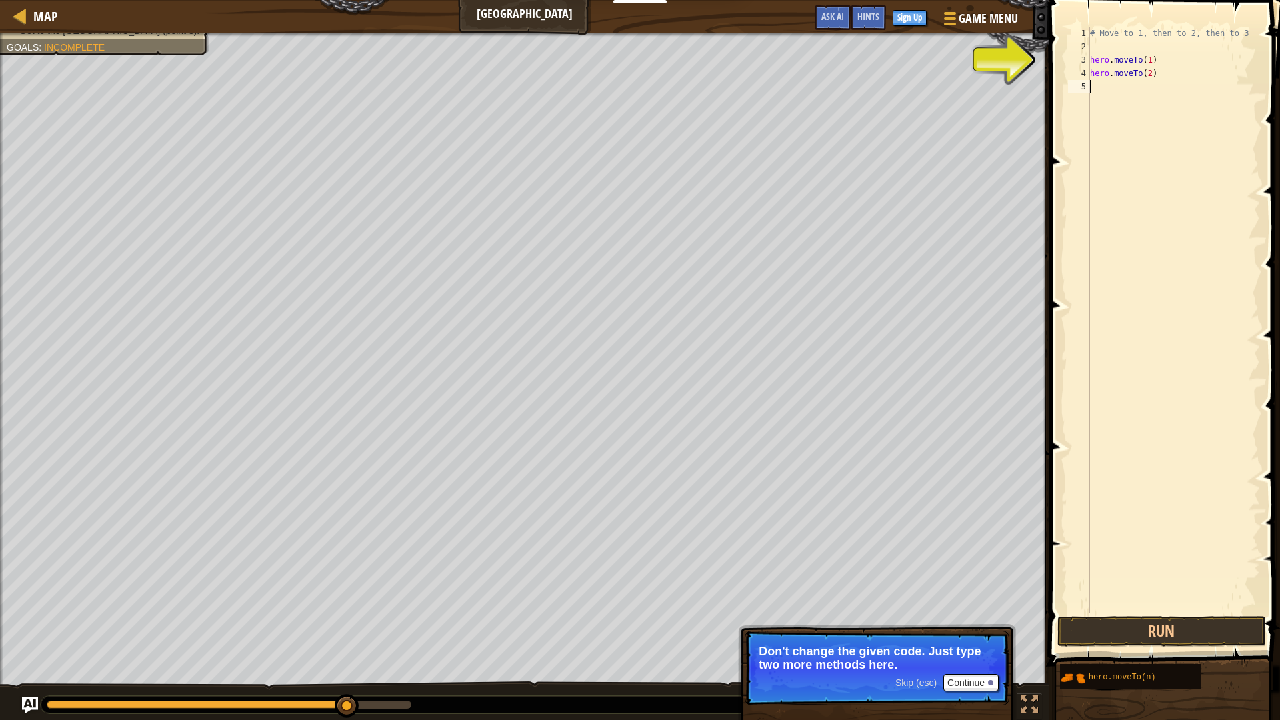
click at [1103, 97] on div "# Move to 1, then to 2, then to 3 hero . moveTo ( 1 ) hero . moveTo ( 2 )" at bounding box center [1173, 333] width 173 height 613
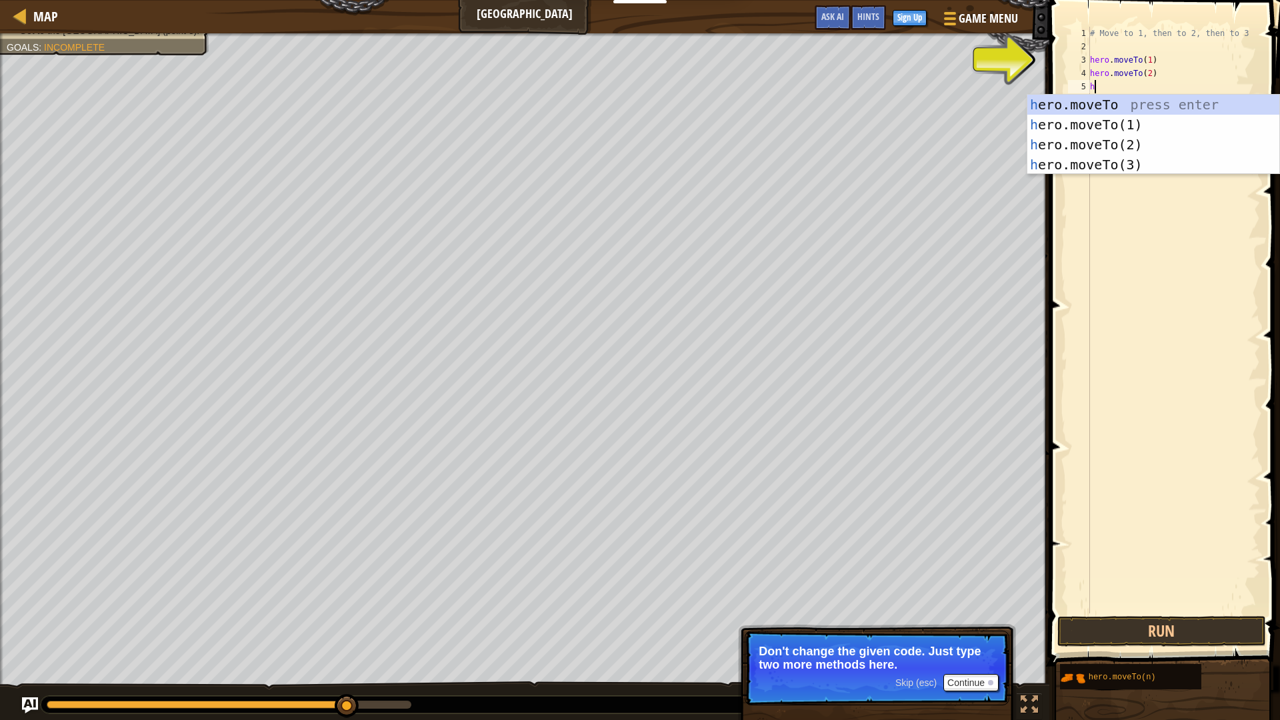
type textarea "h"
click at [1104, 0] on body "Educators Create Free Account School & District Solutions Teacher Toolkit Previ…" at bounding box center [640, 0] width 1280 height 0
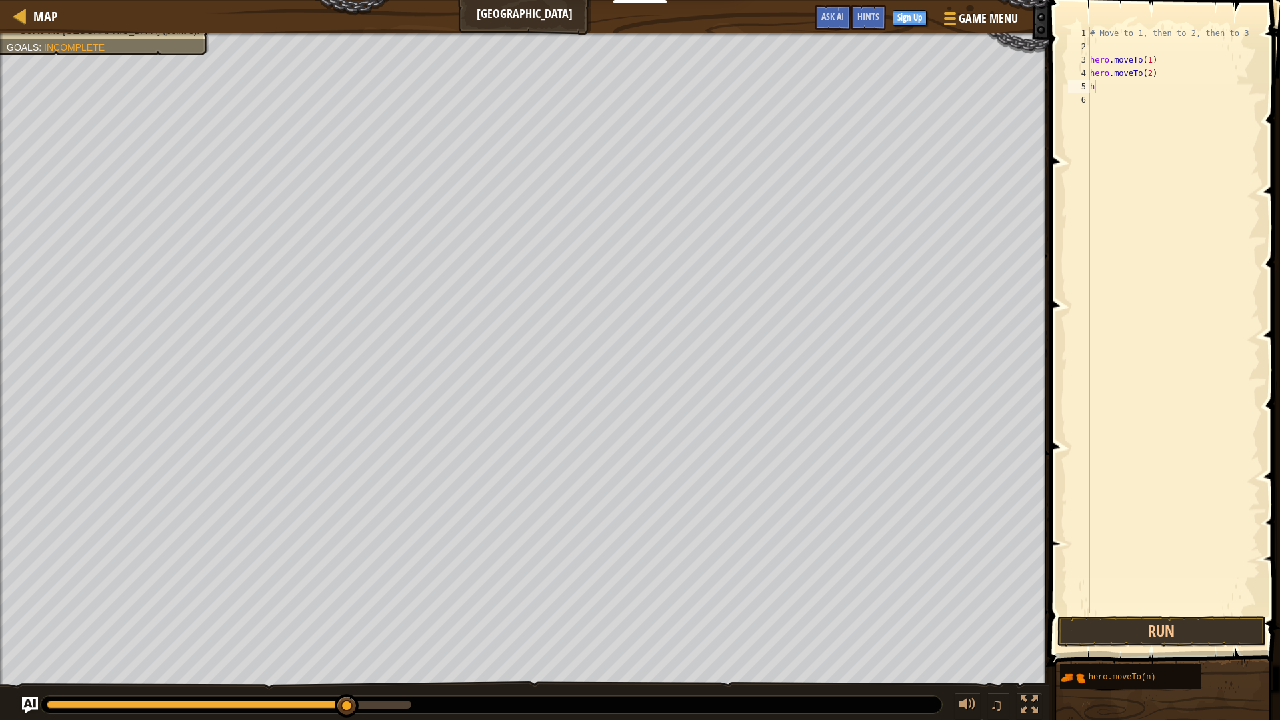
click at [1098, 83] on div "# Move to 1, then to 2, then to 3 hero . moveTo ( 1 ) hero . moveTo ( 2 ) h" at bounding box center [1173, 333] width 173 height 613
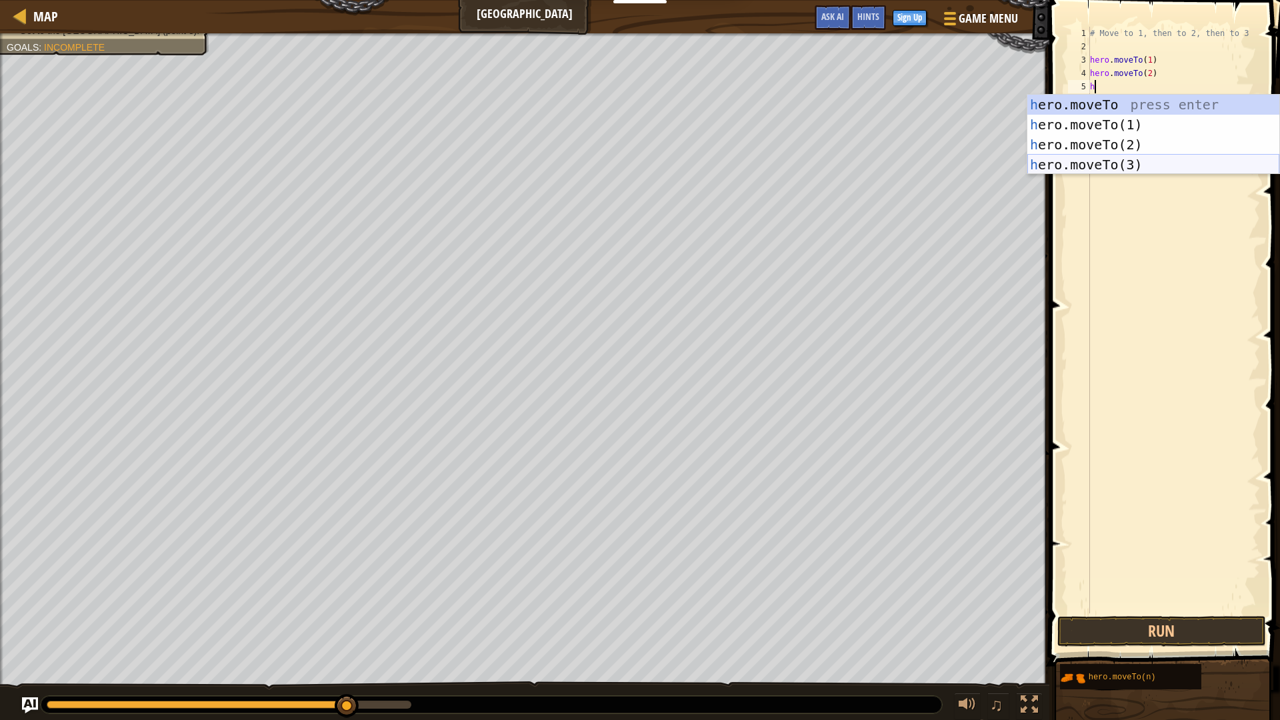
click at [1108, 165] on div "h ero.moveTo press enter h ero.moveTo(1) press enter h ero.moveTo(2) press ente…" at bounding box center [1153, 155] width 252 height 120
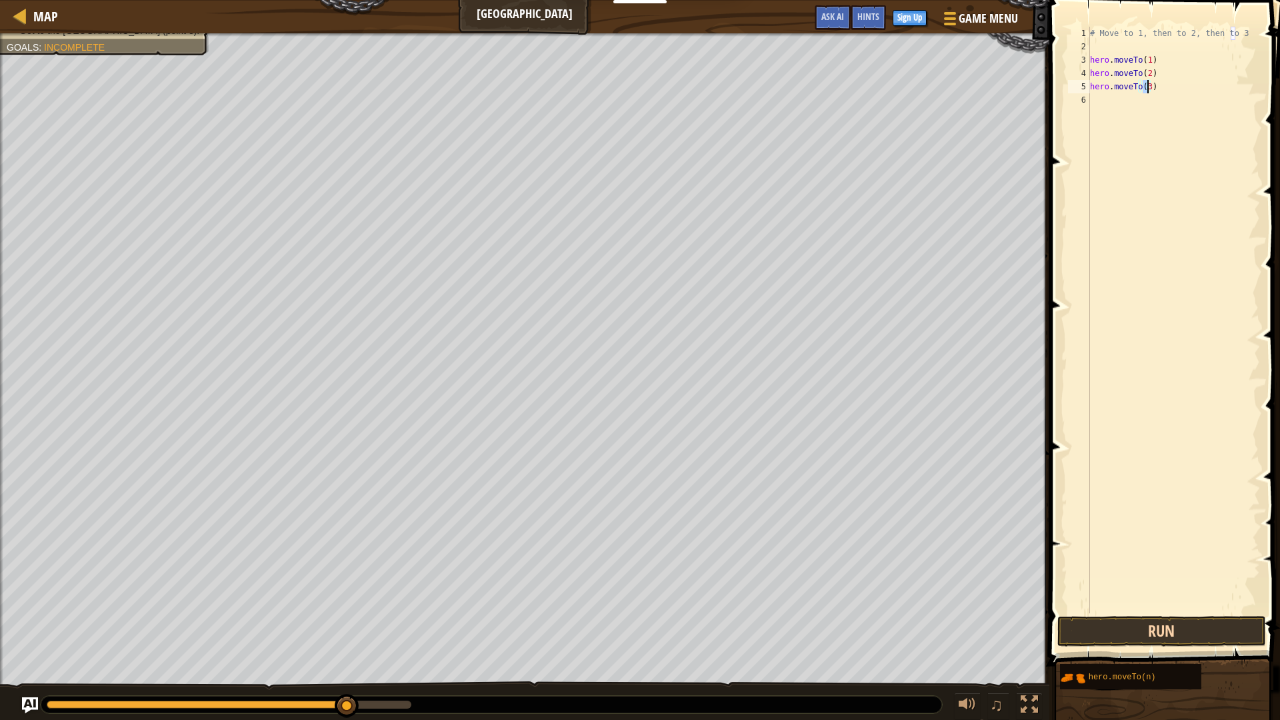
type textarea "hero.moveTo(3)"
click at [1211, 637] on button "Run" at bounding box center [1161, 631] width 208 height 31
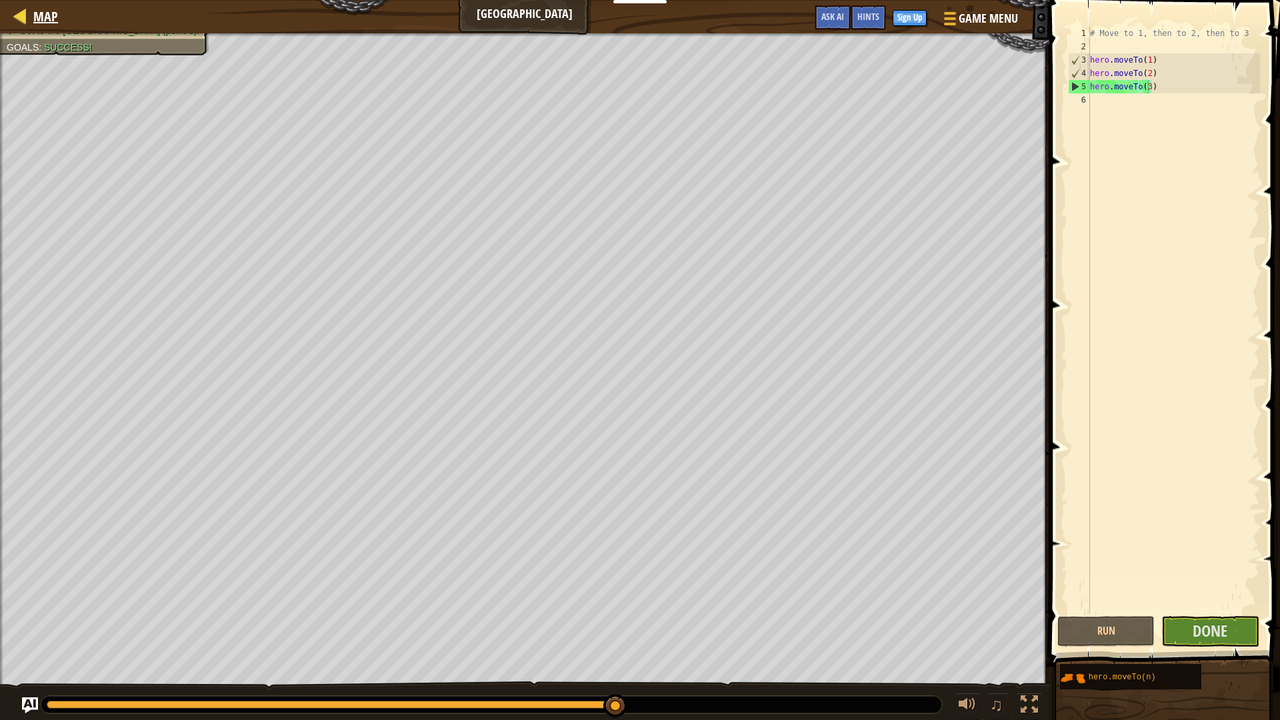
click at [46, 27] on div "Map" at bounding box center [42, 16] width 31 height 33
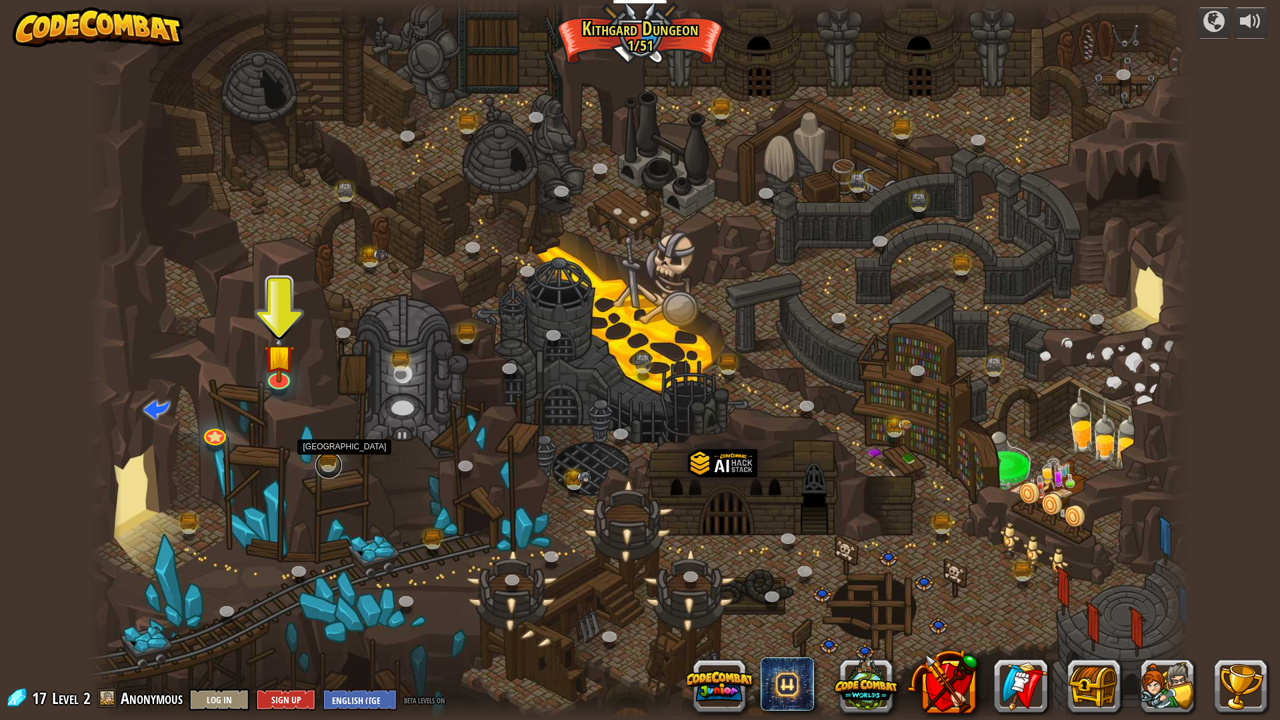
click at [335, 456] on link at bounding box center [328, 465] width 27 height 27
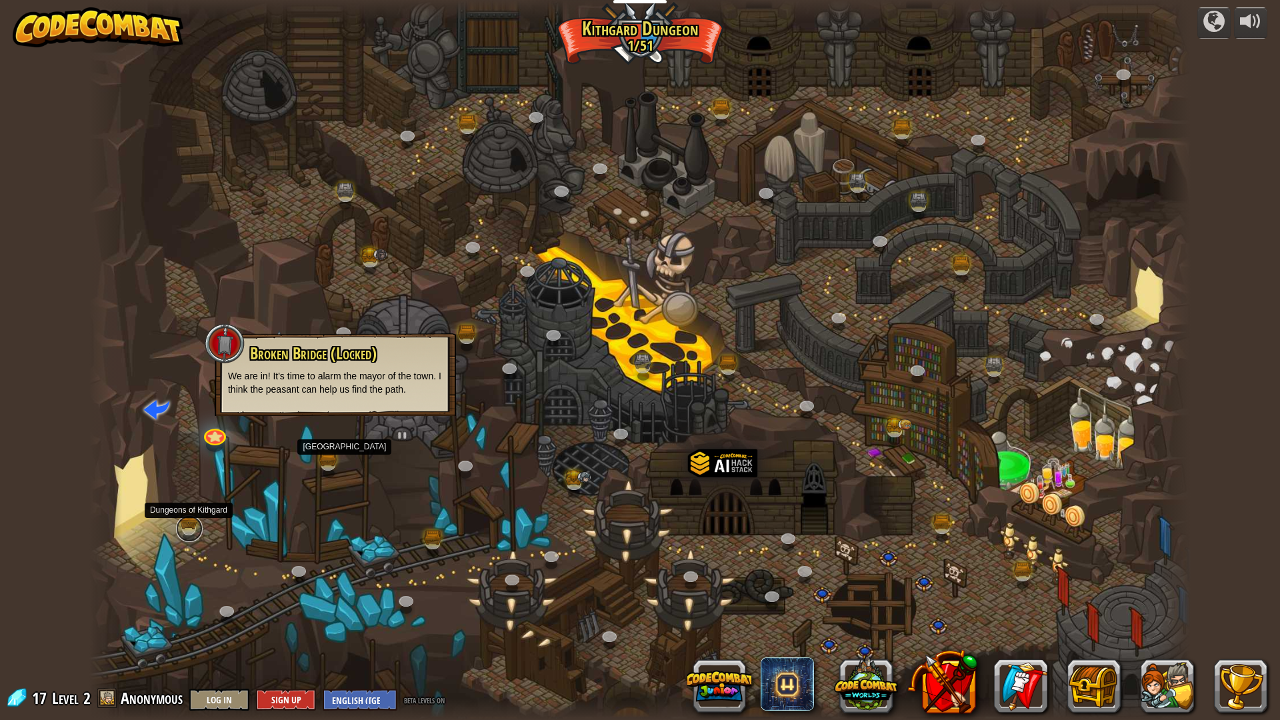
click at [180, 527] on link at bounding box center [189, 528] width 27 height 27
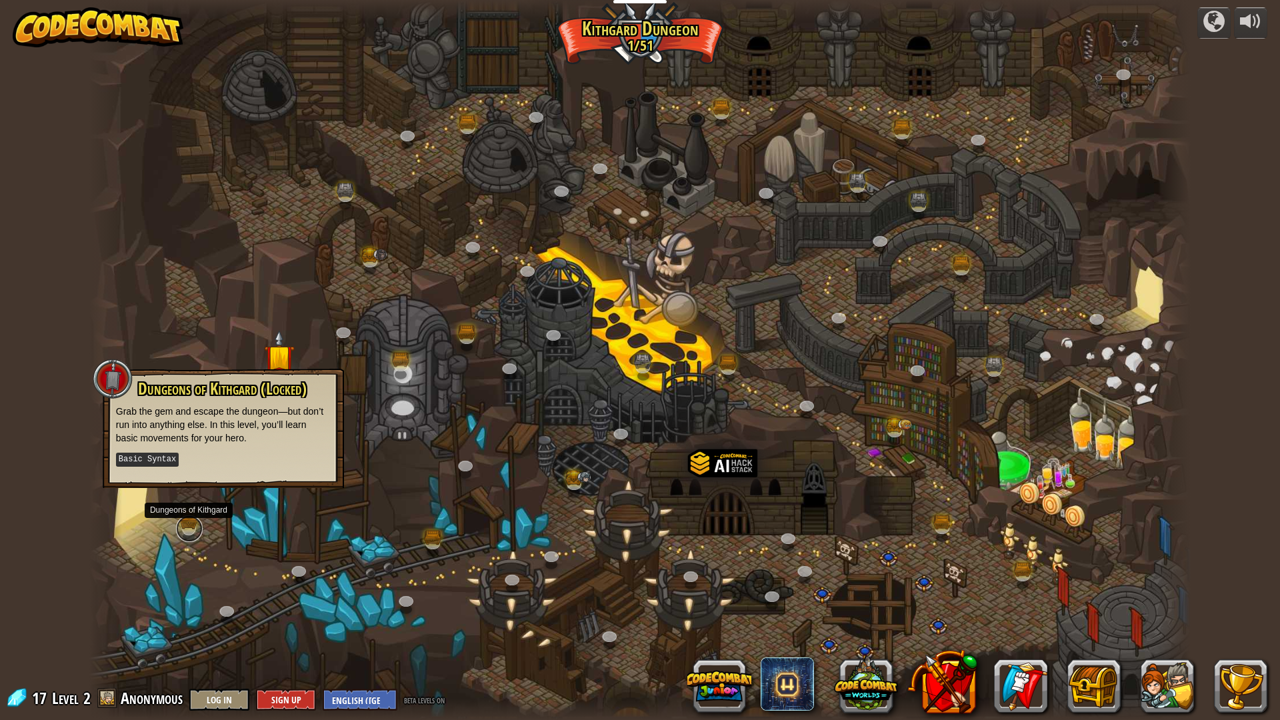
click at [180, 527] on link at bounding box center [189, 528] width 27 height 27
click at [233, 513] on div at bounding box center [639, 360] width 1101 height 720
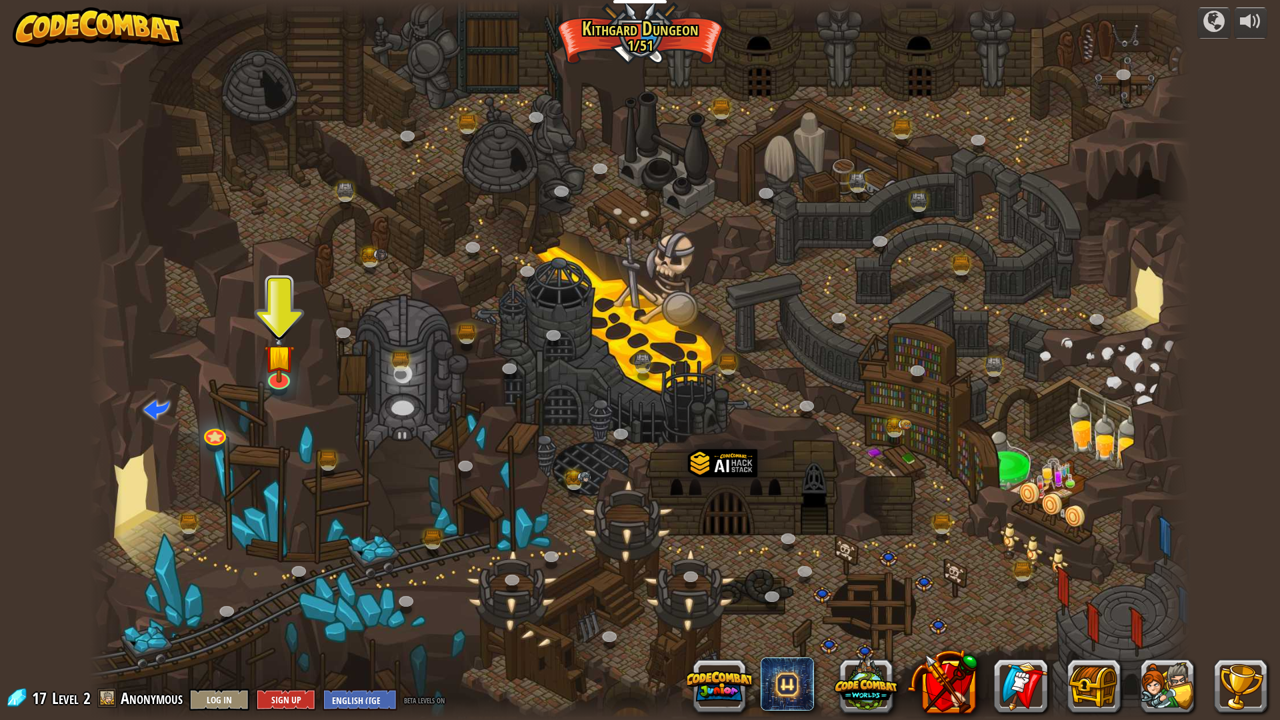
click at [502, 500] on div at bounding box center [639, 360] width 1101 height 720
click at [487, 574] on div at bounding box center [639, 360] width 1101 height 720
click at [549, 556] on link at bounding box center [552, 556] width 27 height 27
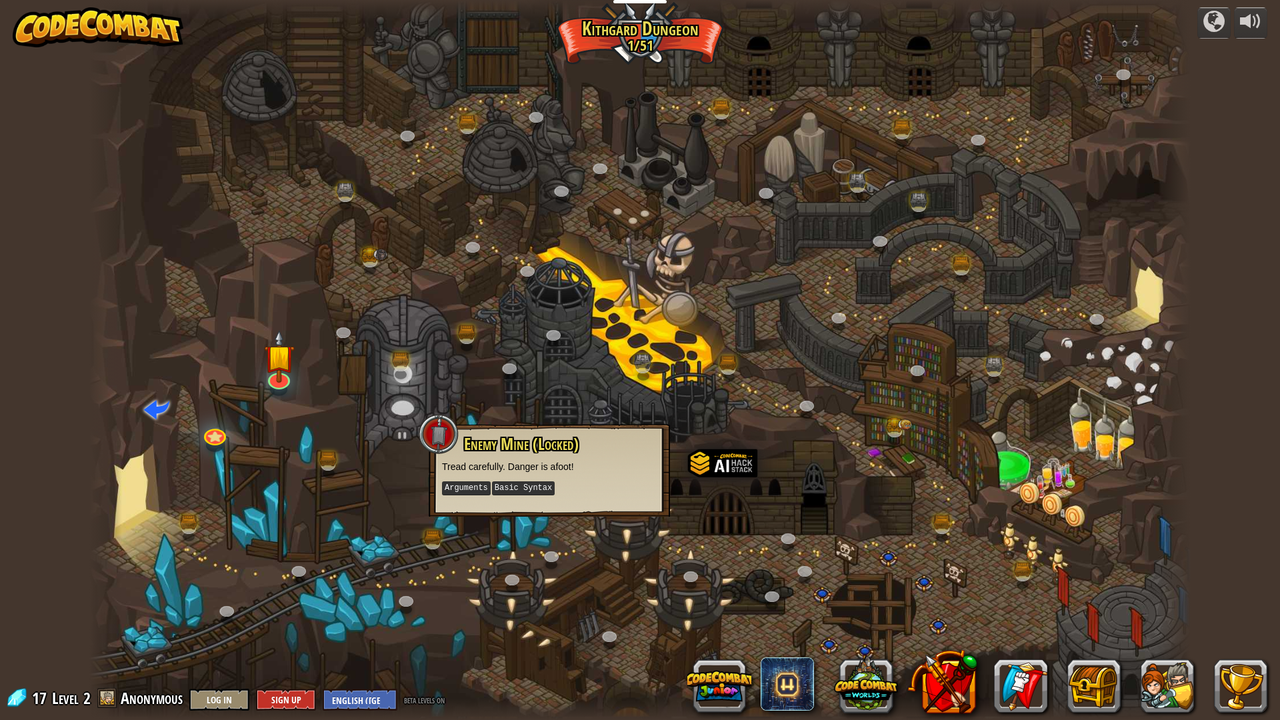
click at [364, 503] on div at bounding box center [639, 360] width 1101 height 720
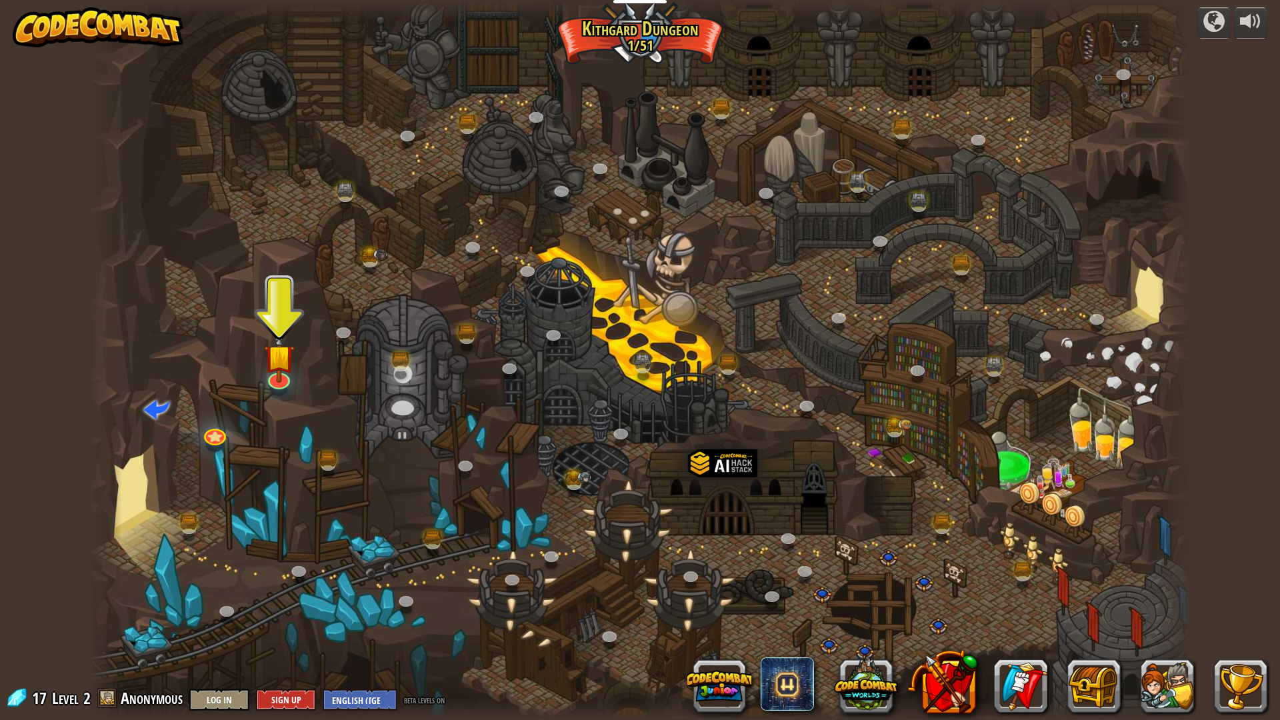
click at [83, 15] on img at bounding box center [98, 27] width 171 height 40
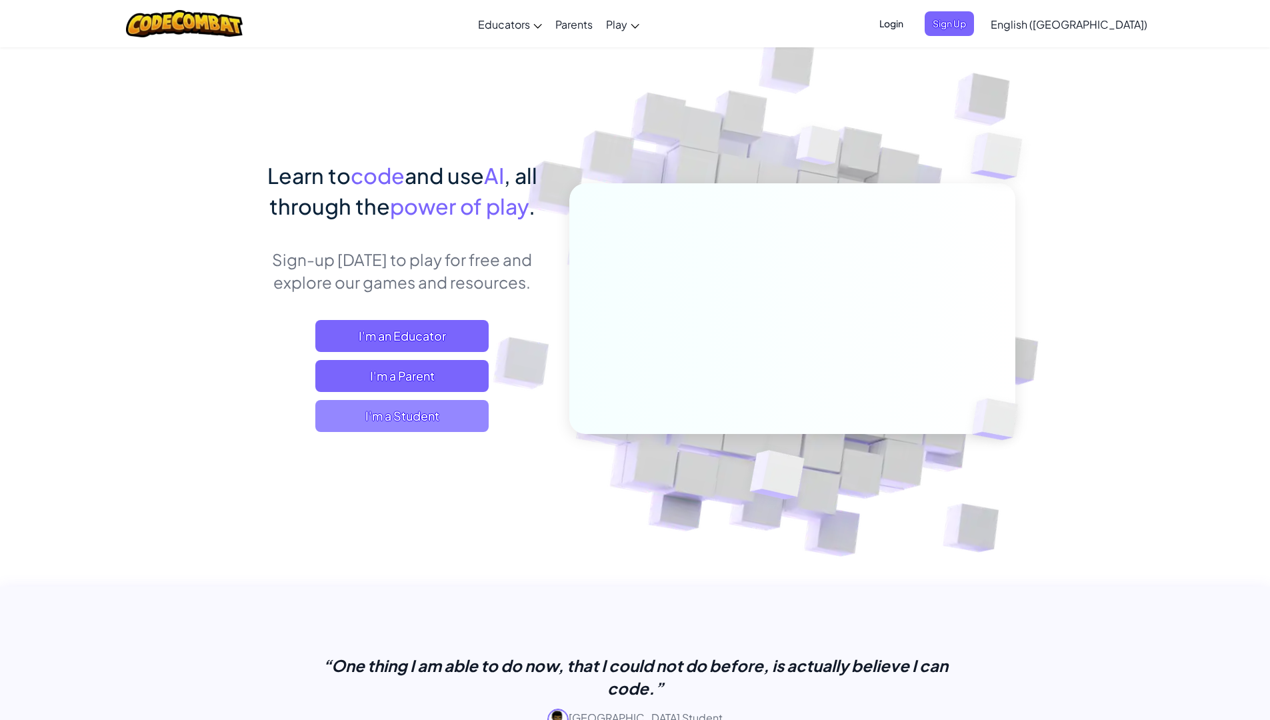
click at [432, 419] on span "I'm a Student" at bounding box center [401, 416] width 173 height 32
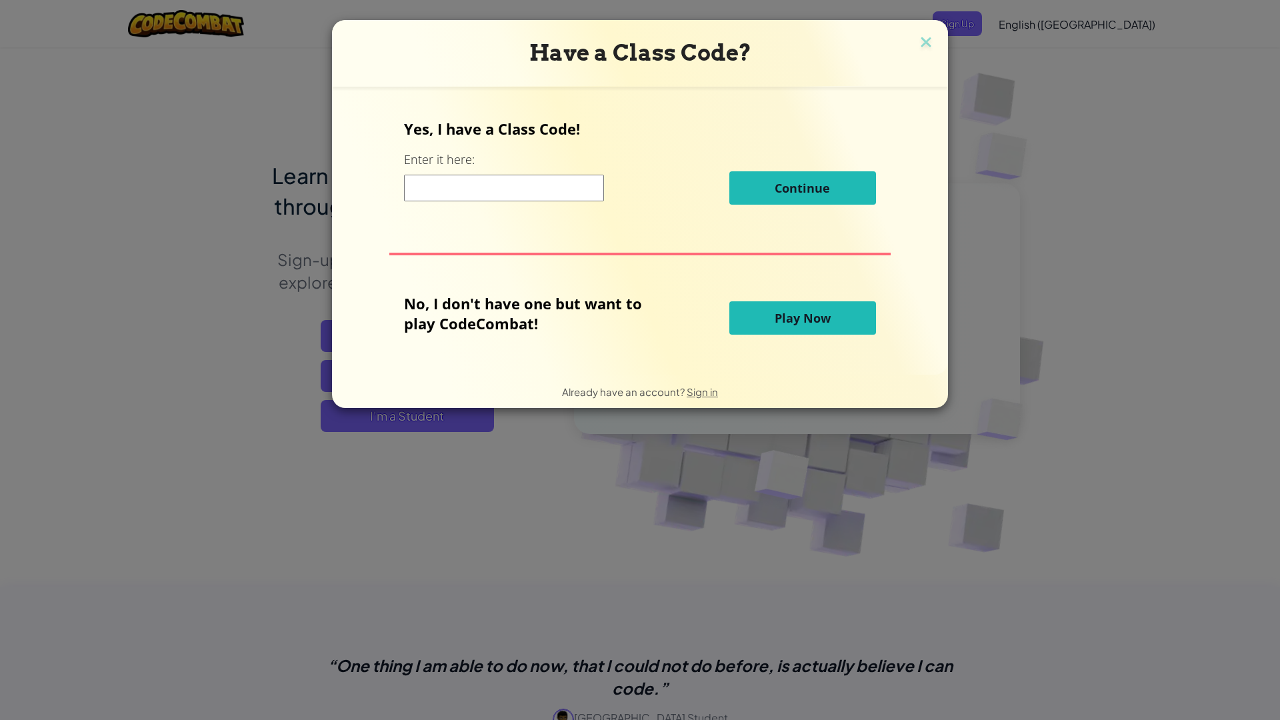
click at [853, 314] on button "Play Now" at bounding box center [802, 317] width 147 height 33
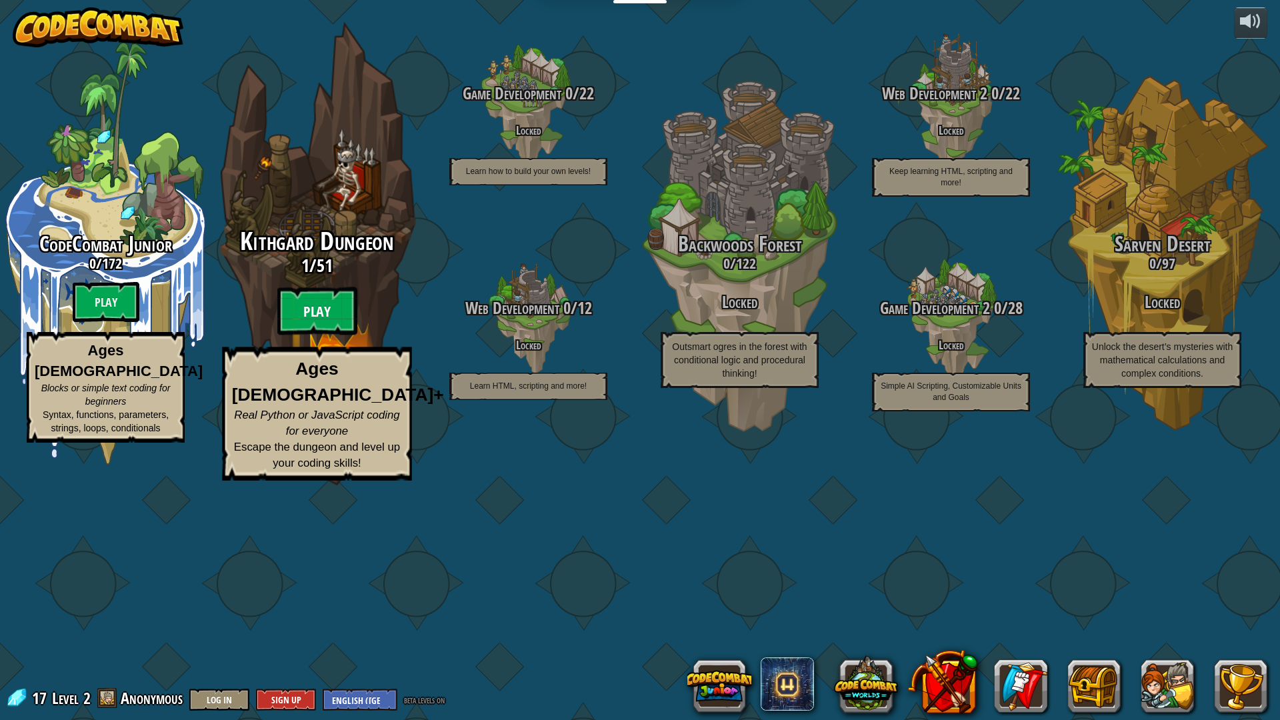
click at [326, 335] on btn "Play" at bounding box center [317, 311] width 80 height 48
